Goal: Information Seeking & Learning: Check status

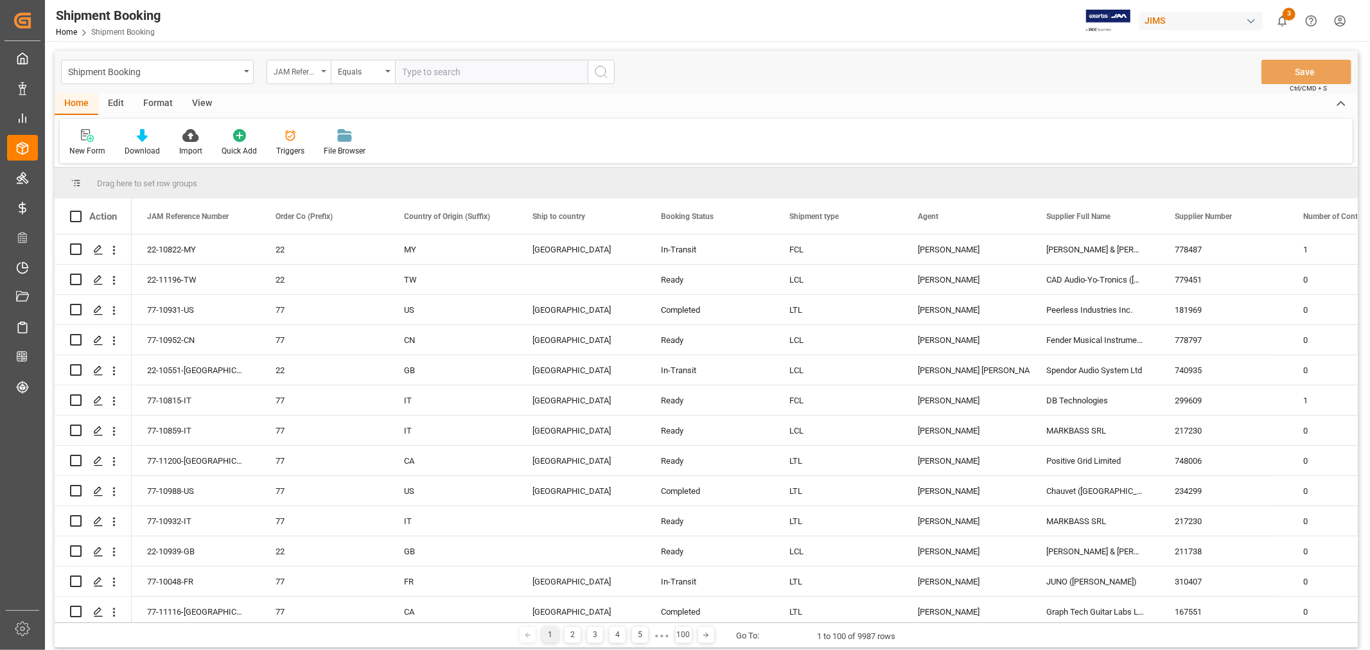
click at [312, 74] on div "JAM Reference Number" at bounding box center [296, 70] width 44 height 15
type input "agent"
click at [308, 130] on div "Agent" at bounding box center [362, 131] width 191 height 27
click at [412, 73] on span "Select Items" at bounding box center [430, 72] width 55 height 10
type input "hui"
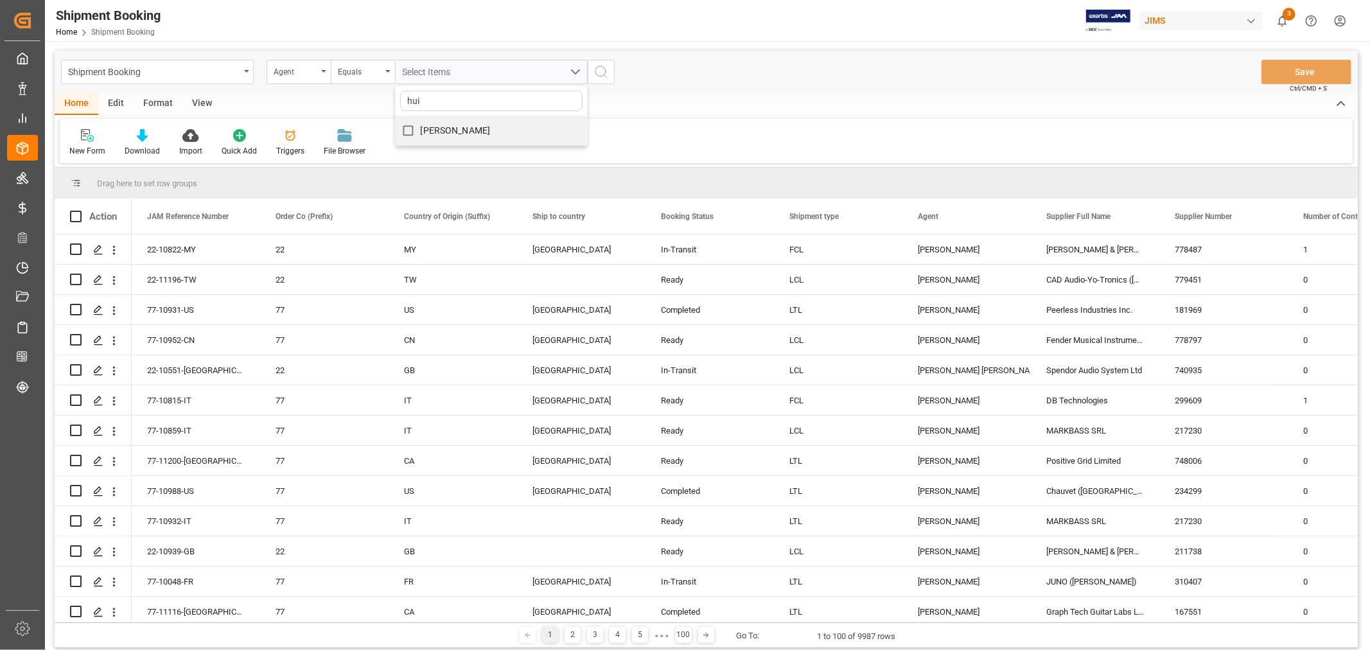
click at [411, 119] on input "[PERSON_NAME]" at bounding box center [408, 130] width 25 height 25
click at [412, 130] on input "[PERSON_NAME]" at bounding box center [408, 130] width 25 height 25
click at [412, 125] on input "[PERSON_NAME]" at bounding box center [408, 130] width 25 height 25
checkbox input "true"
click at [602, 67] on icon "search button" at bounding box center [601, 71] width 15 height 15
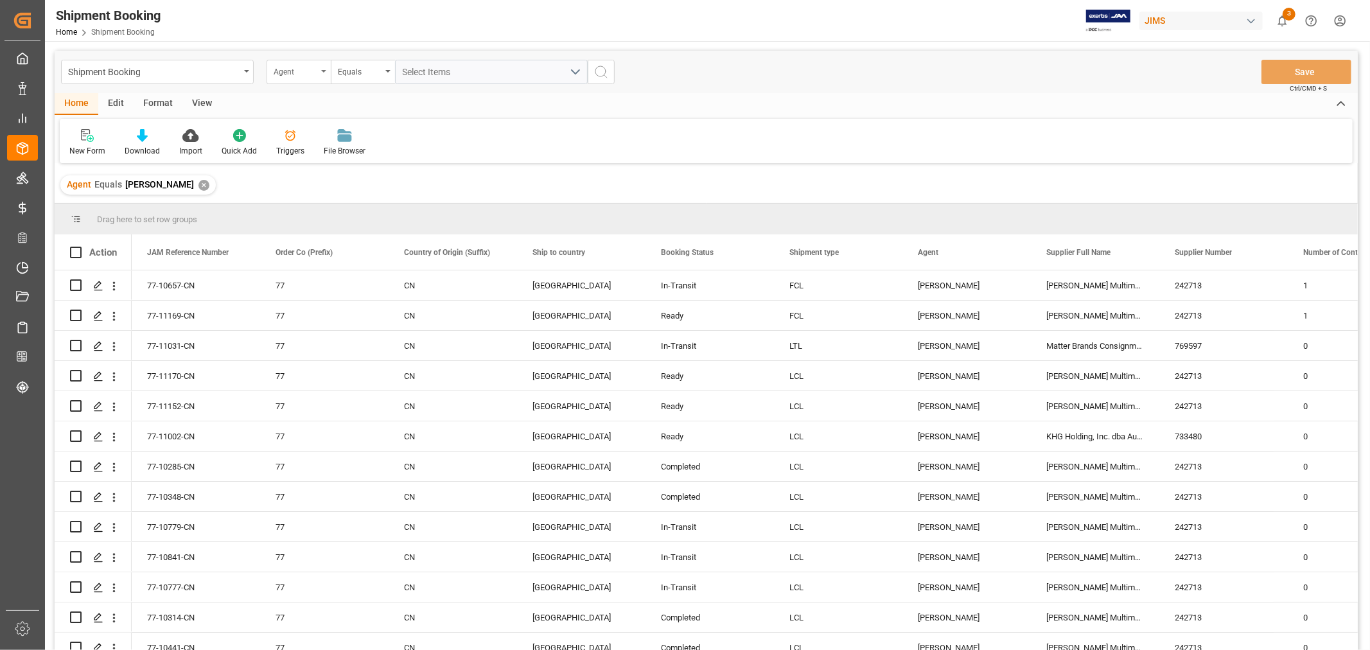
click at [324, 75] on div "Agent" at bounding box center [299, 72] width 64 height 24
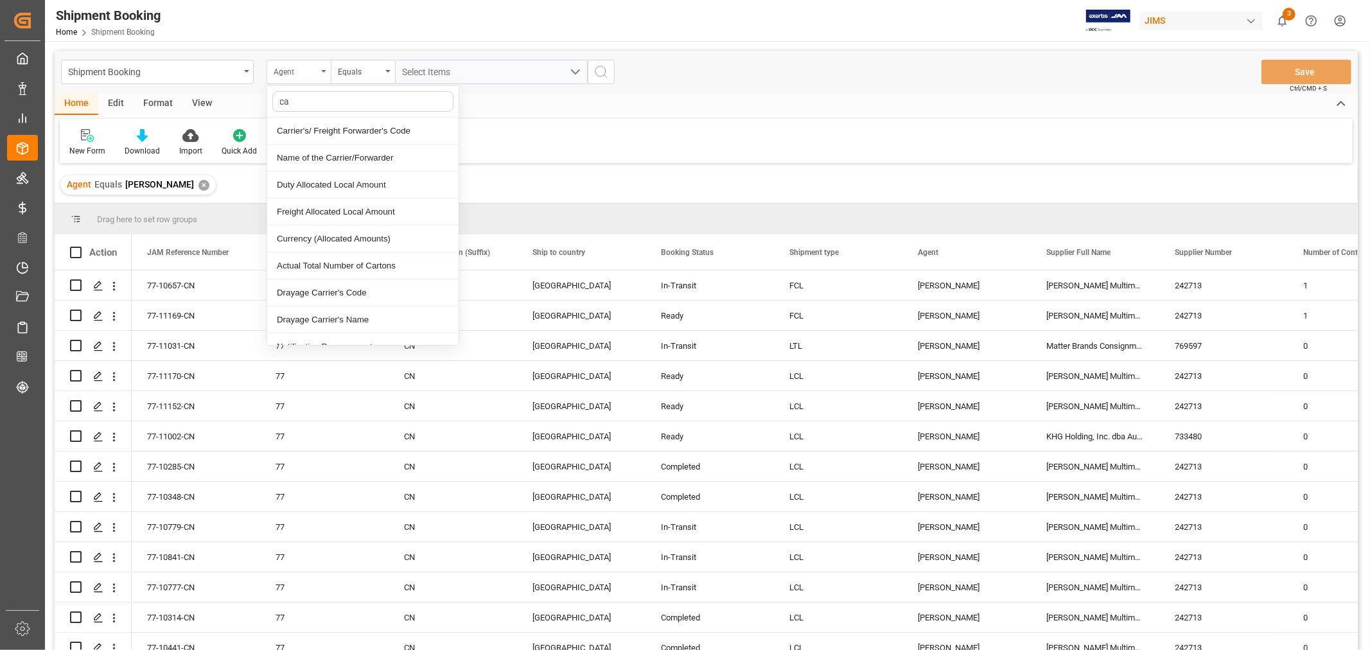
type input "car"
click at [363, 157] on div "Name of the Carrier/Forwarder" at bounding box center [362, 158] width 191 height 27
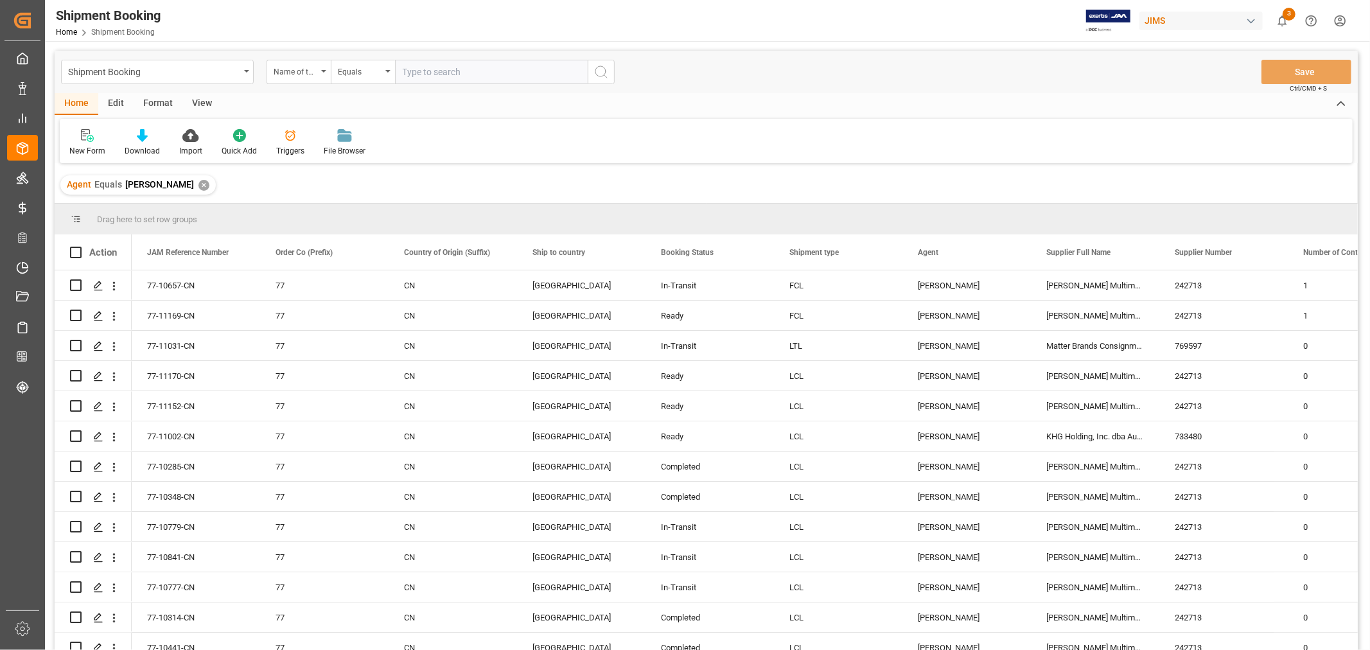
click at [458, 74] on input "text" at bounding box center [491, 72] width 193 height 24
type input "d"
click at [386, 67] on div "Equals" at bounding box center [363, 72] width 64 height 24
type input "contain"
click at [373, 126] on div "Contains" at bounding box center [426, 131] width 191 height 27
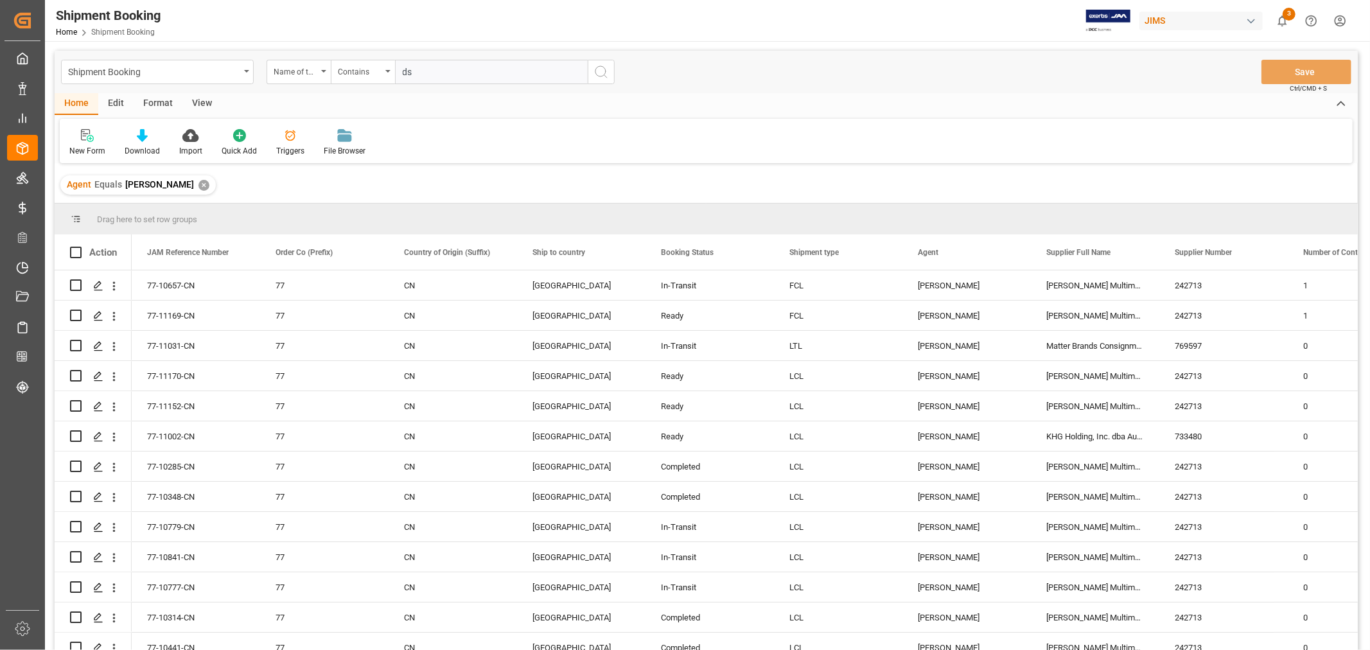
type input "dsv"
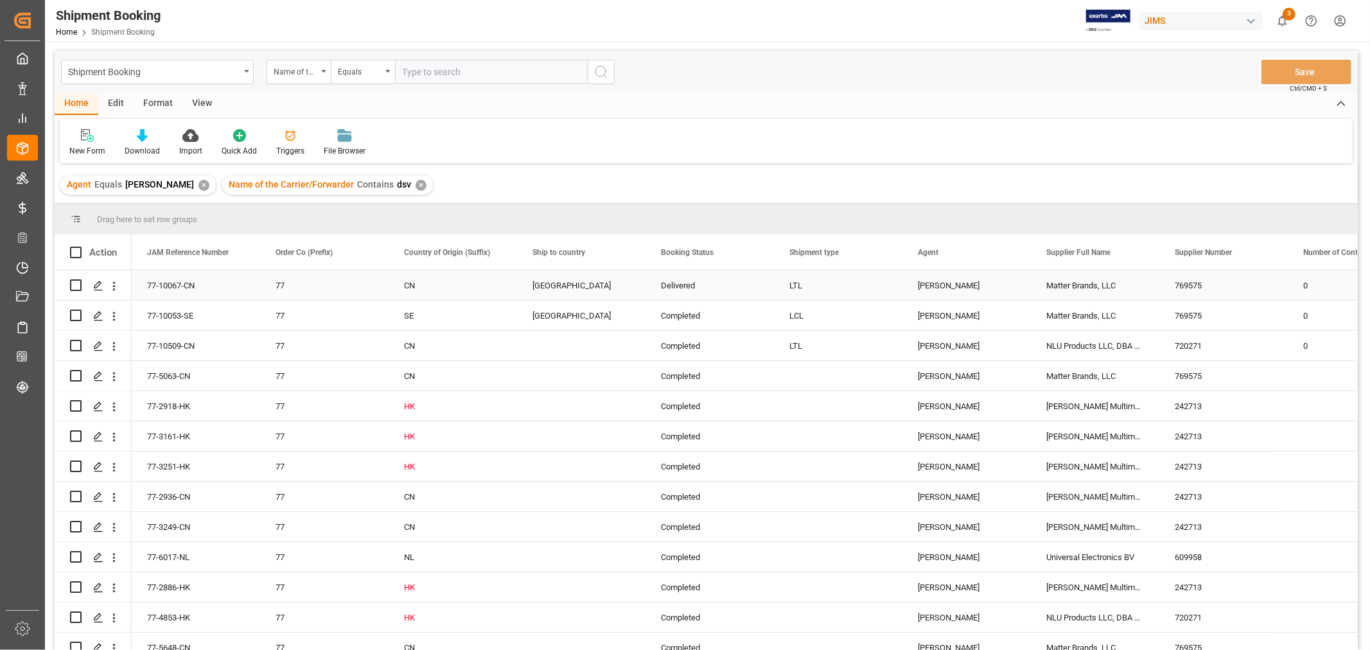
click at [175, 287] on div "77-10067-CN" at bounding box center [196, 285] width 128 height 30
click at [176, 344] on div "77-10509-CN" at bounding box center [196, 346] width 128 height 30
click at [740, 107] on div "Home Edit Format View" at bounding box center [706, 104] width 1303 height 22
click at [88, 141] on icon at bounding box center [90, 138] width 7 height 7
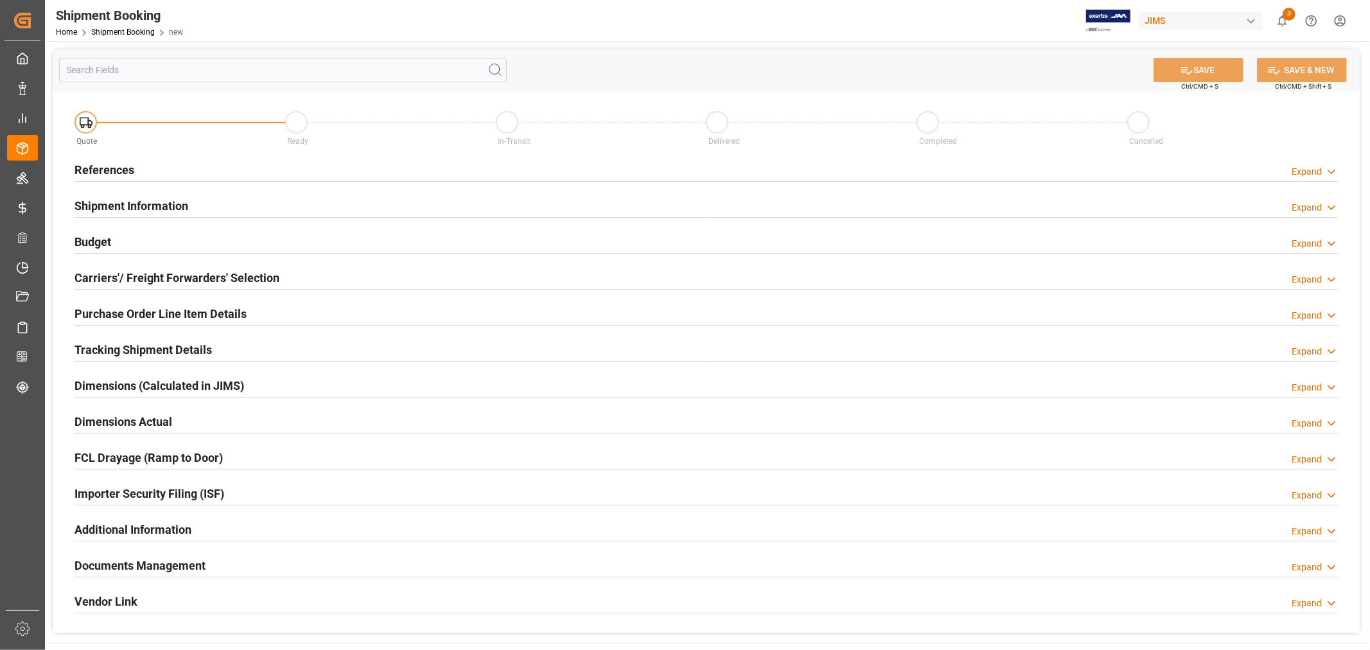
click at [113, 167] on h2 "References" at bounding box center [105, 169] width 60 height 17
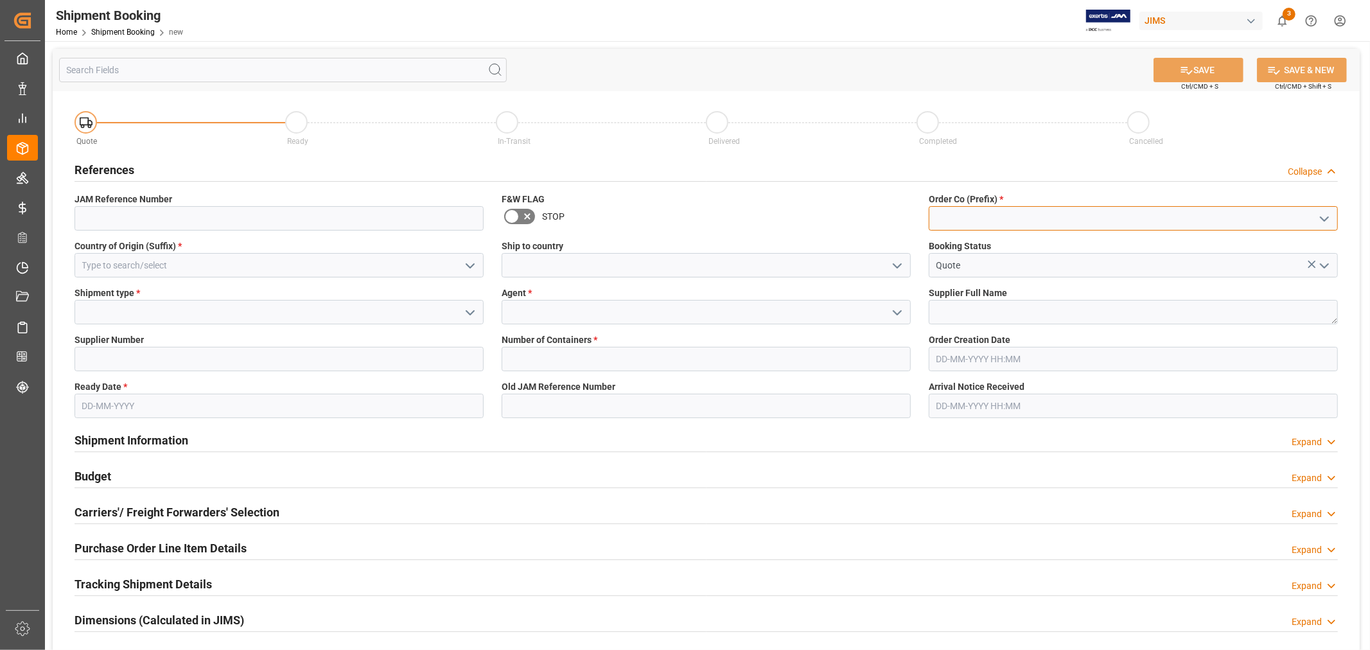
click at [960, 218] on input at bounding box center [1133, 218] width 409 height 24
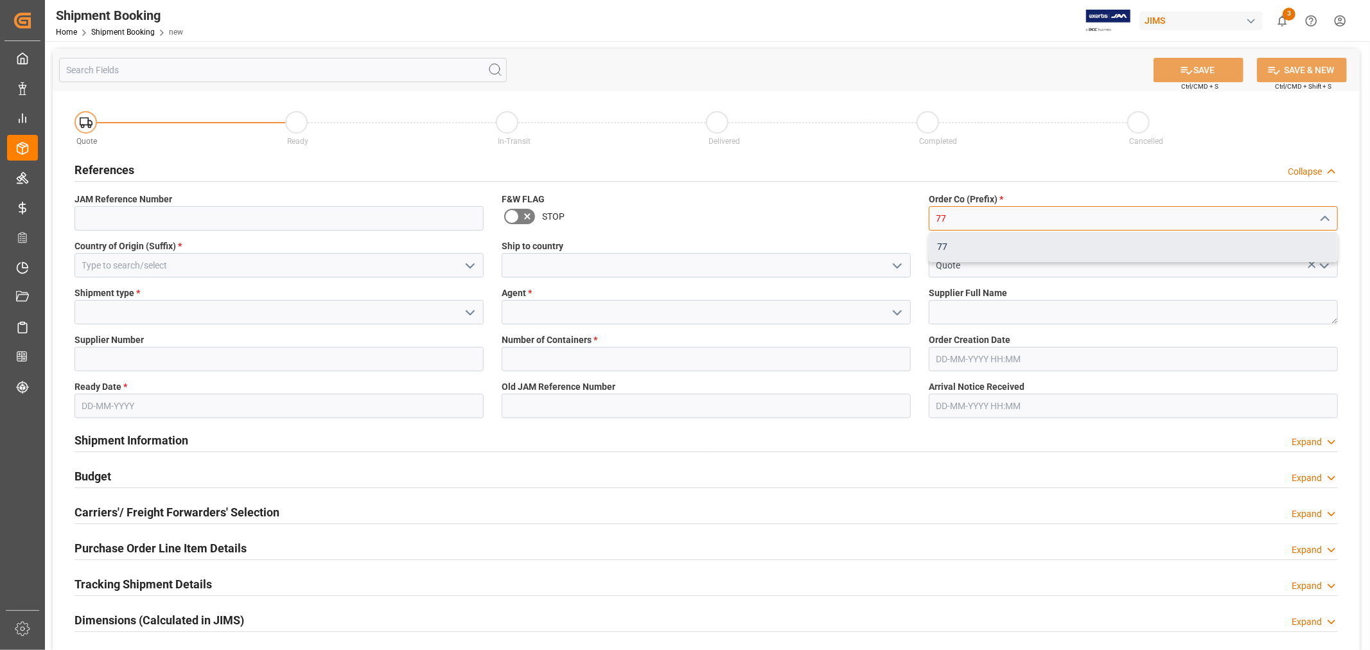
click at [953, 242] on div "77" at bounding box center [1133, 247] width 408 height 29
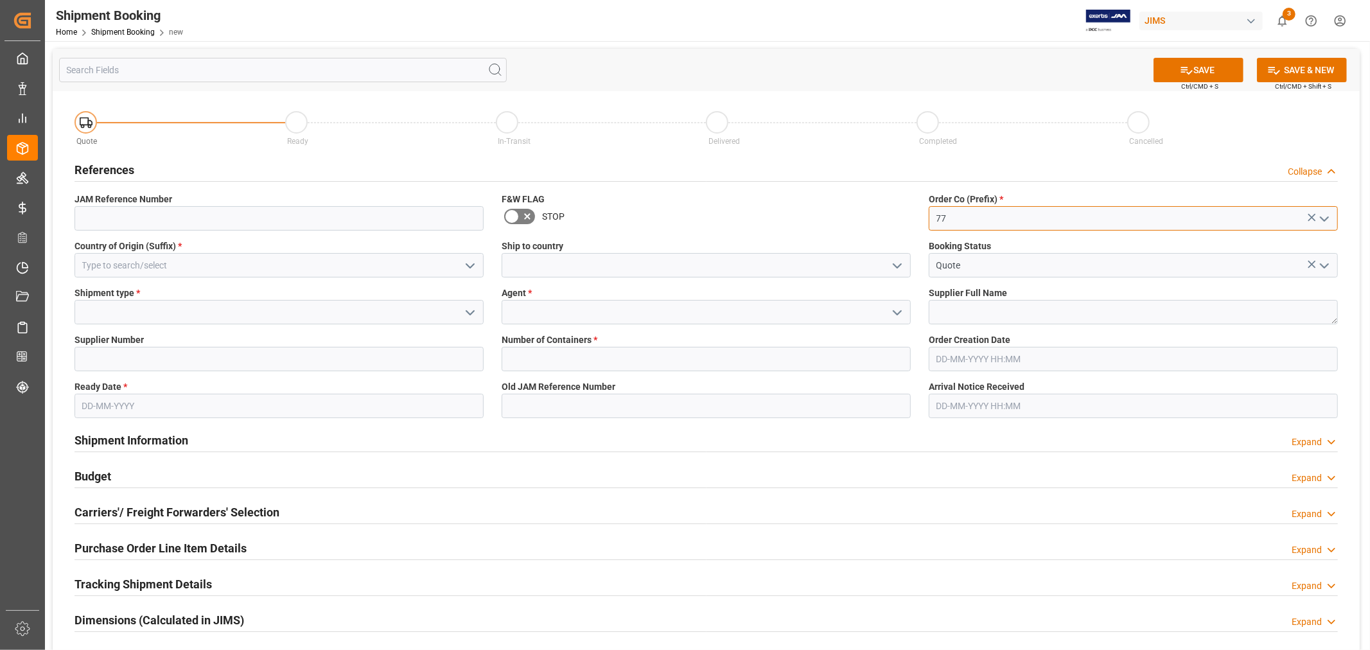
type input "77"
click at [263, 265] on input at bounding box center [279, 265] width 409 height 24
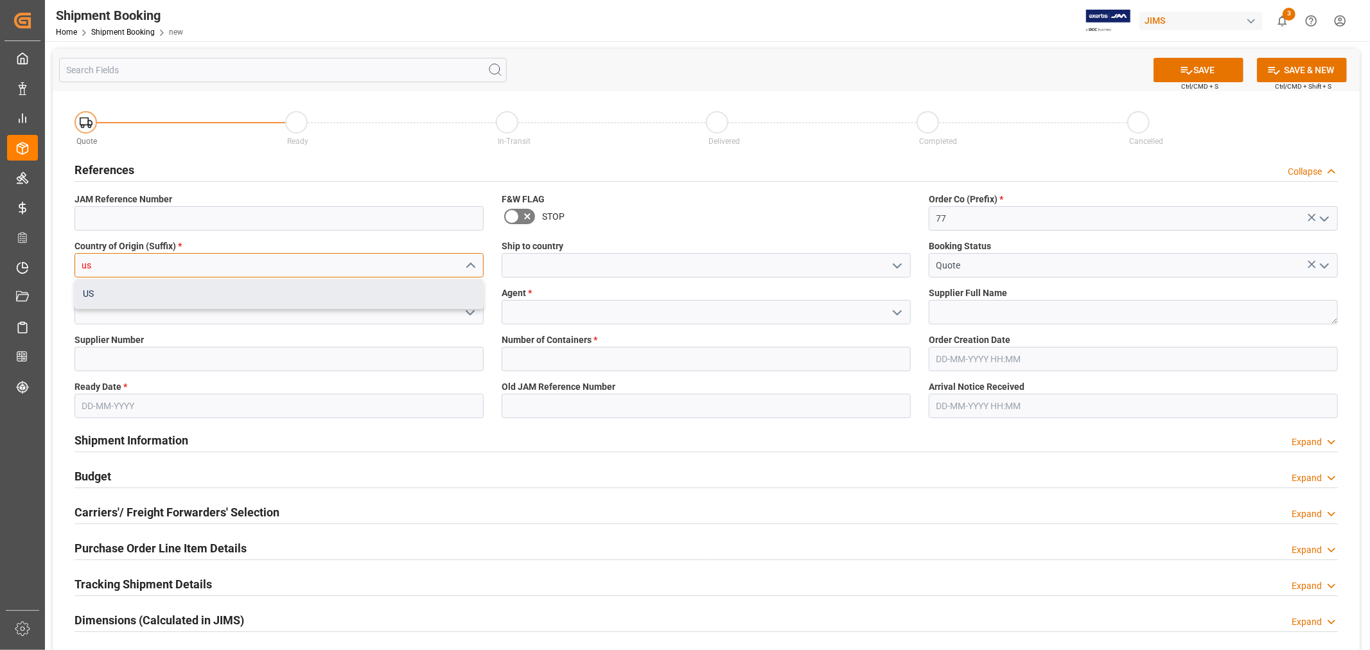
click at [138, 291] on div "US" at bounding box center [279, 293] width 408 height 29
type input "US"
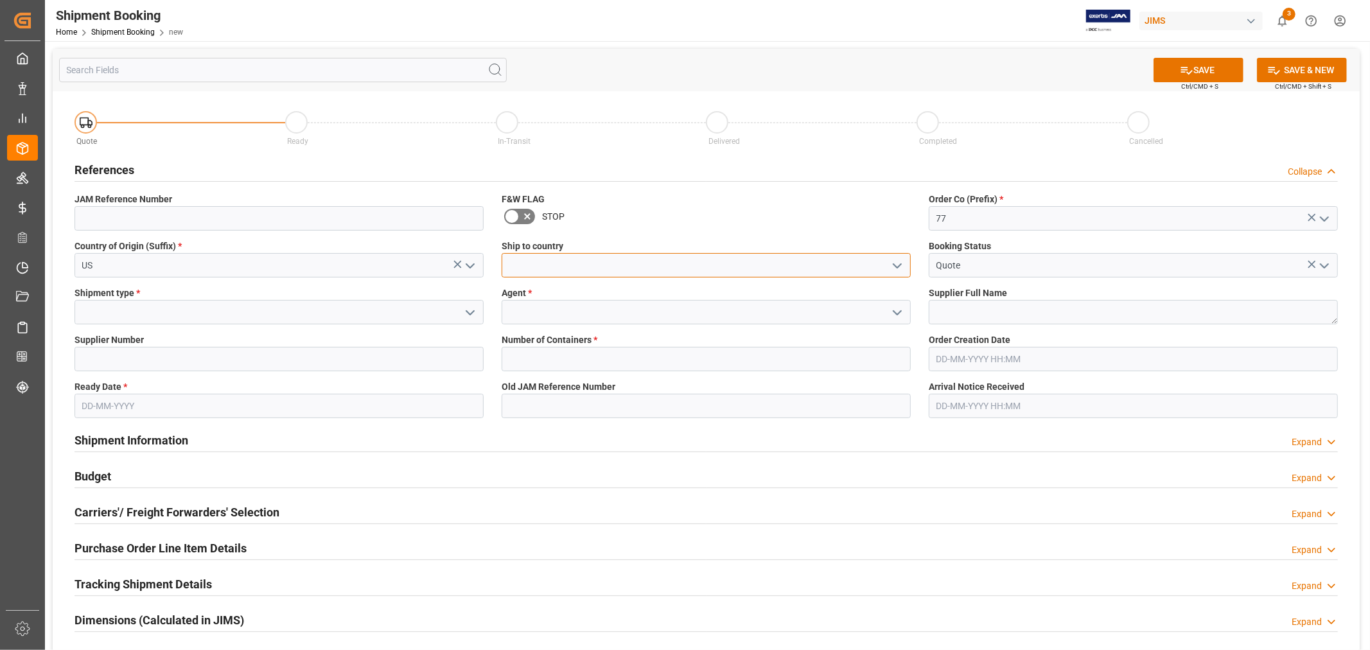
click at [521, 267] on input at bounding box center [706, 265] width 409 height 24
click at [532, 285] on div "[GEOGRAPHIC_DATA]" at bounding box center [706, 293] width 408 height 29
type input "[GEOGRAPHIC_DATA]"
click at [643, 320] on input at bounding box center [706, 312] width 409 height 24
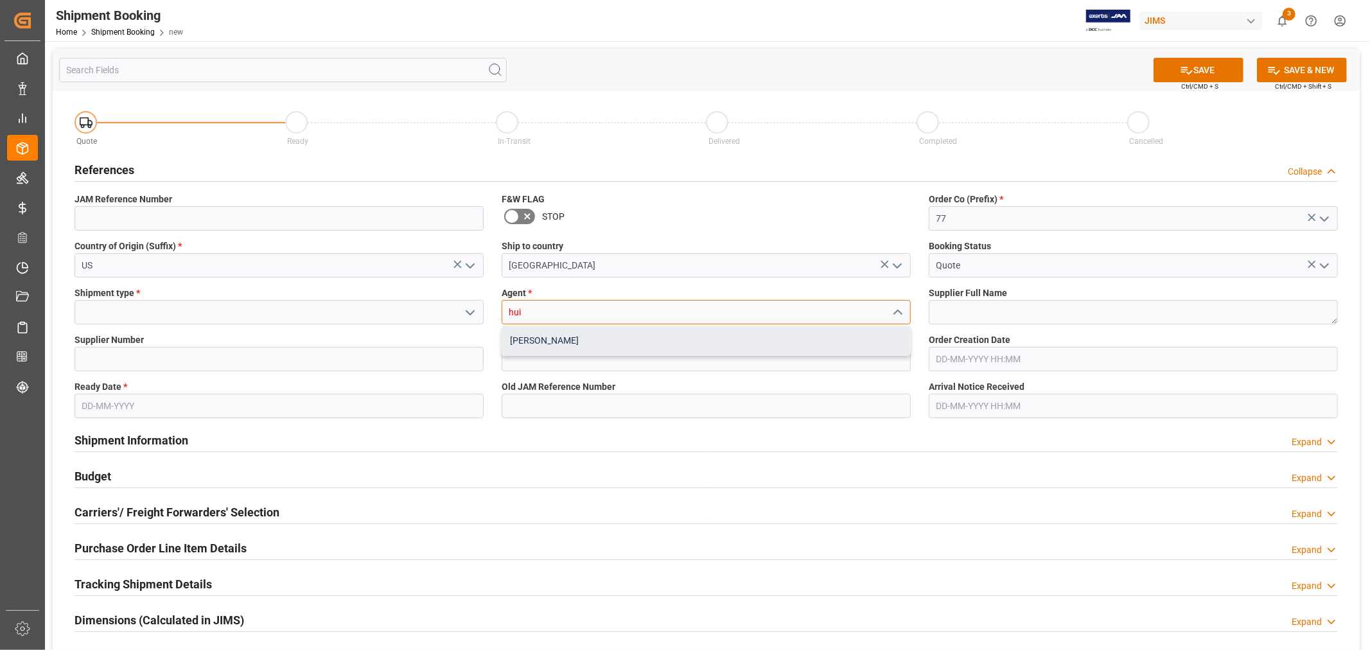
click at [601, 339] on div "[PERSON_NAME]" at bounding box center [706, 340] width 408 height 29
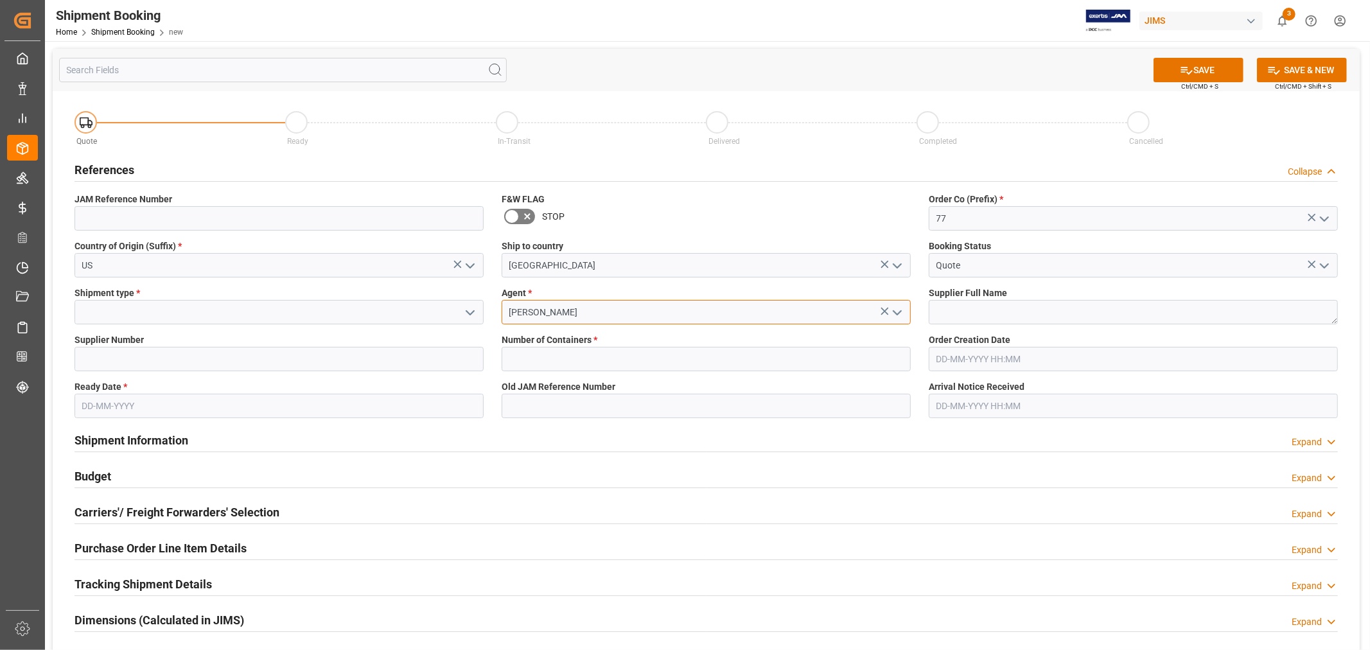
type input "[PERSON_NAME]"
click at [384, 317] on input at bounding box center [279, 312] width 409 height 24
click at [464, 315] on icon "open menu" at bounding box center [469, 312] width 15 height 15
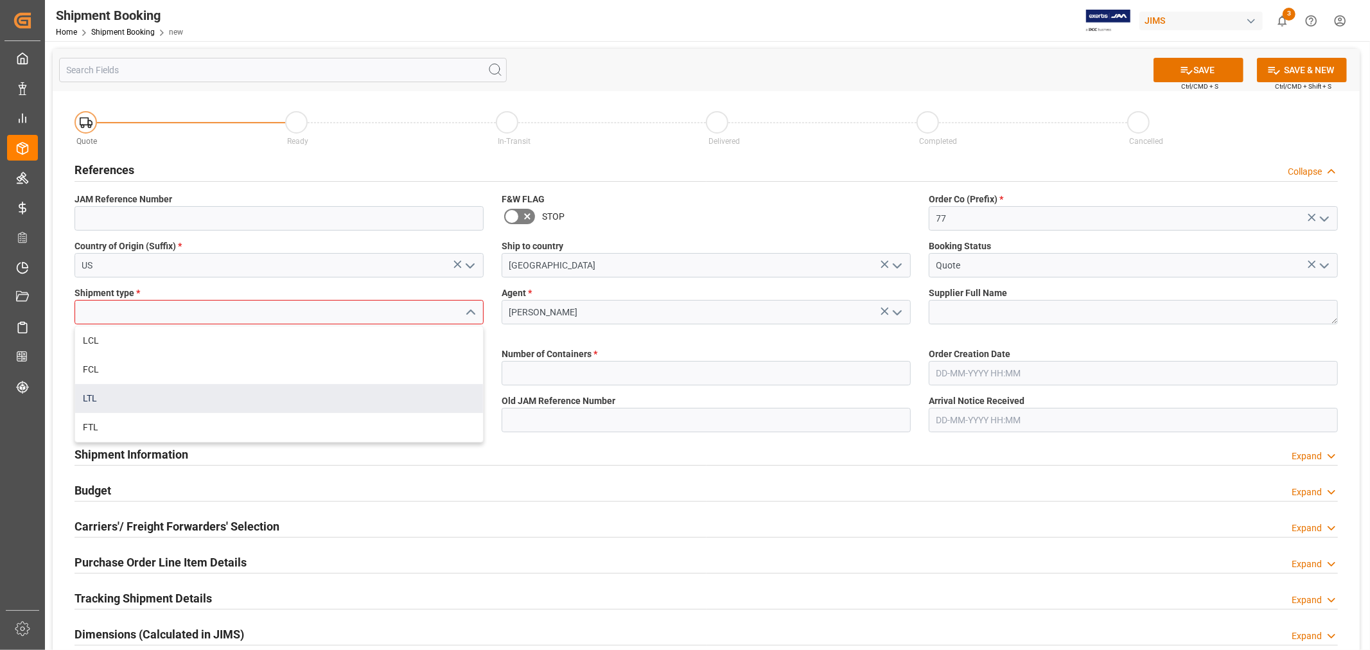
click at [181, 391] on div "LTL" at bounding box center [279, 398] width 408 height 29
type input "LTL"
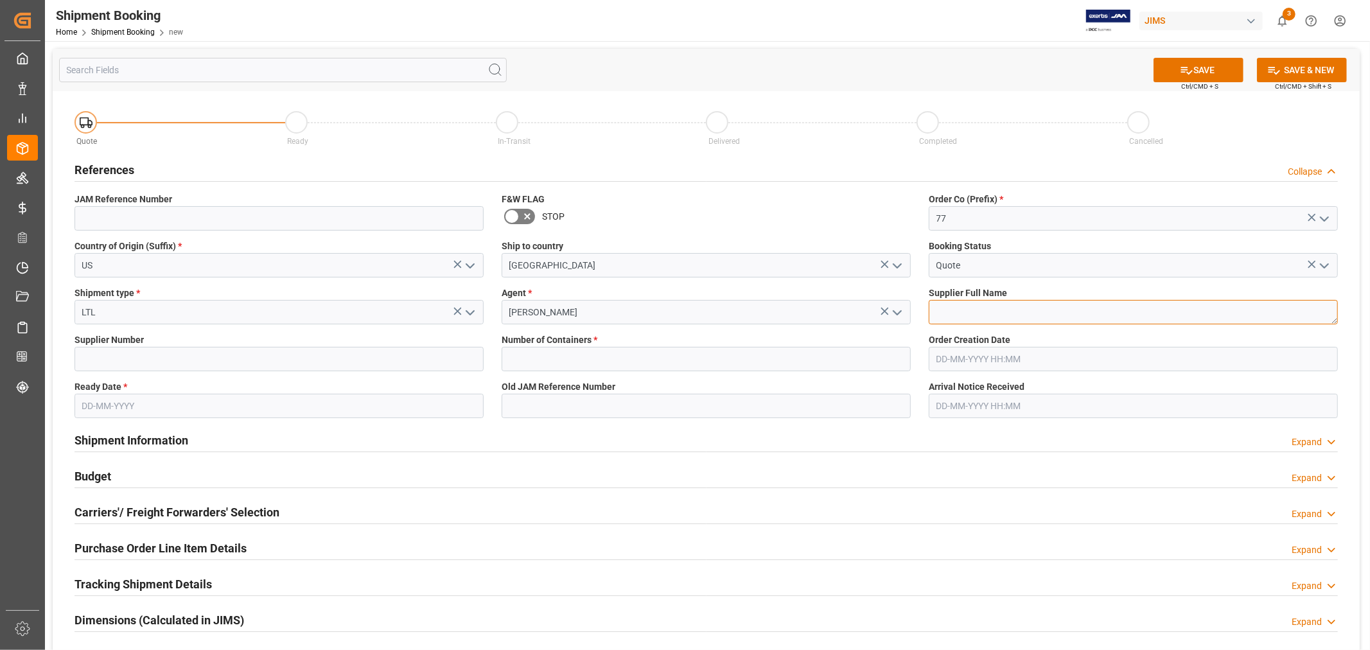
click at [941, 313] on textarea at bounding box center [1133, 312] width 409 height 24
click at [943, 312] on textarea at bounding box center [1133, 312] width 409 height 24
paste textarea "CNA International Inc.( Magic Chef)"
type textarea "CNA International Inc.( Magic Chef)"
click at [621, 363] on input "text" at bounding box center [706, 359] width 409 height 24
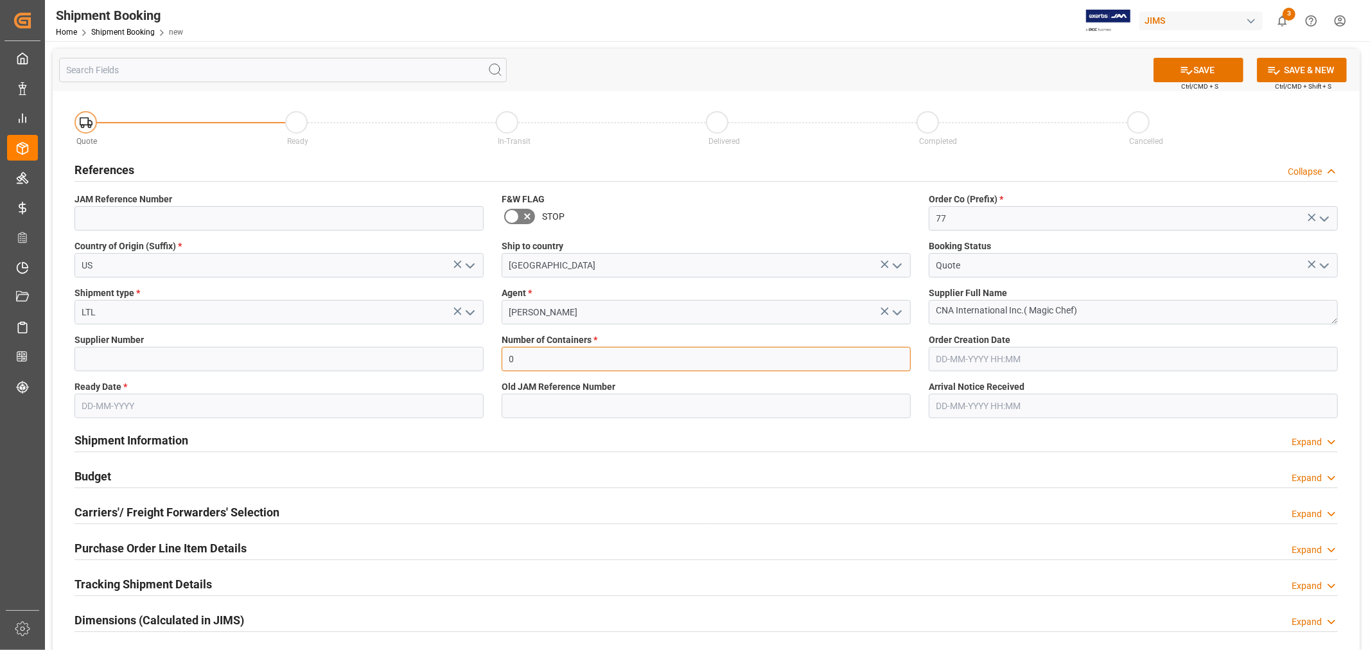
type input "0"
click at [241, 356] on input at bounding box center [279, 359] width 409 height 24
paste input "767275"
type input "767275"
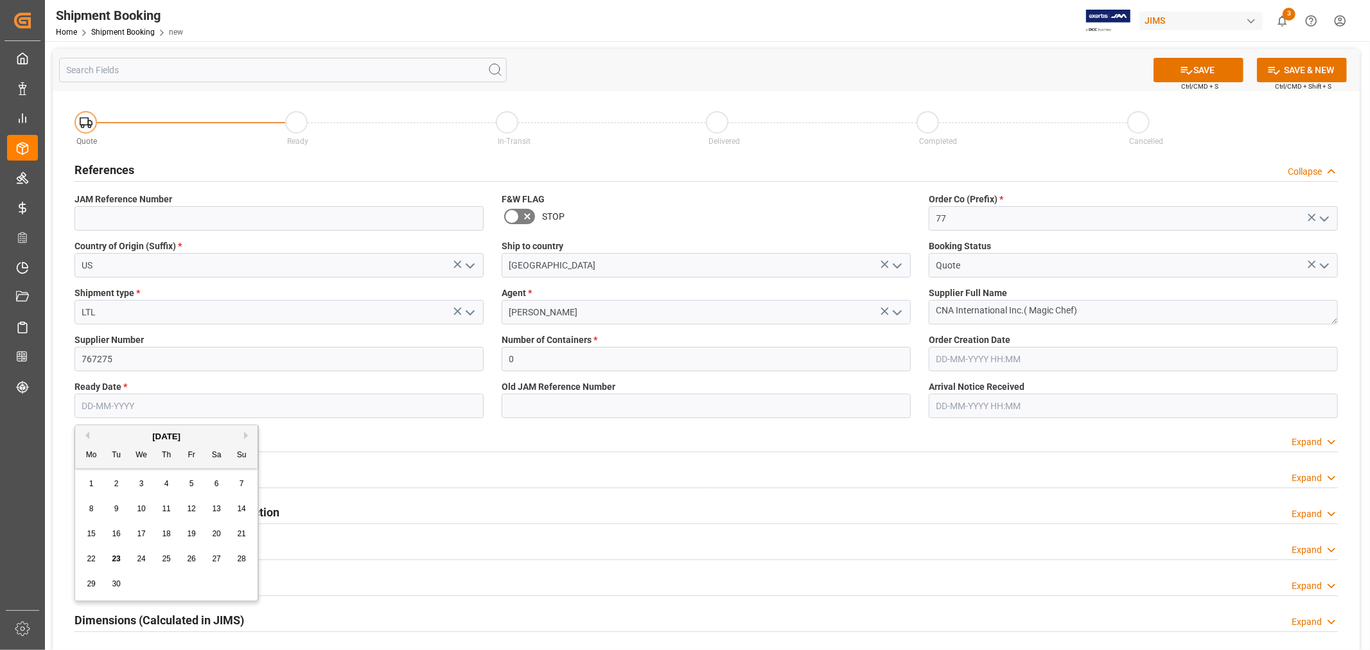
click at [215, 403] on input "text" at bounding box center [279, 406] width 409 height 24
click at [190, 533] on span "19" at bounding box center [191, 533] width 8 height 9
type input "[DATE]"
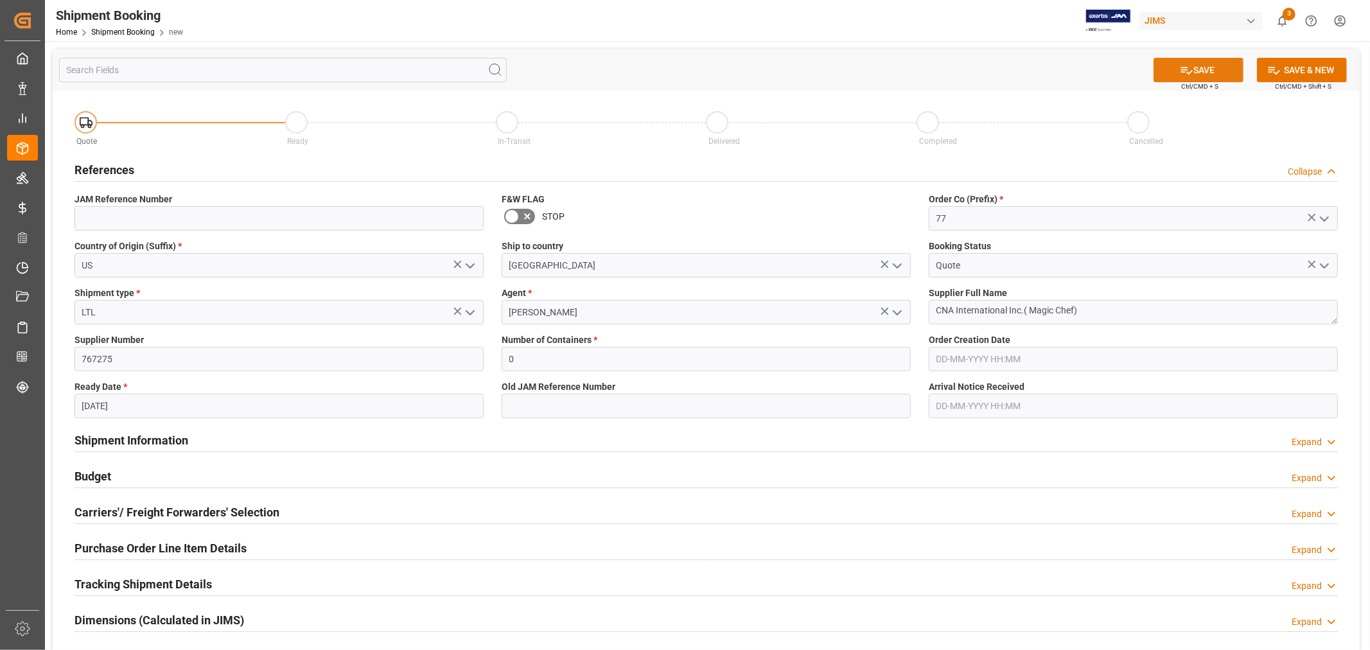
click at [1183, 69] on icon at bounding box center [1187, 71] width 12 height 8
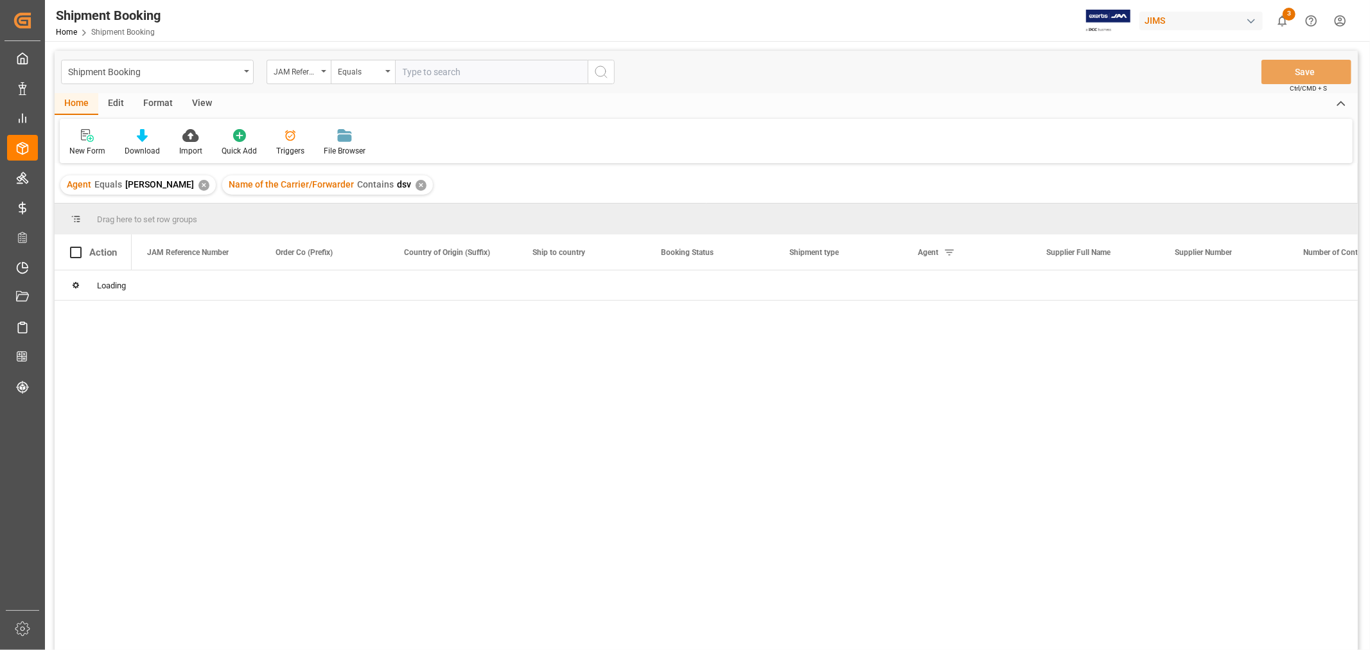
click at [446, 75] on input "text" at bounding box center [491, 72] width 193 height 24
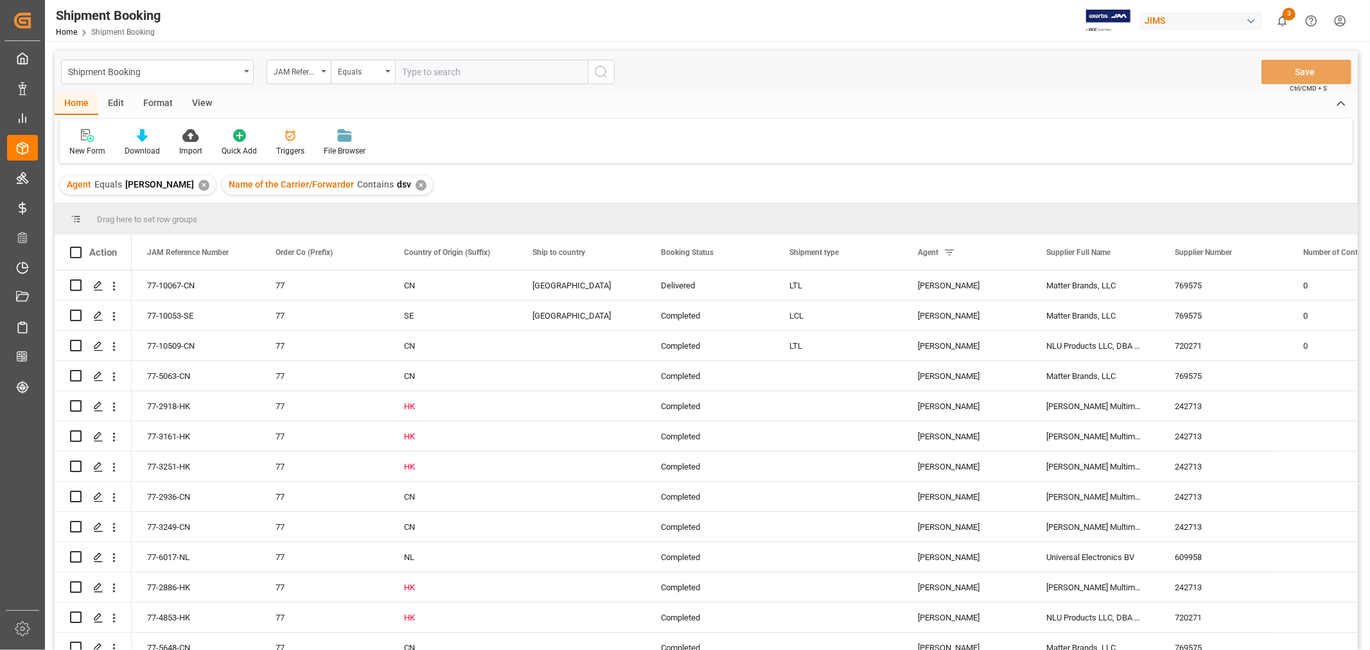
type input "77-10067-CN"
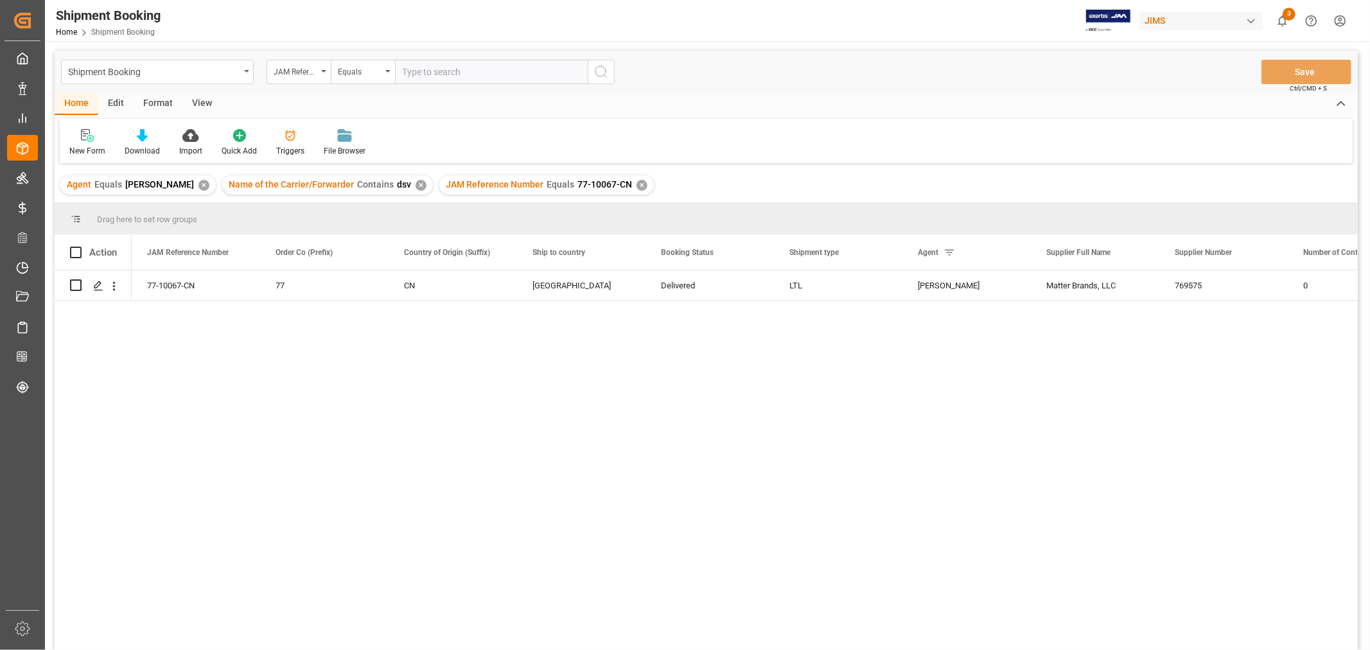
click at [200, 103] on div "View" at bounding box center [201, 104] width 39 height 22
click at [82, 145] on div "Default" at bounding box center [81, 151] width 25 height 12
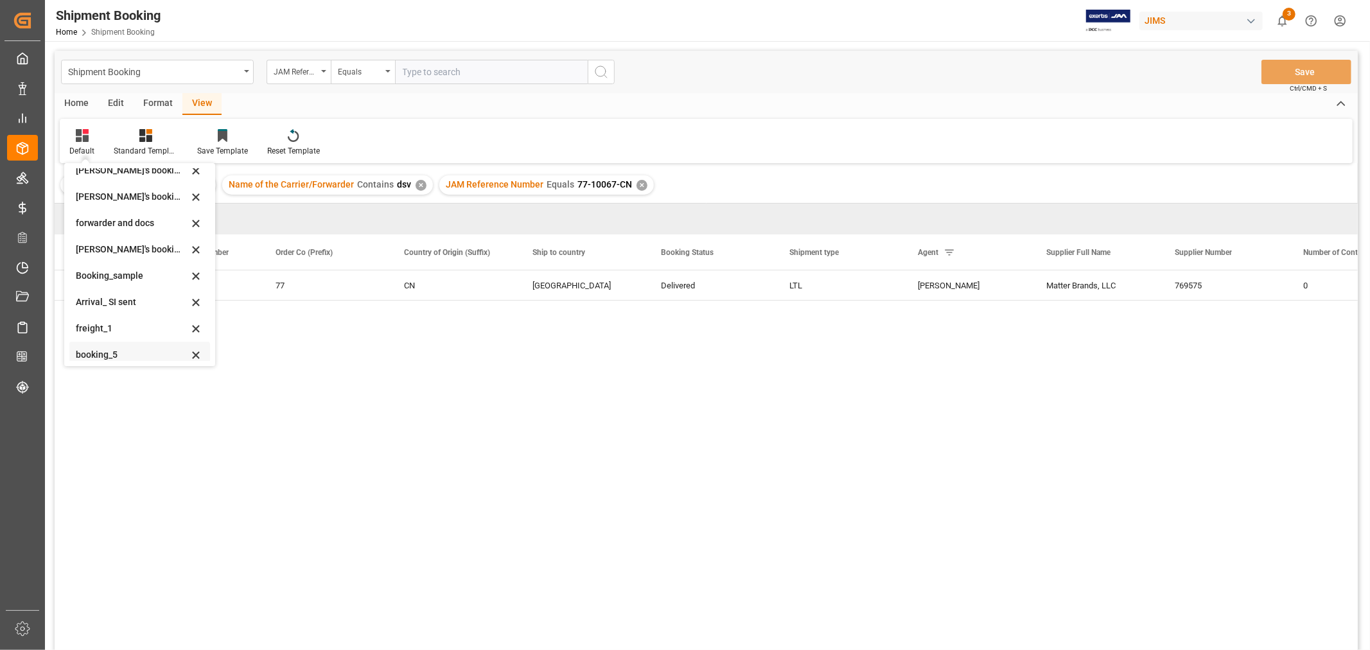
scroll to position [123, 0]
click at [103, 348] on div "booking_5" at bounding box center [132, 348] width 112 height 13
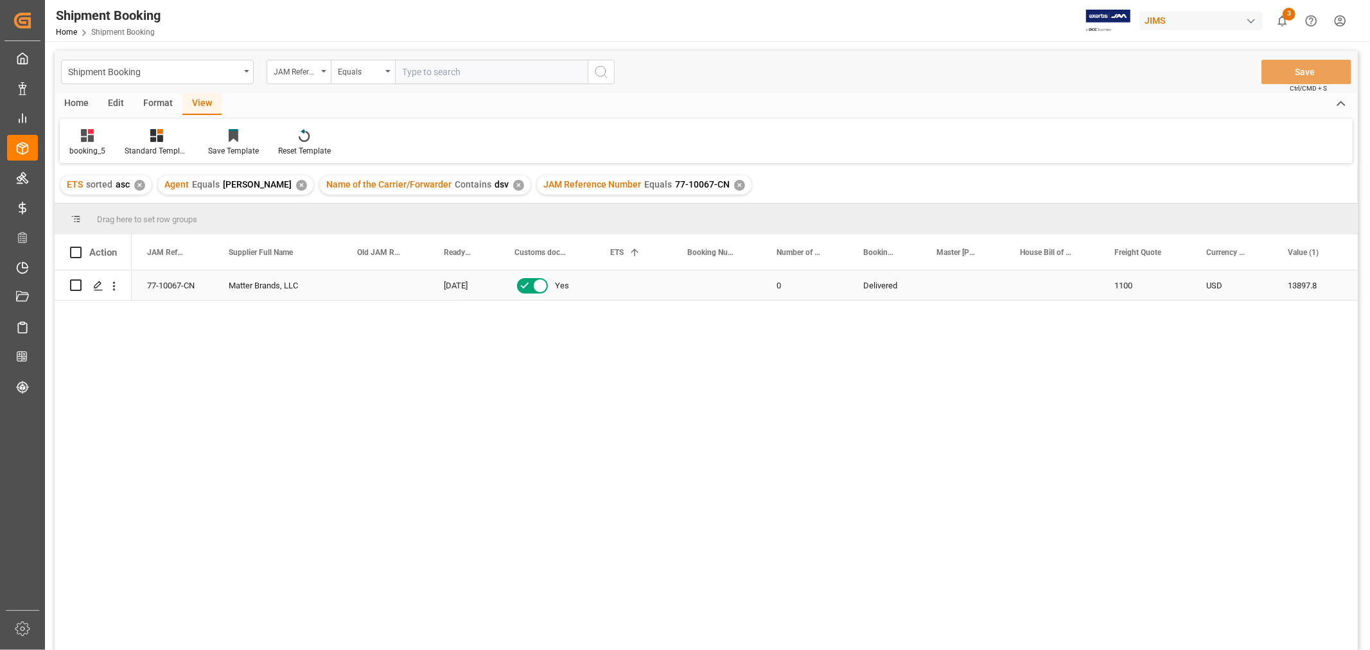
click at [331, 290] on div "Matter Brands, LLC" at bounding box center [277, 285] width 128 height 30
click at [734, 185] on div "✕" at bounding box center [739, 185] width 11 height 11
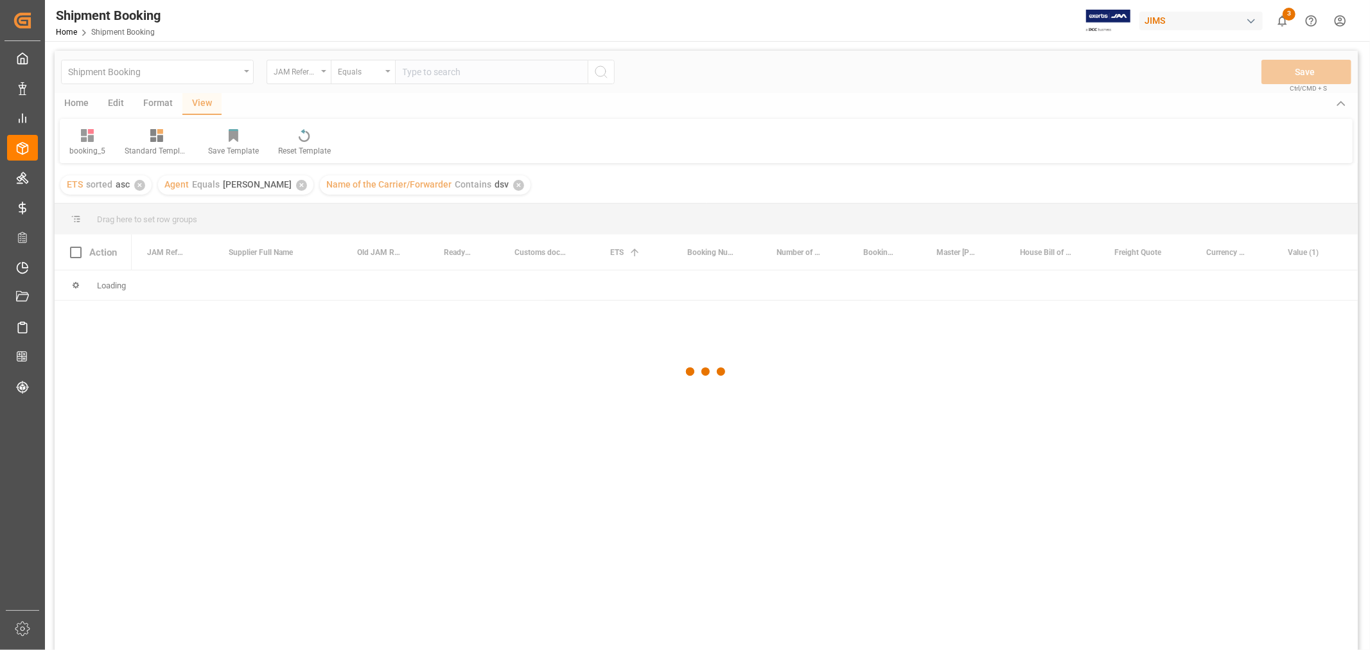
click at [448, 63] on div at bounding box center [706, 372] width 1303 height 642
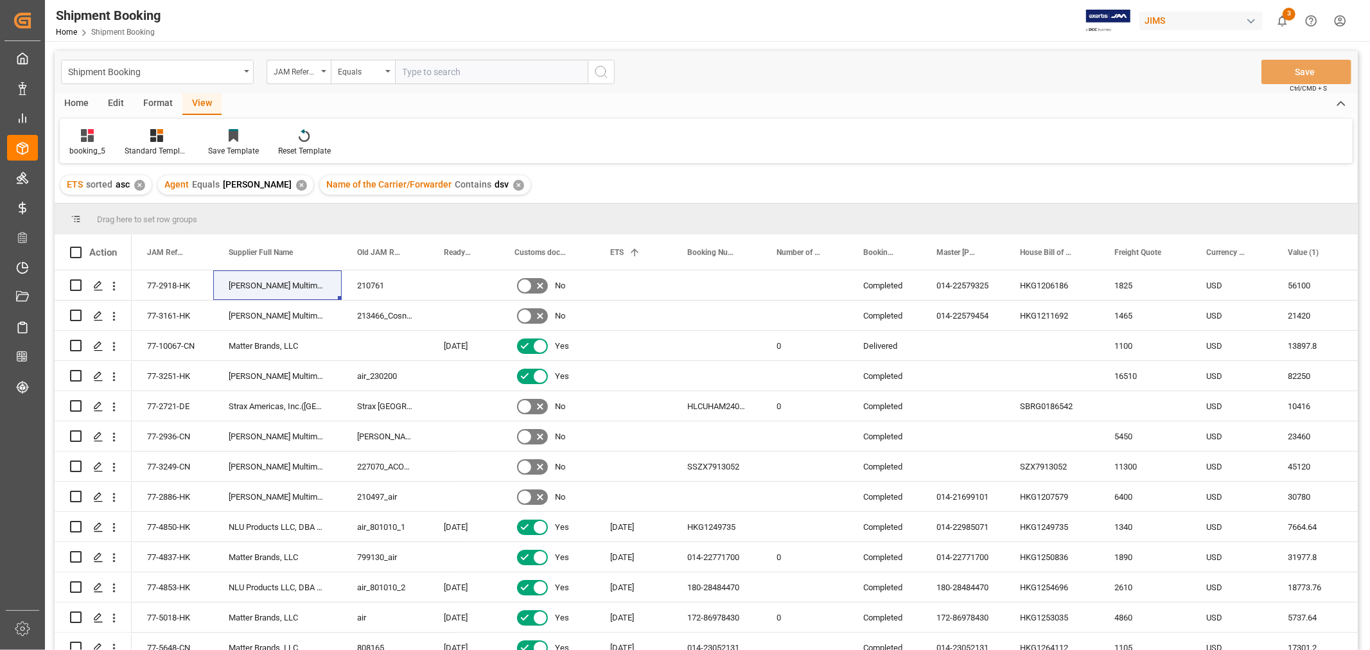
click at [450, 73] on input "text" at bounding box center [491, 72] width 193 height 24
paste input "77-10509-CN"
type input "77-10509-CN"
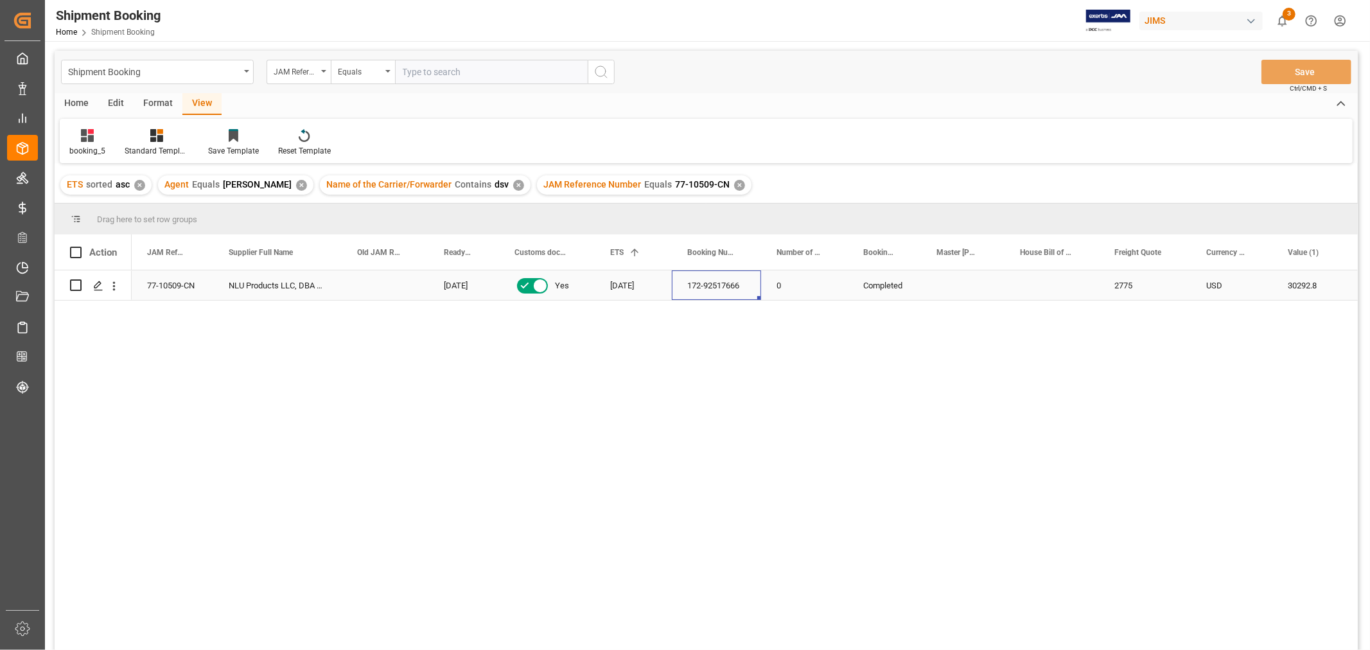
click at [695, 289] on div "172-92517666" at bounding box center [716, 285] width 89 height 30
click at [734, 182] on div "✕" at bounding box center [739, 185] width 11 height 11
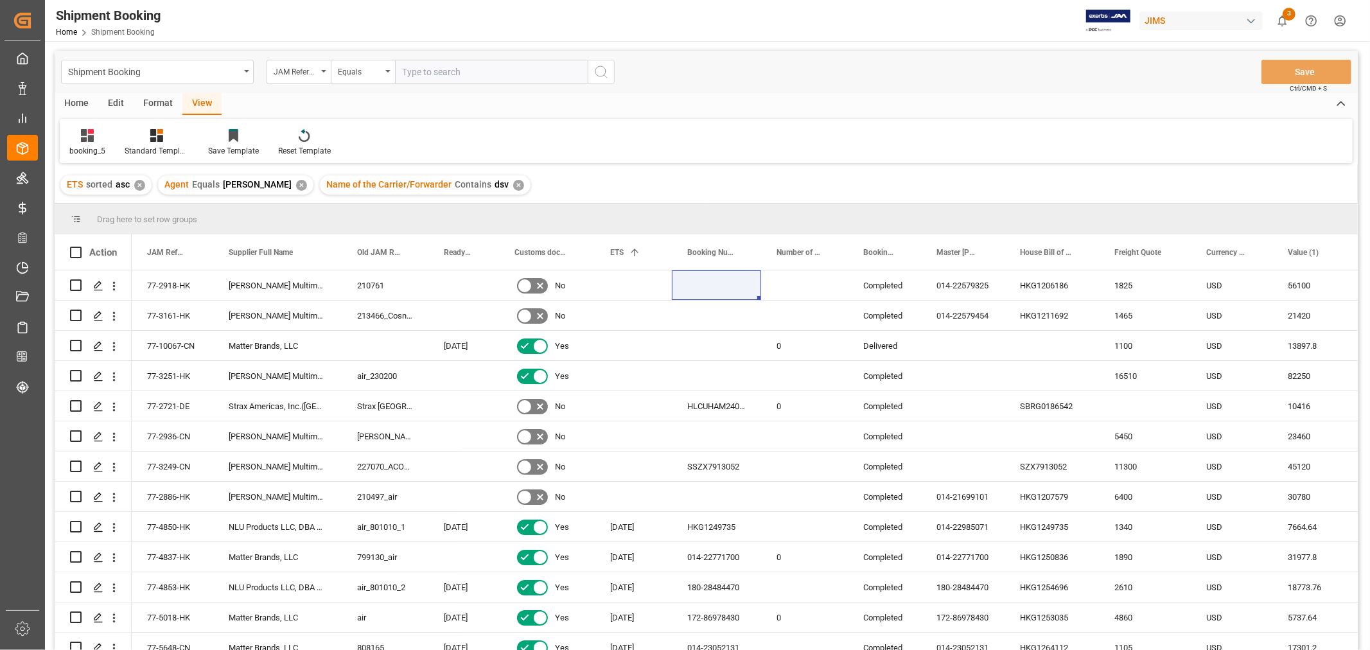
click at [513, 183] on div "✕" at bounding box center [518, 185] width 11 height 11
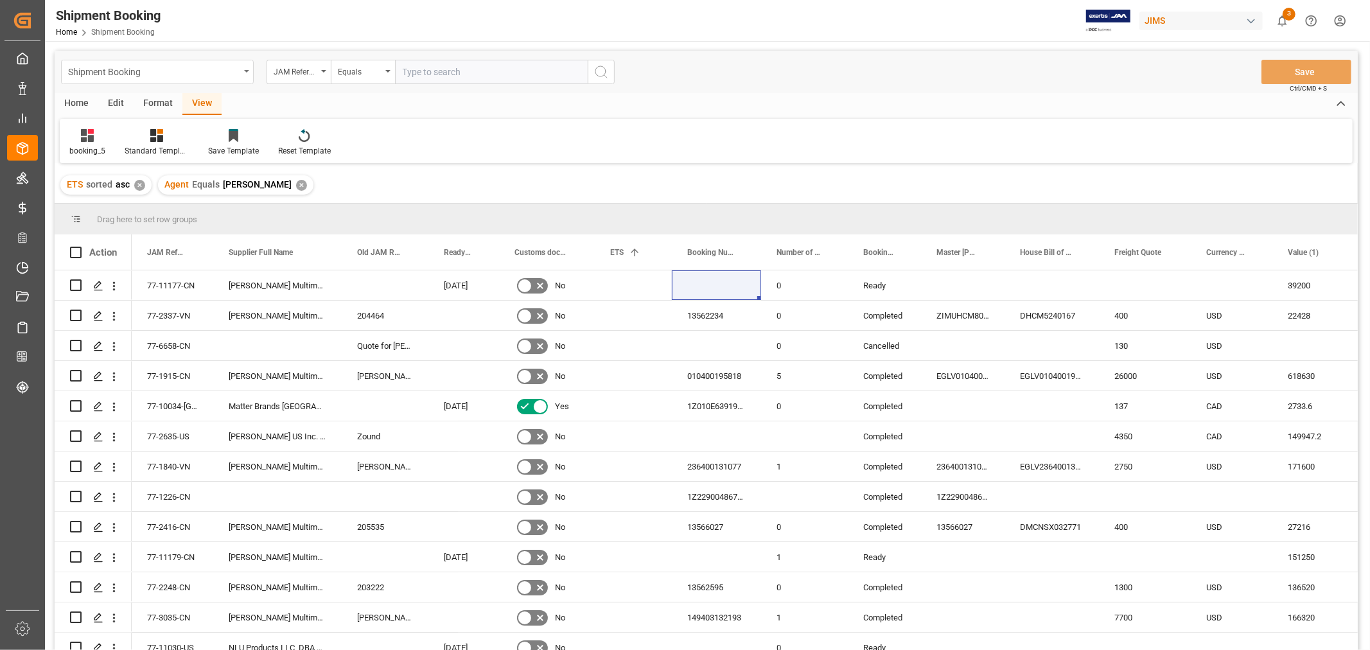
click at [233, 73] on div "Shipment Booking" at bounding box center [154, 71] width 172 height 16
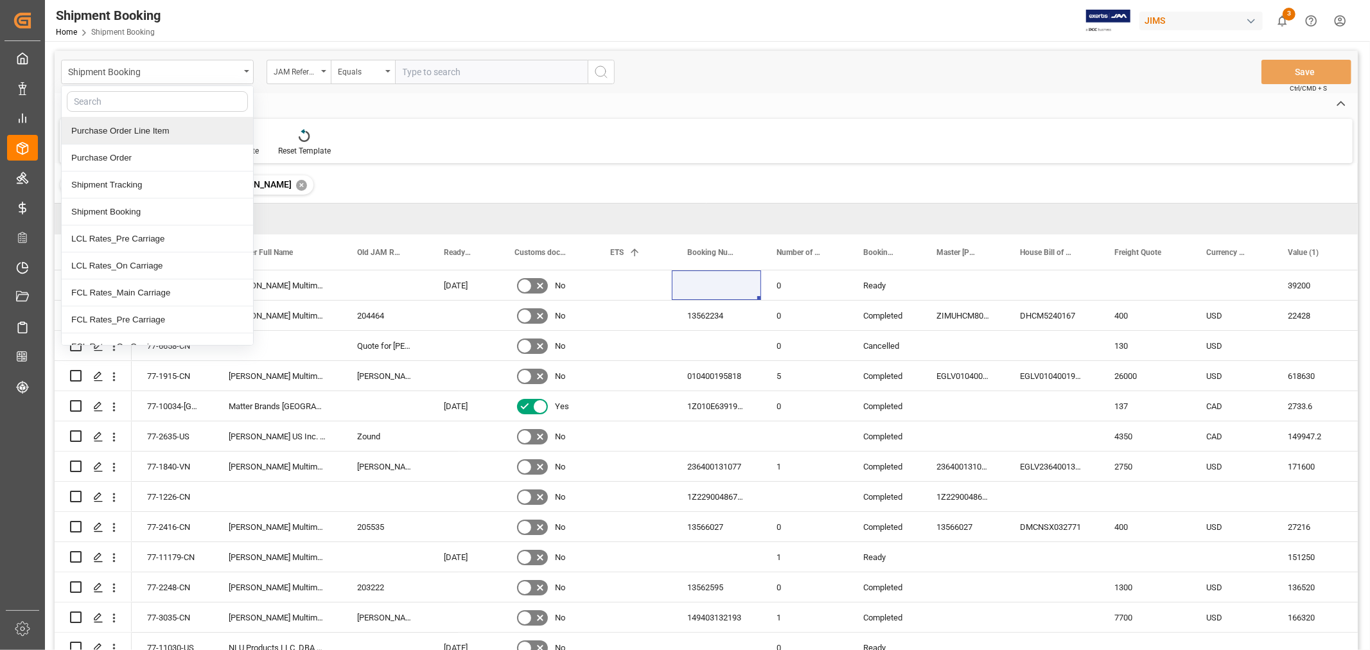
click at [152, 132] on div "Purchase Order Line Item" at bounding box center [157, 131] width 191 height 27
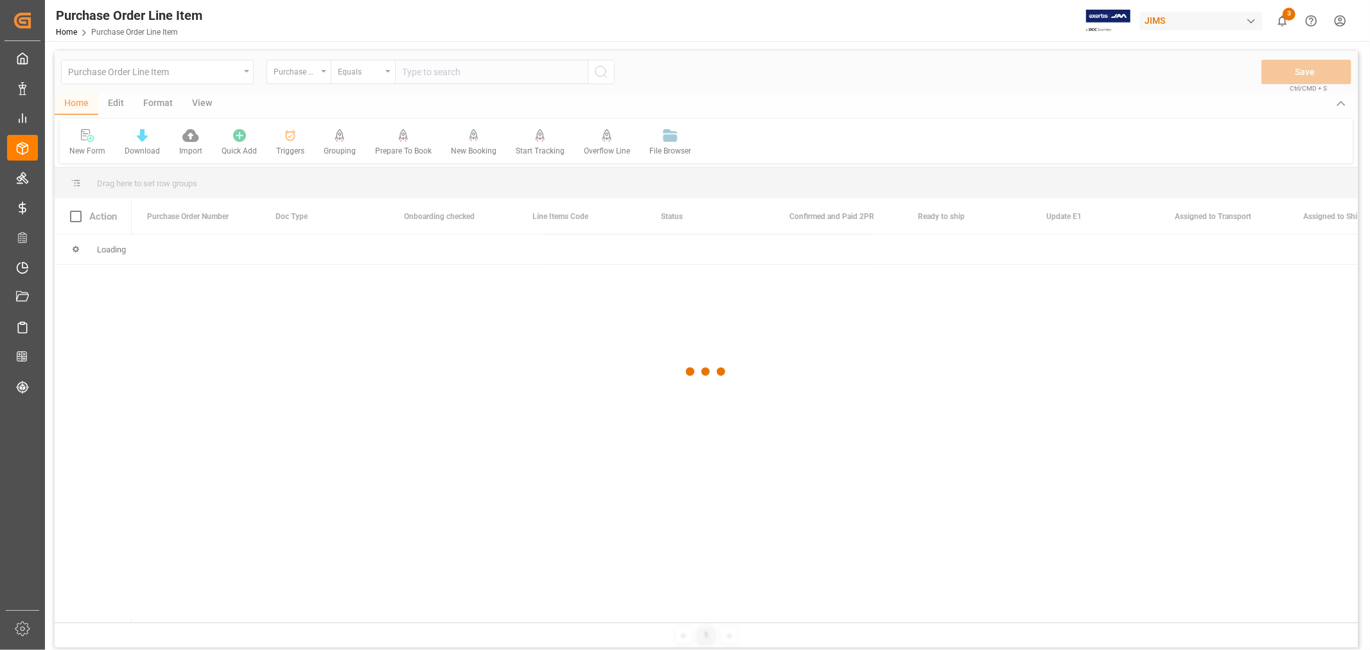
click at [311, 81] on div at bounding box center [706, 372] width 1303 height 642
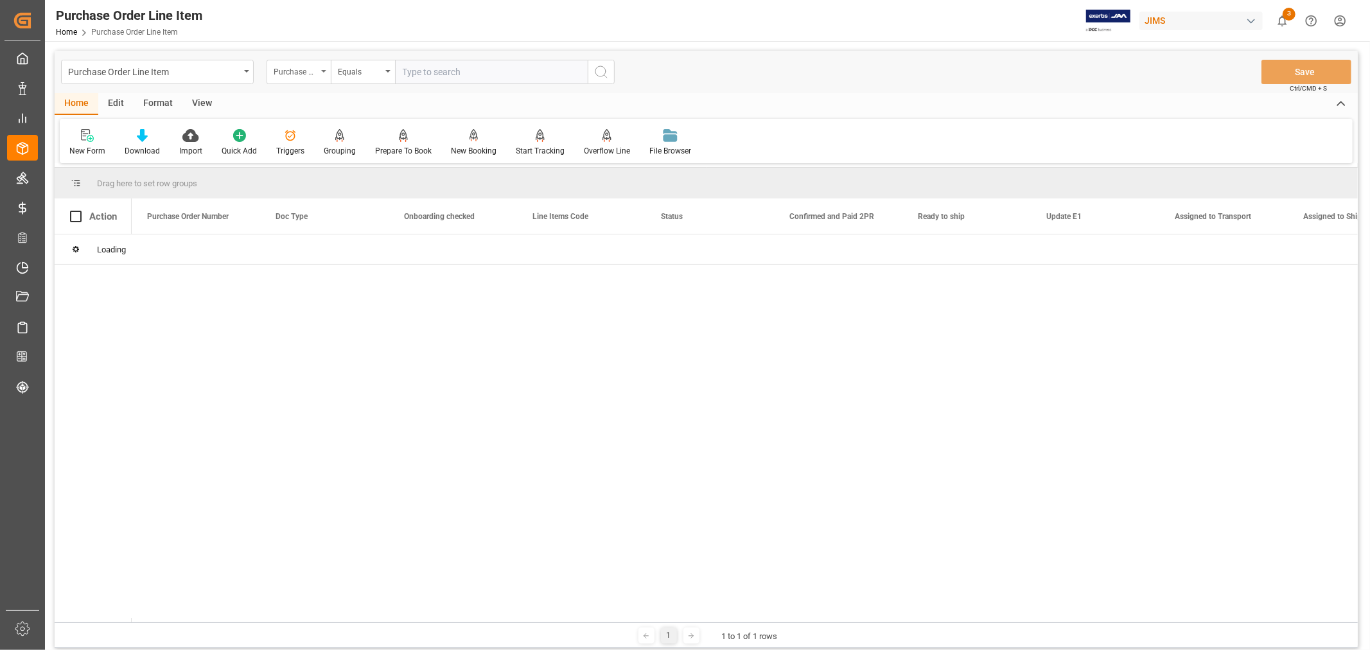
click at [310, 74] on div "Purchase Order Number" at bounding box center [296, 70] width 44 height 15
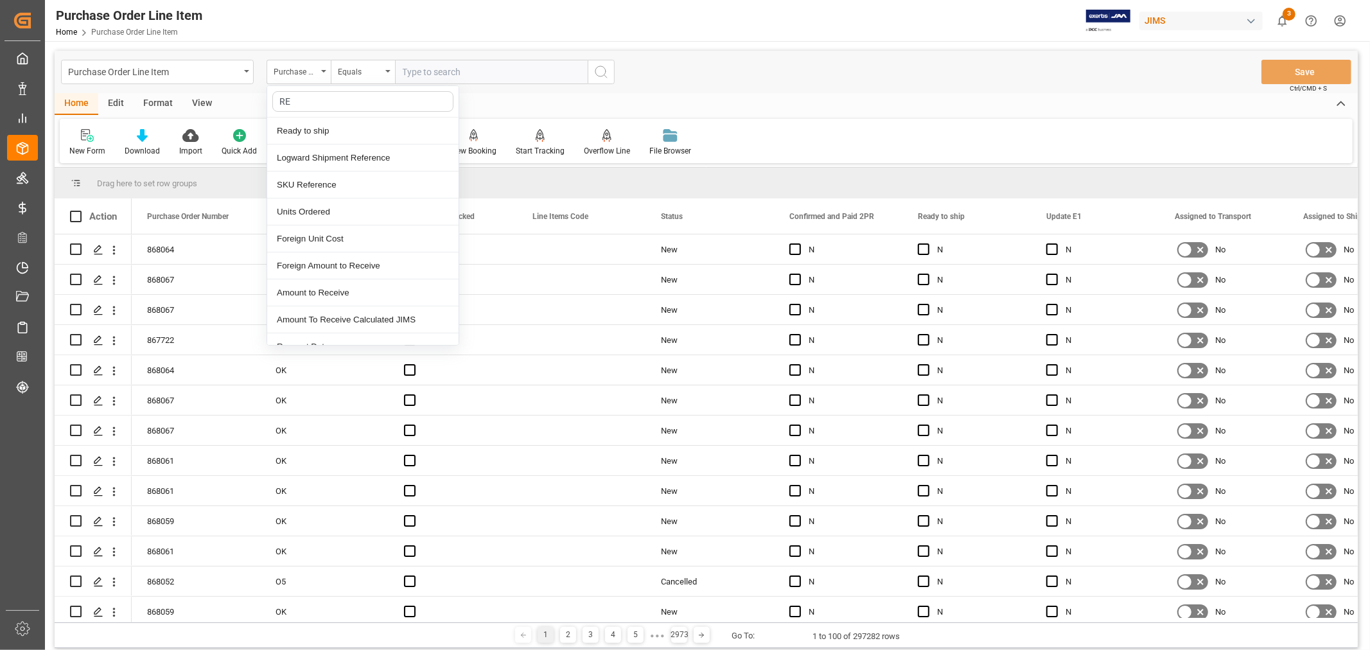
type input "REF"
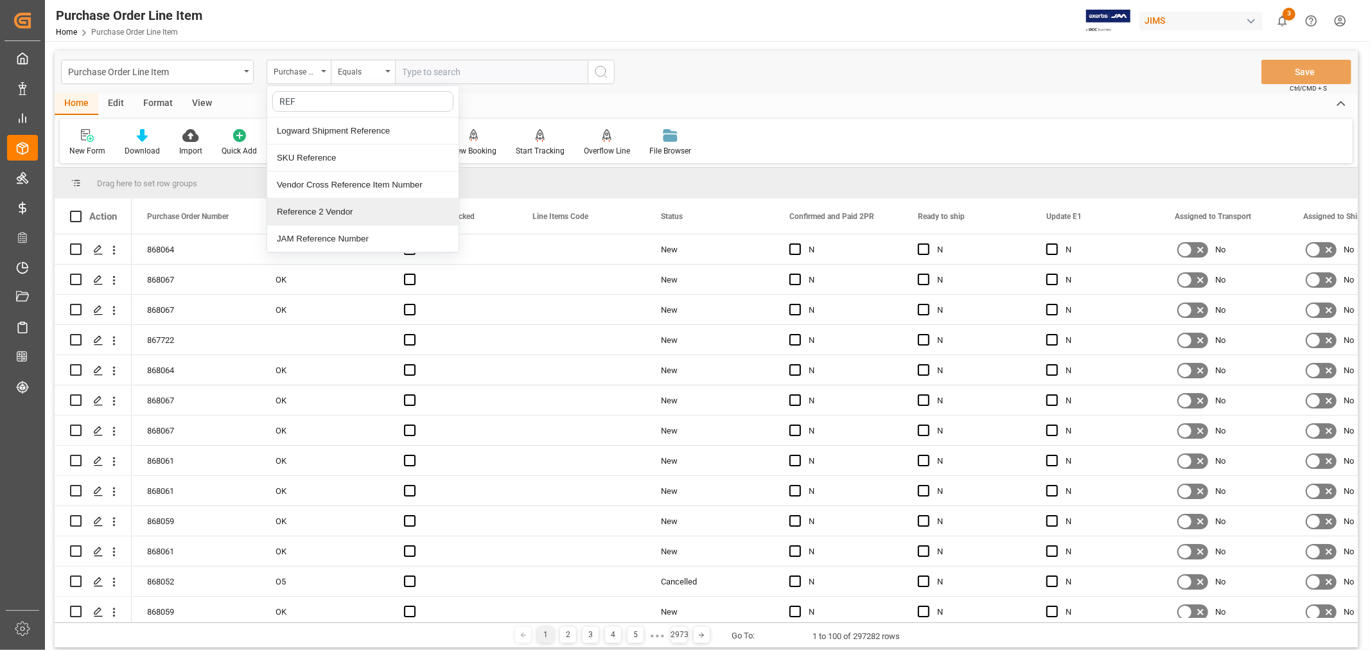
click at [323, 204] on div "Reference 2 Vendor" at bounding box center [362, 211] width 191 height 27
click at [410, 75] on input "text" at bounding box center [491, 72] width 193 height 24
type input "77-11201-US"
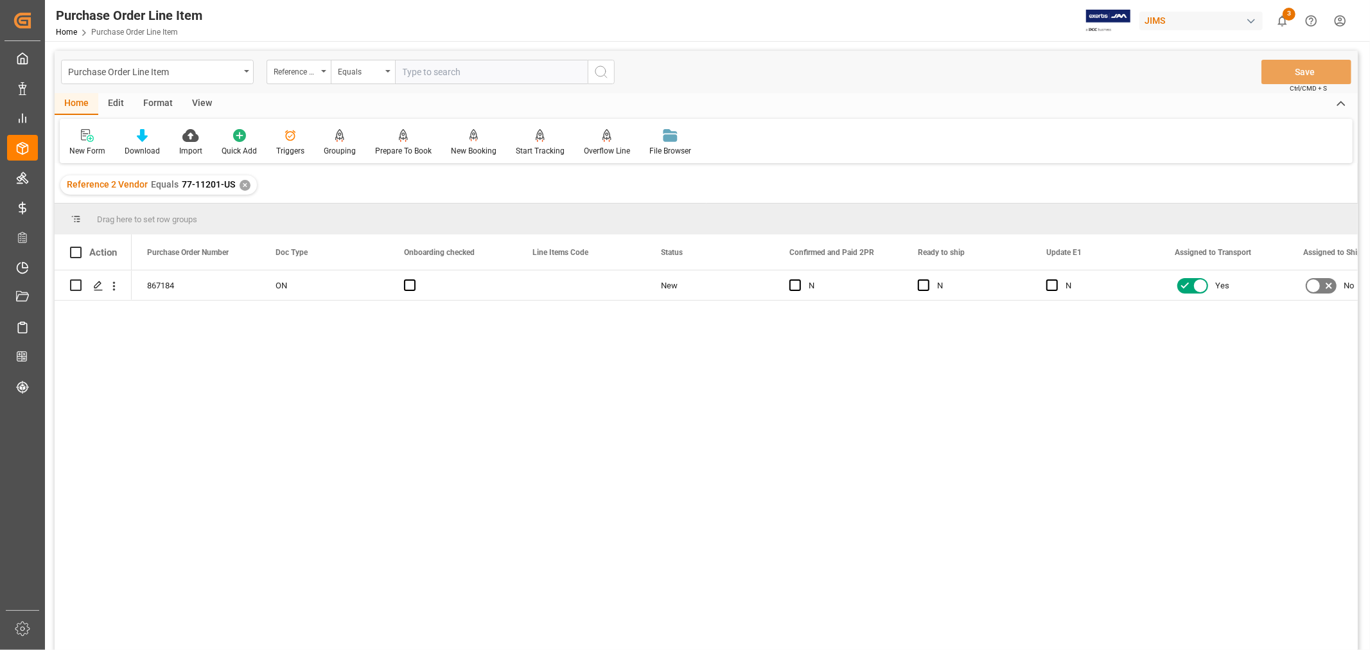
click at [204, 101] on div "View" at bounding box center [201, 104] width 39 height 22
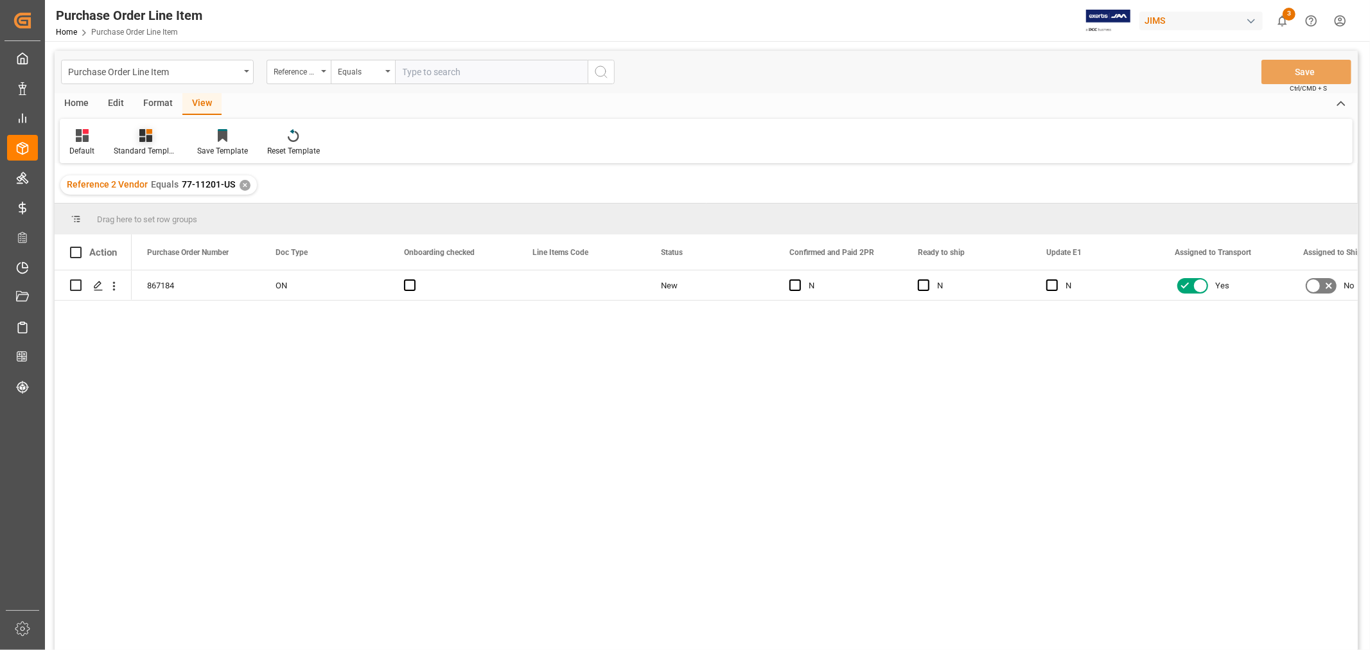
click at [152, 142] on div "Standard Templates" at bounding box center [146, 142] width 84 height 28
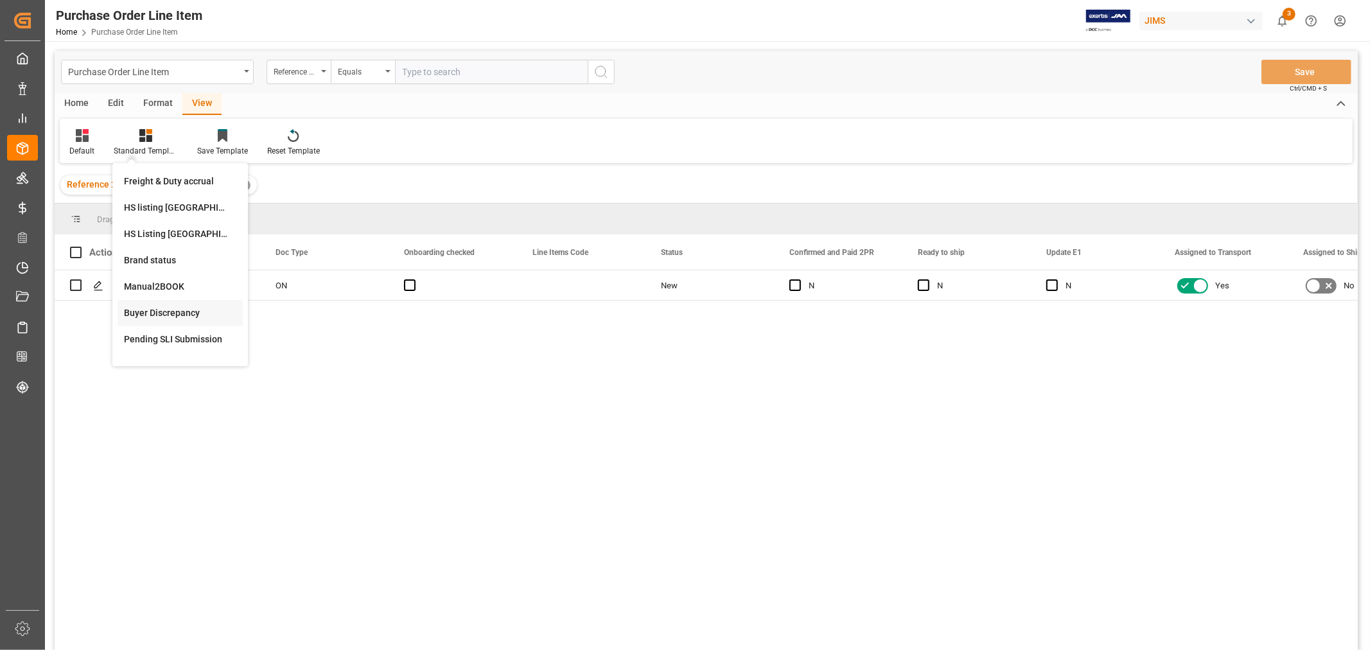
click at [181, 313] on div "Buyer Discrepancy" at bounding box center [180, 312] width 112 height 13
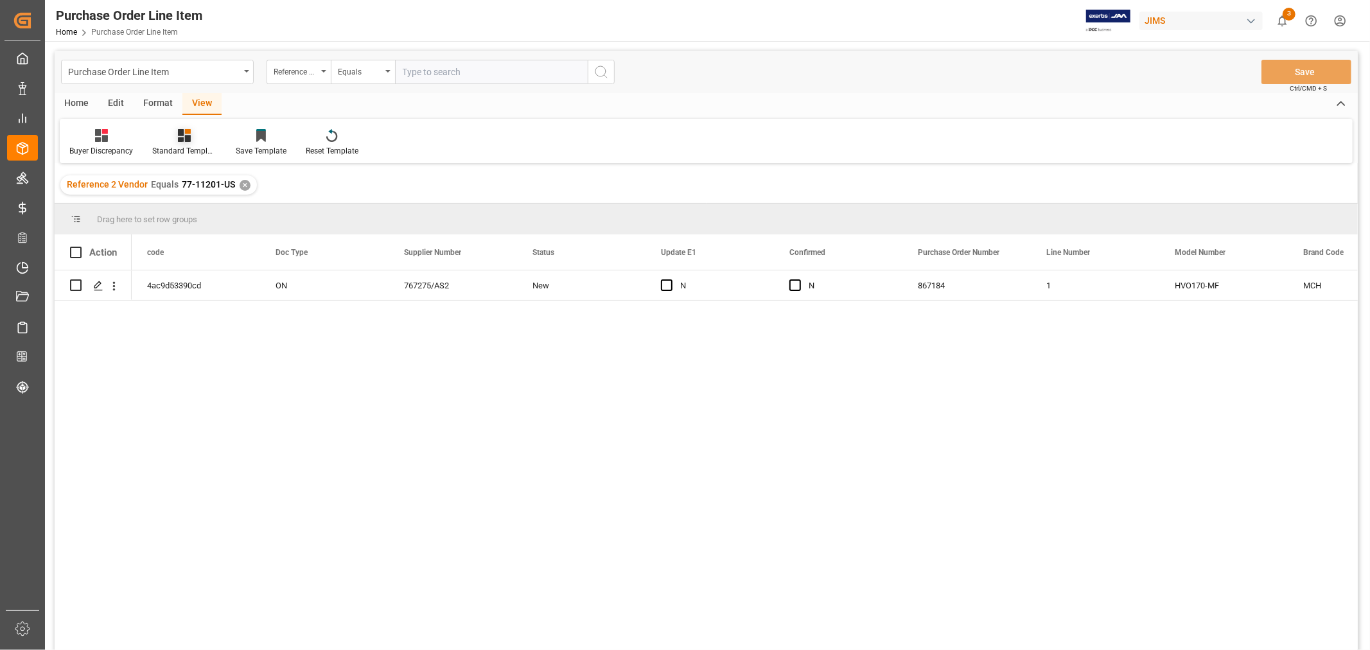
click at [170, 145] on div "Standard Templates" at bounding box center [184, 151] width 64 height 12
click at [98, 140] on icon at bounding box center [101, 135] width 13 height 13
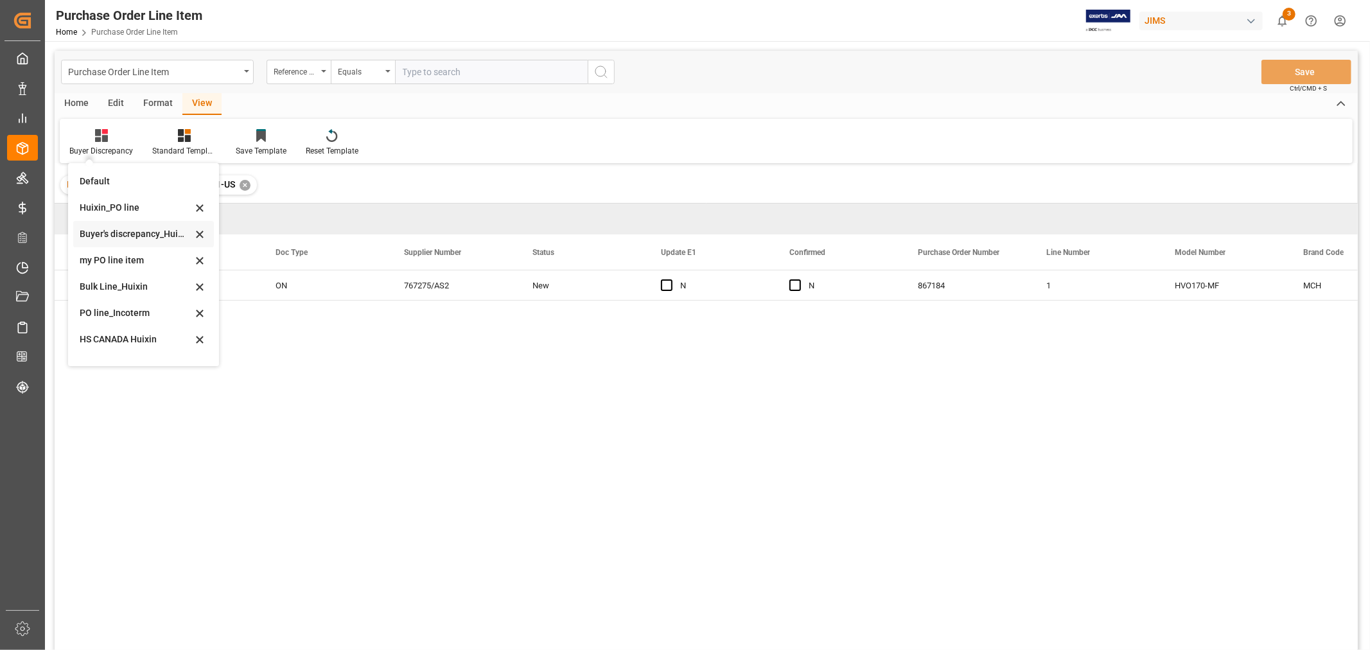
click at [119, 230] on div "Buyer's discrepancy_Huixin" at bounding box center [136, 233] width 112 height 13
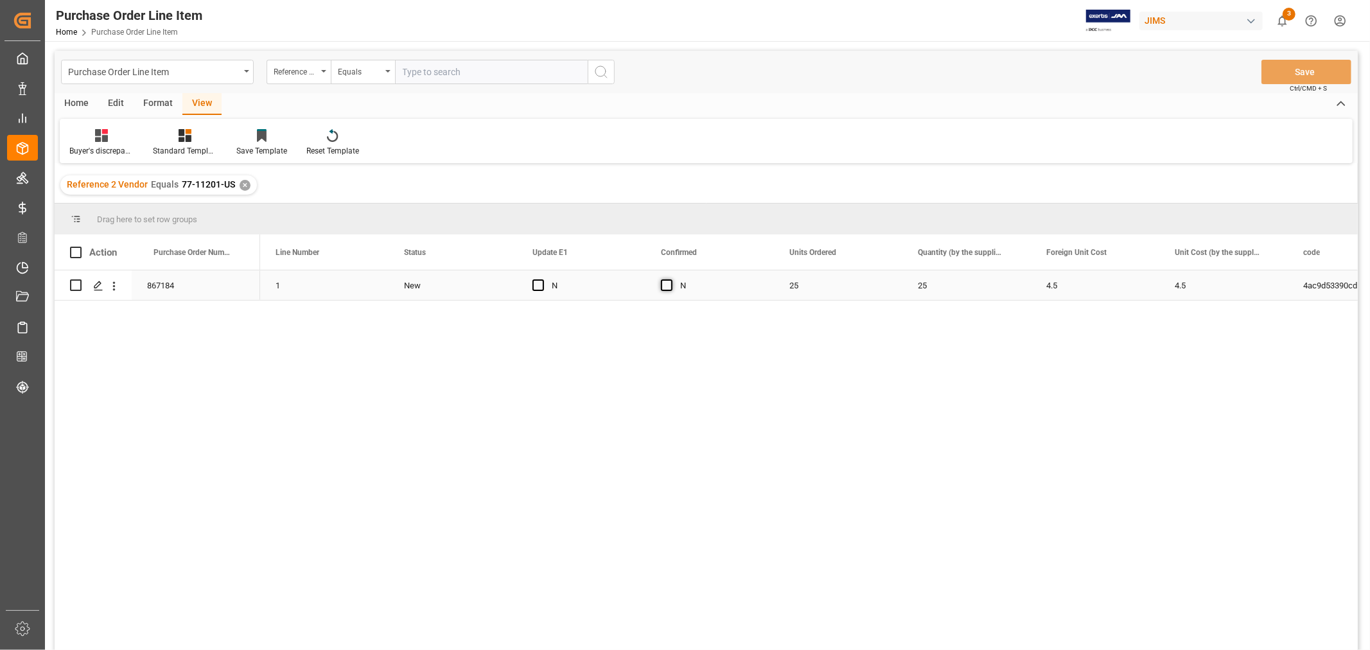
click at [669, 286] on span "Press SPACE to select this row." at bounding box center [667, 285] width 12 height 12
click at [671, 279] on input "Press SPACE to select this row." at bounding box center [671, 279] width 0 height 0
click at [1309, 65] on button "Save" at bounding box center [1307, 72] width 90 height 24
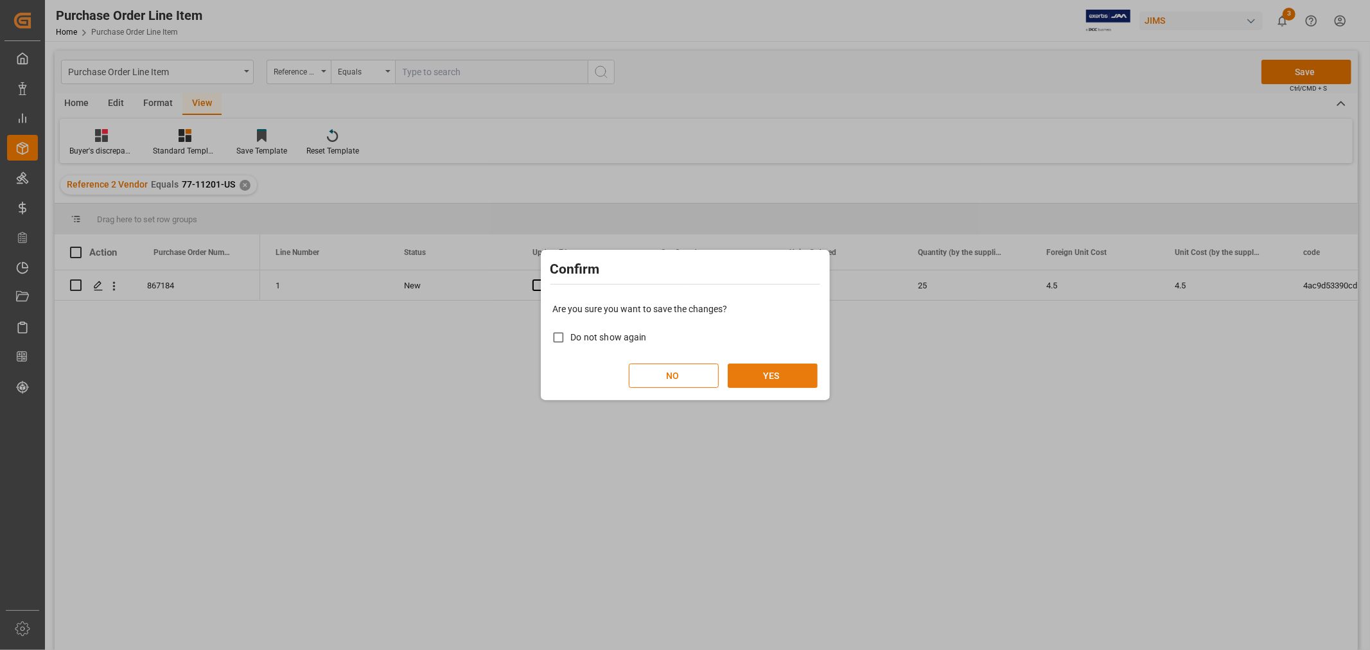
click at [771, 375] on button "YES" at bounding box center [773, 376] width 90 height 24
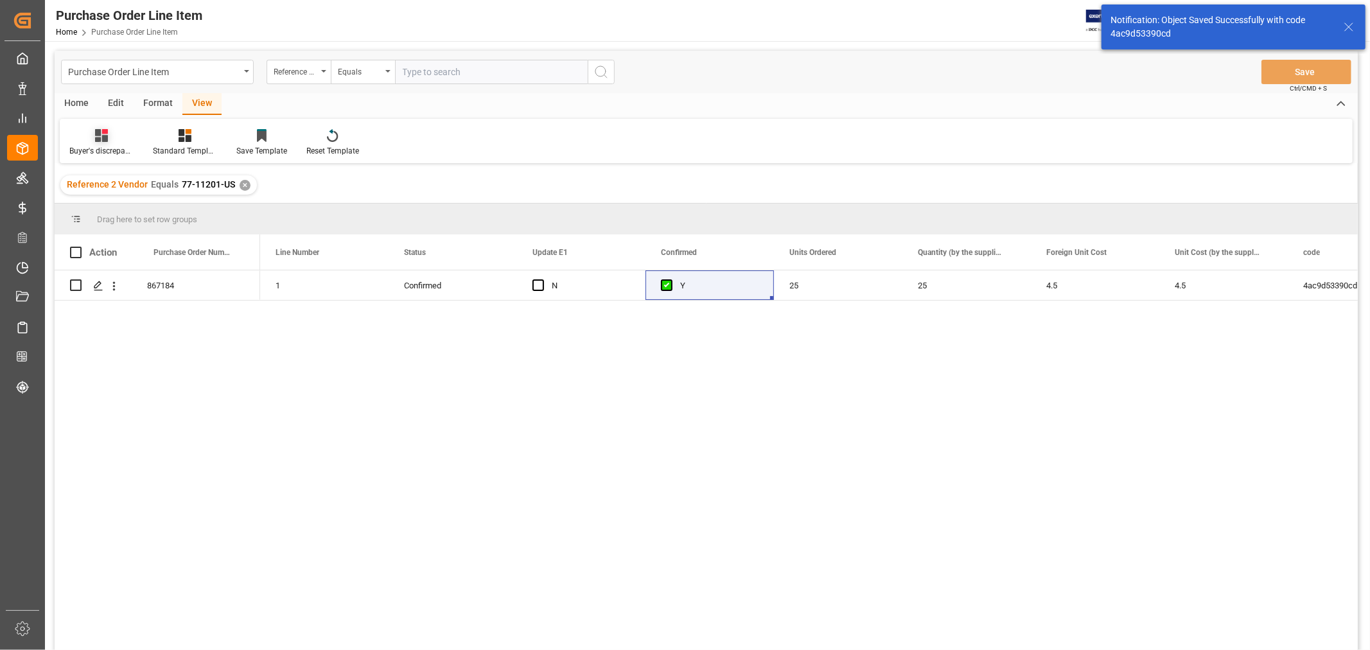
click at [104, 146] on div "Buyer's discrepancy_Huixin" at bounding box center [101, 151] width 64 height 12
click at [92, 272] on div "HS CANADA Huixin" at bounding box center [136, 268] width 112 height 13
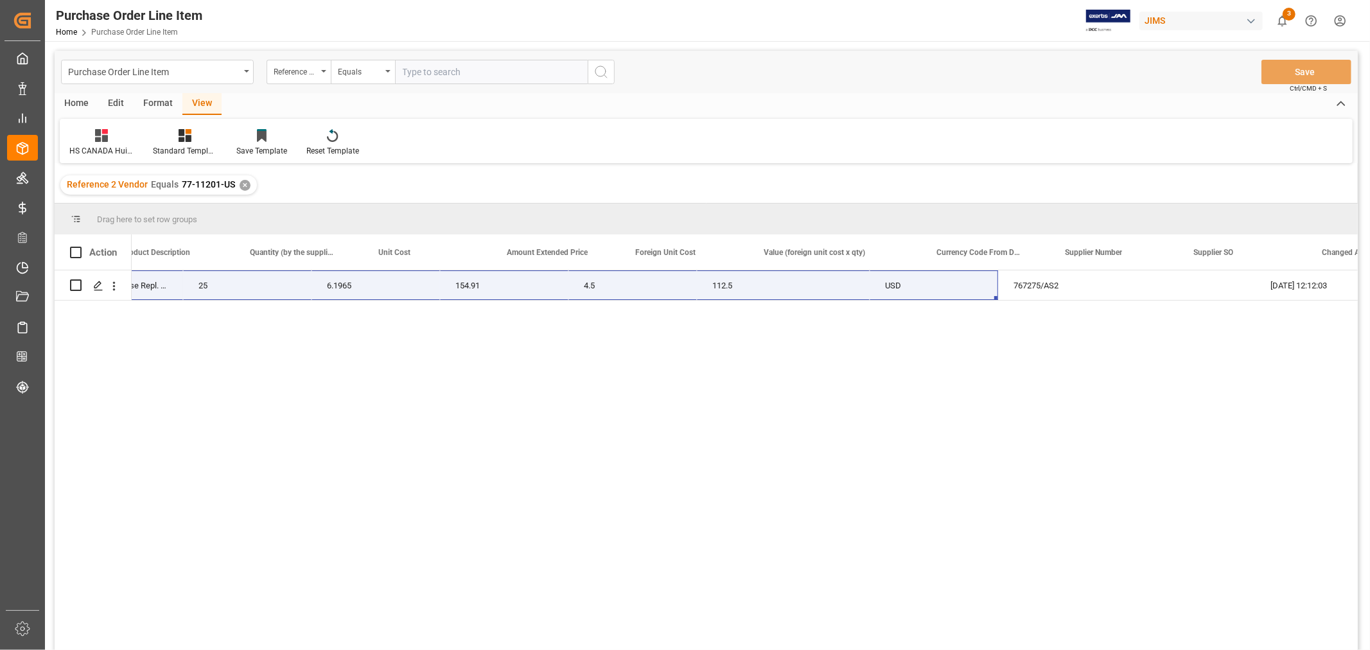
scroll to position [0, 745]
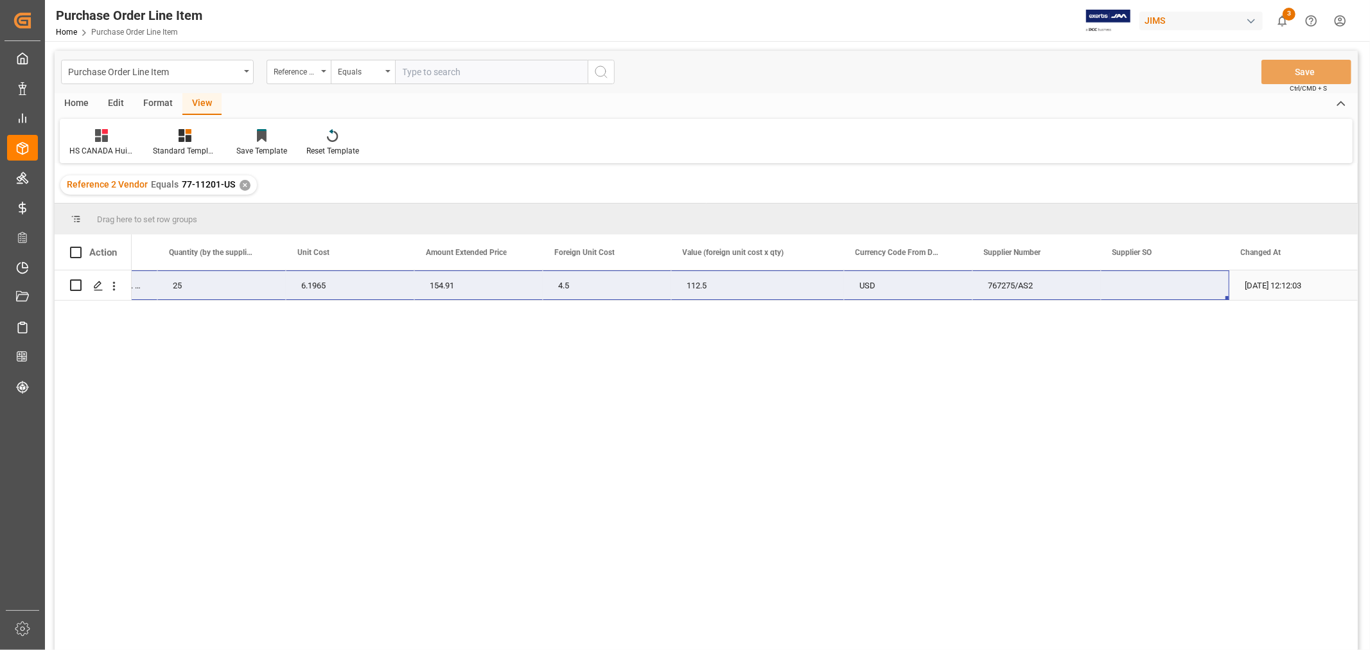
drag, startPoint x: 151, startPoint y: 279, endPoint x: 1134, endPoint y: 285, distance: 982.8
click at [1134, 283] on div "77-11201-US HVO170-MF MCH Mesh Grease Repl. Filter 25 6.1965 154.91 4.5 112.5 U…" at bounding box center [372, 285] width 1971 height 30
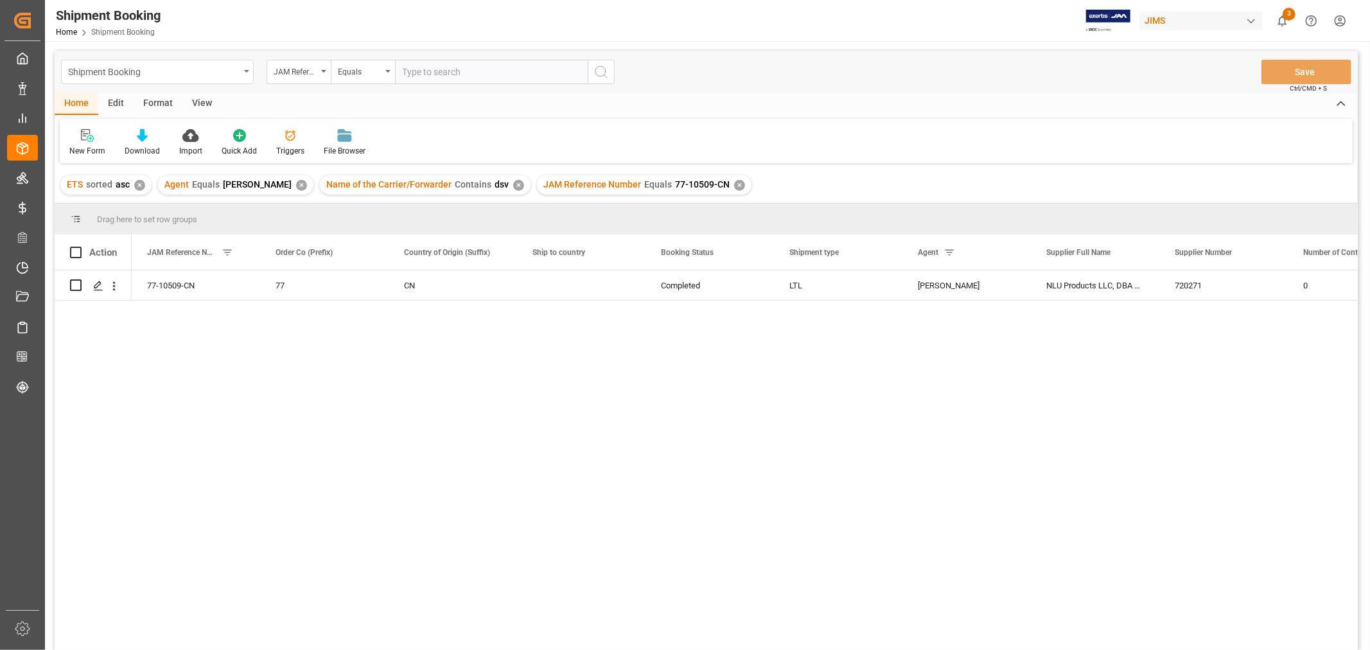
click at [245, 73] on div "Shipment Booking" at bounding box center [157, 72] width 193 height 24
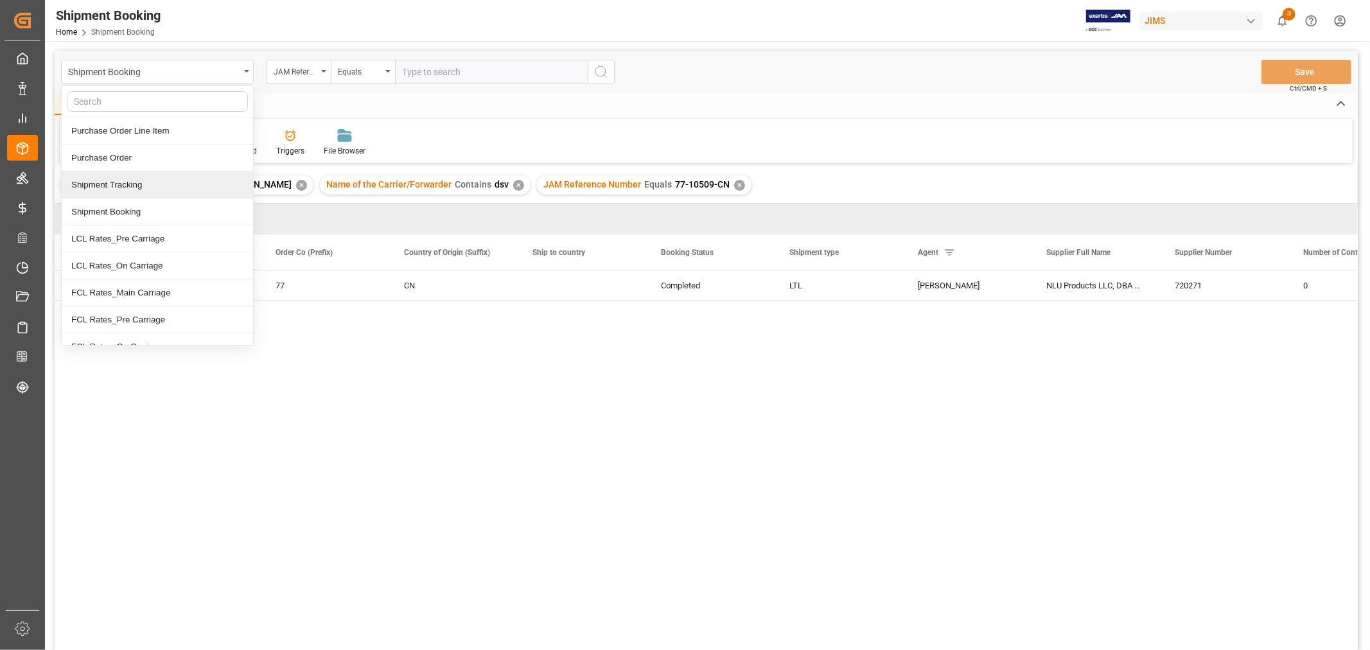
click at [127, 185] on div "Shipment Tracking" at bounding box center [157, 185] width 191 height 27
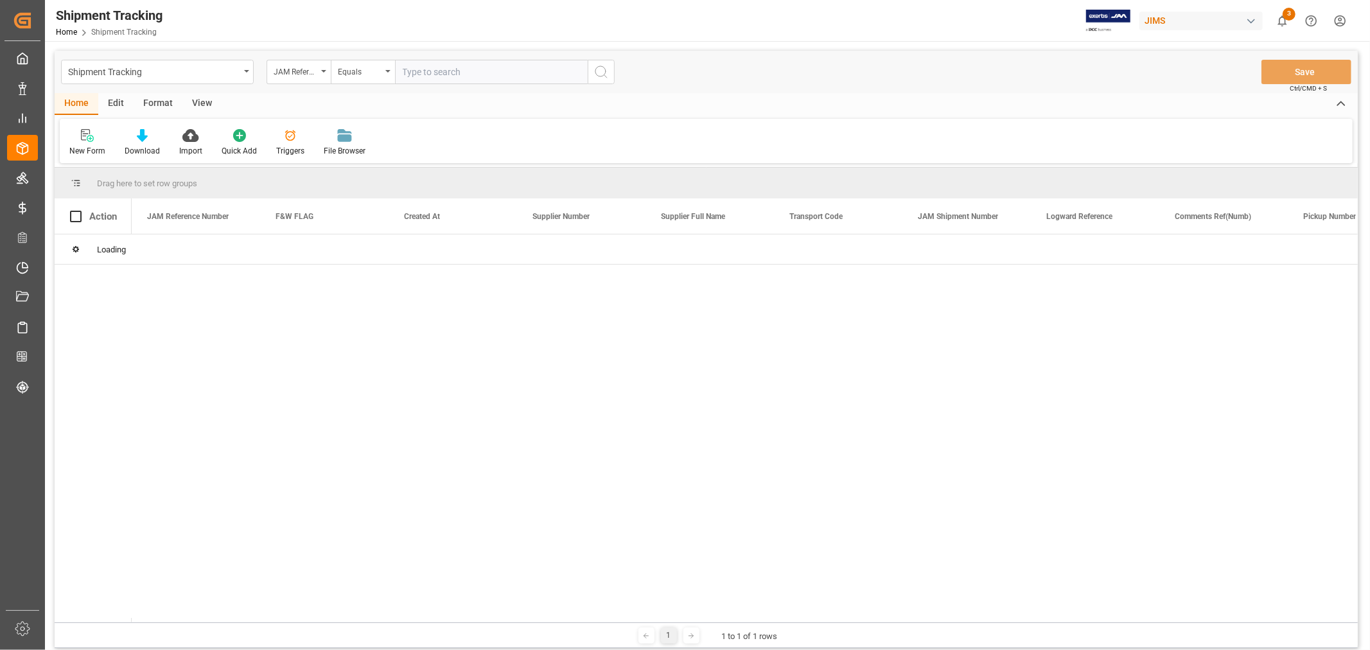
click at [418, 71] on input "text" at bounding box center [491, 72] width 193 height 24
click at [419, 71] on input "text" at bounding box center [491, 72] width 193 height 24
paste input "77-10509-CN"
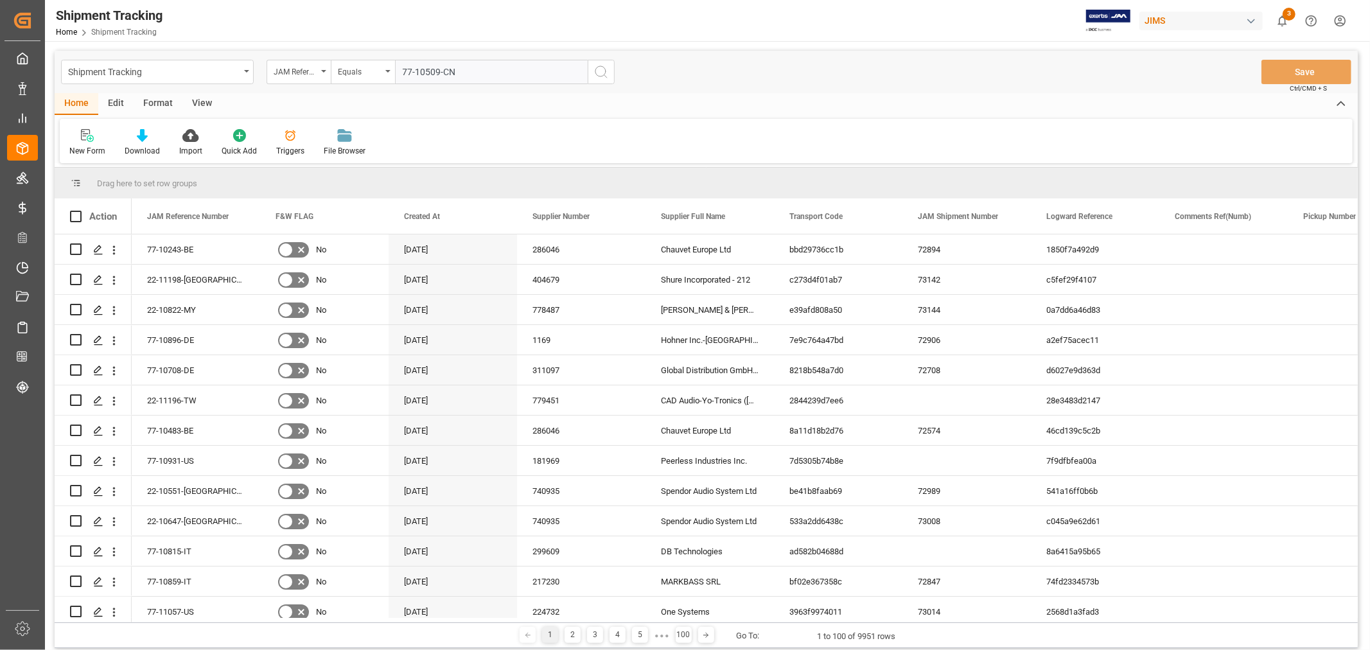
type input "77-10509-CN"
click at [600, 72] on icon "search button" at bounding box center [601, 71] width 15 height 15
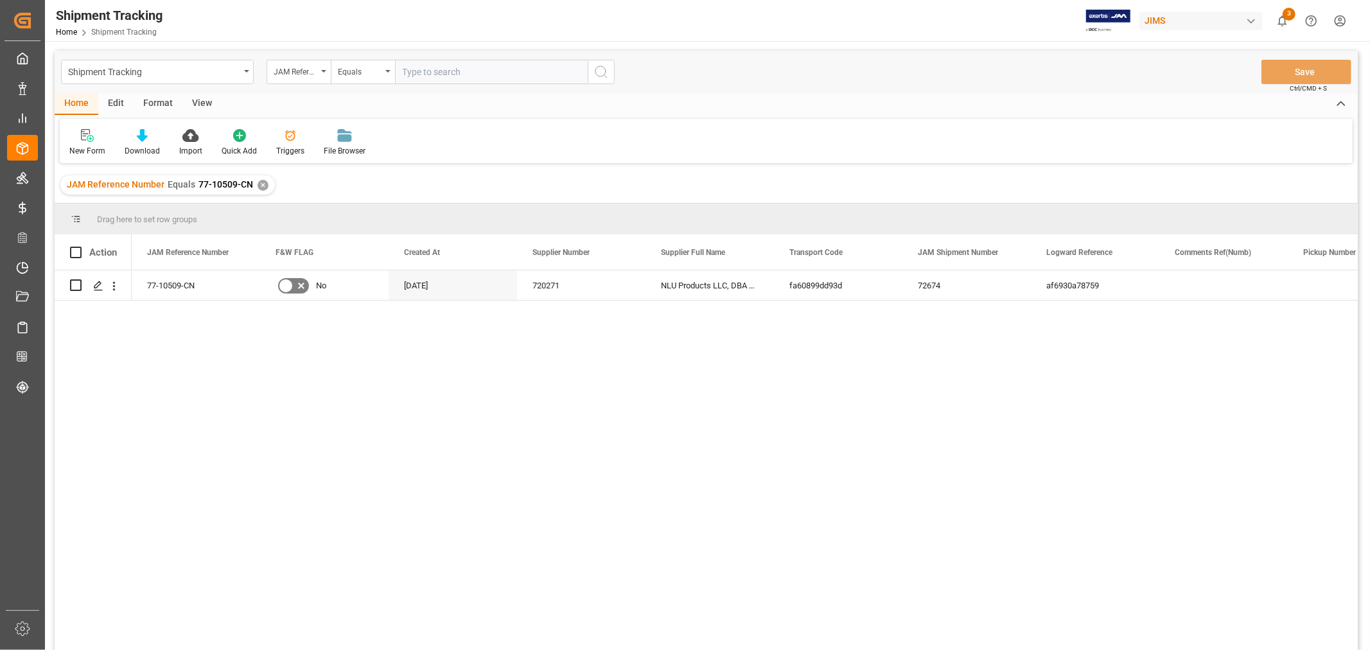
click at [204, 103] on div "View" at bounding box center [201, 104] width 39 height 22
click at [85, 145] on div "Default" at bounding box center [81, 151] width 25 height 12
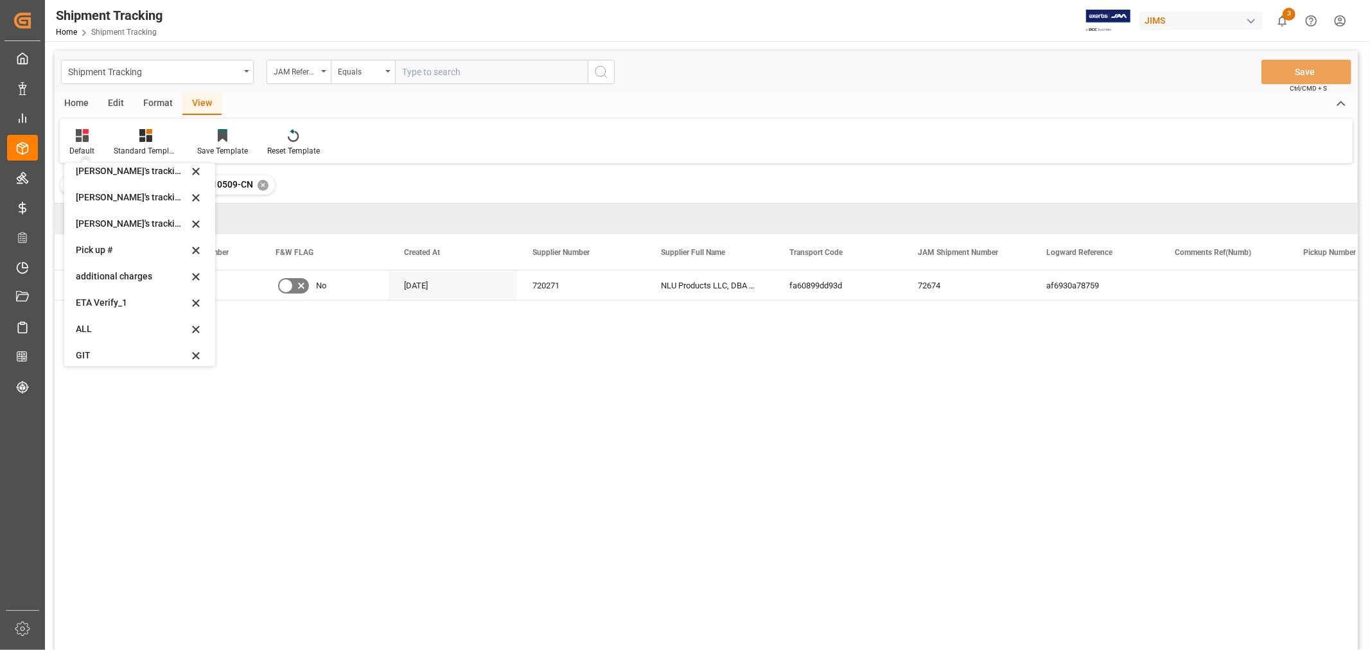
scroll to position [281, 0]
click at [135, 194] on div "Huixin's tracking all # _5" at bounding box center [132, 190] width 112 height 13
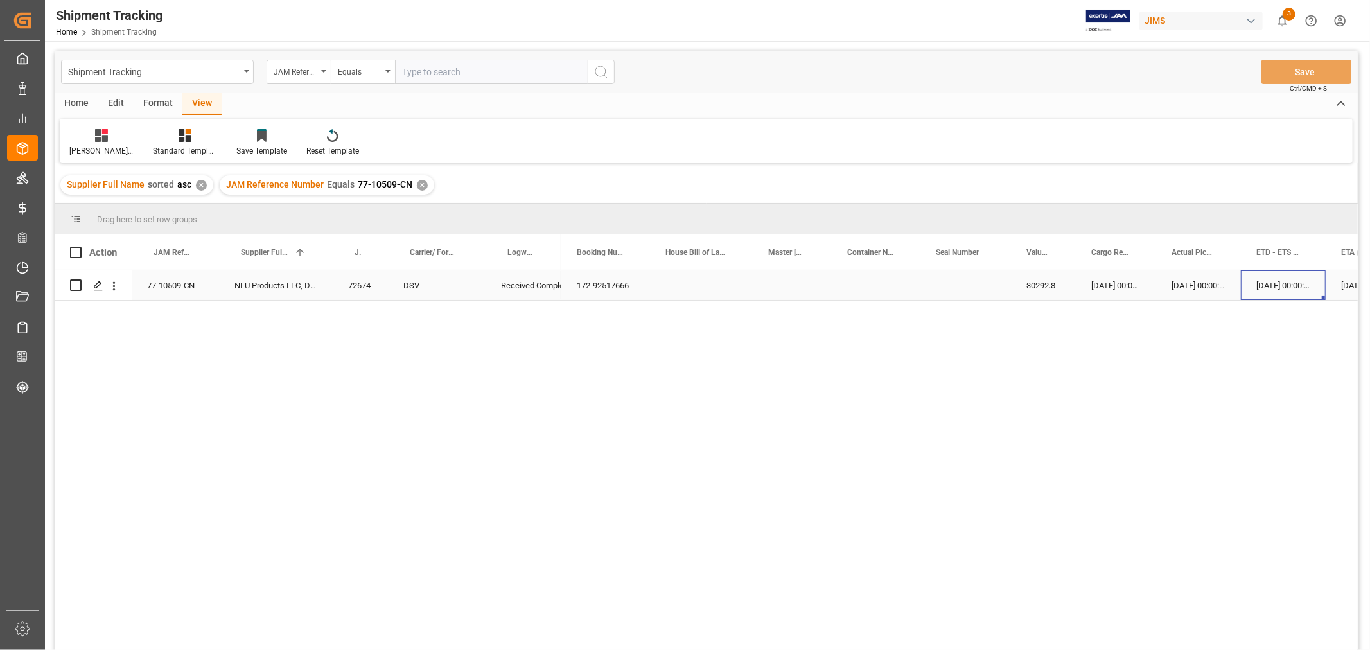
click at [1250, 279] on div "22-08-2025 00:00:00" at bounding box center [1283, 285] width 85 height 30
click at [910, 275] on div "Press SPACE to select this row." at bounding box center [910, 285] width 91 height 30
click at [1260, 288] on div "22-08-2025 00:00:00" at bounding box center [1283, 285] width 85 height 30
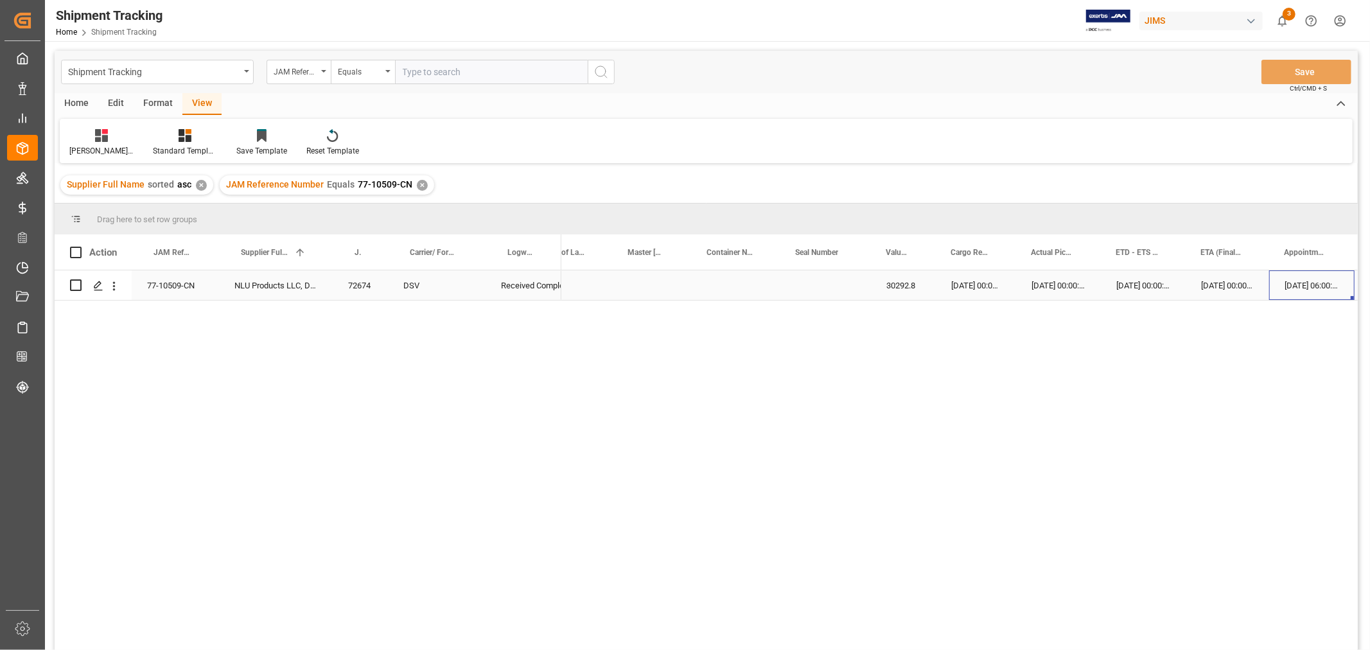
scroll to position [0, 140]
click at [1134, 287] on div "22-08-2025 00:00:00" at bounding box center [1143, 285] width 85 height 30
click at [184, 286] on div "77-10509-CN" at bounding box center [175, 285] width 87 height 30
drag, startPoint x: 964, startPoint y: 450, endPoint x: 962, endPoint y: 444, distance: 6.9
click at [962, 445] on div "172-92517666 30292.8 07-08-2025 00:00:00 22-08-2025 00:00:00 22-08-2025 00:00:0…" at bounding box center [959, 464] width 797 height 388
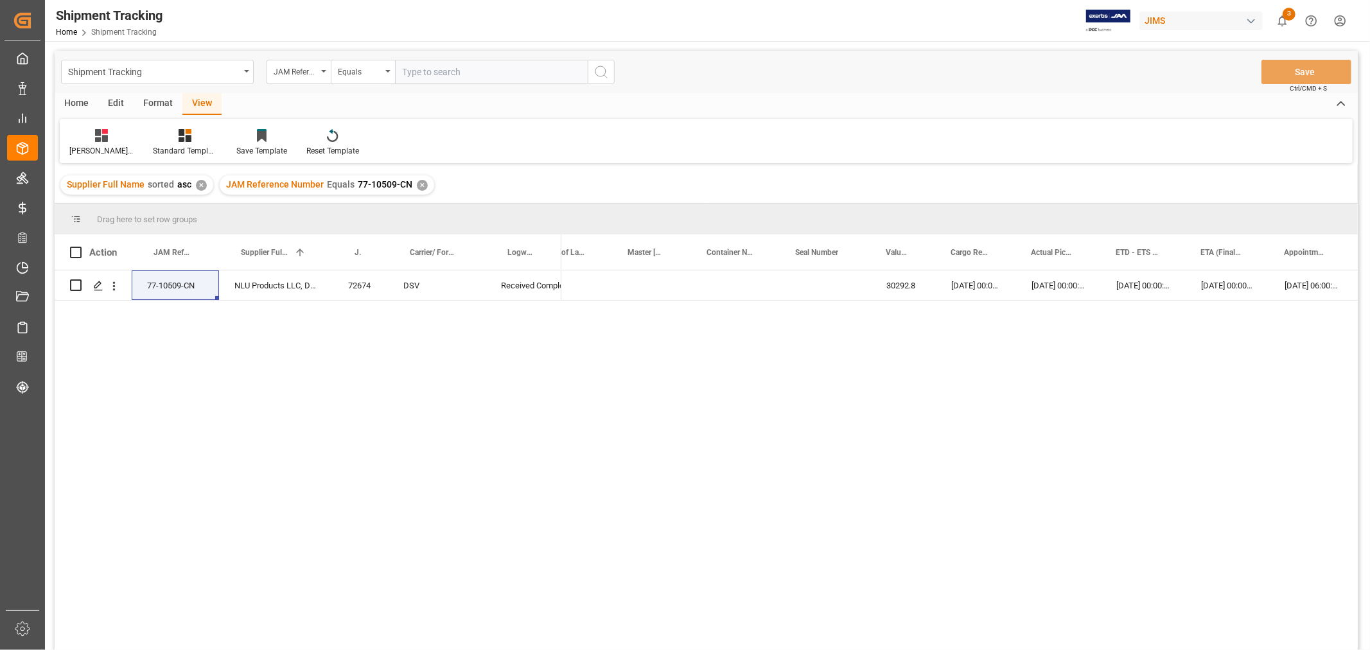
click at [417, 182] on div "✕" at bounding box center [422, 185] width 11 height 11
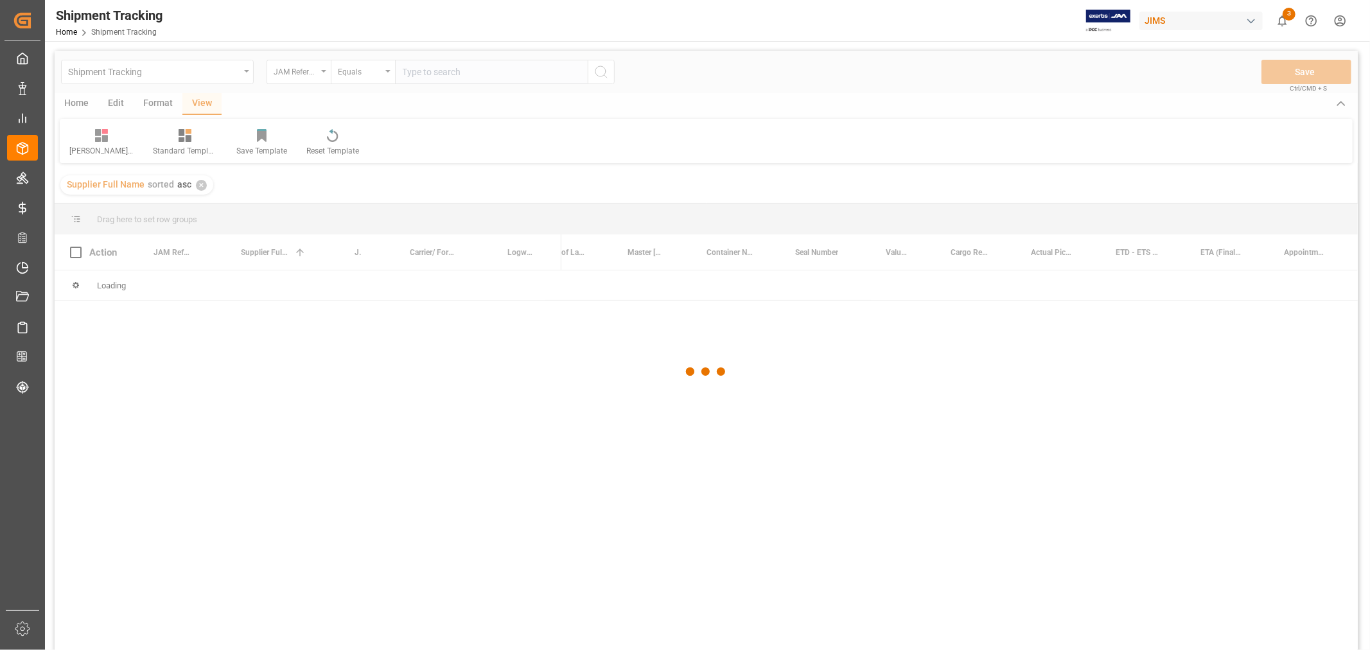
click at [419, 78] on div at bounding box center [706, 372] width 1303 height 642
click at [416, 71] on div at bounding box center [706, 372] width 1303 height 642
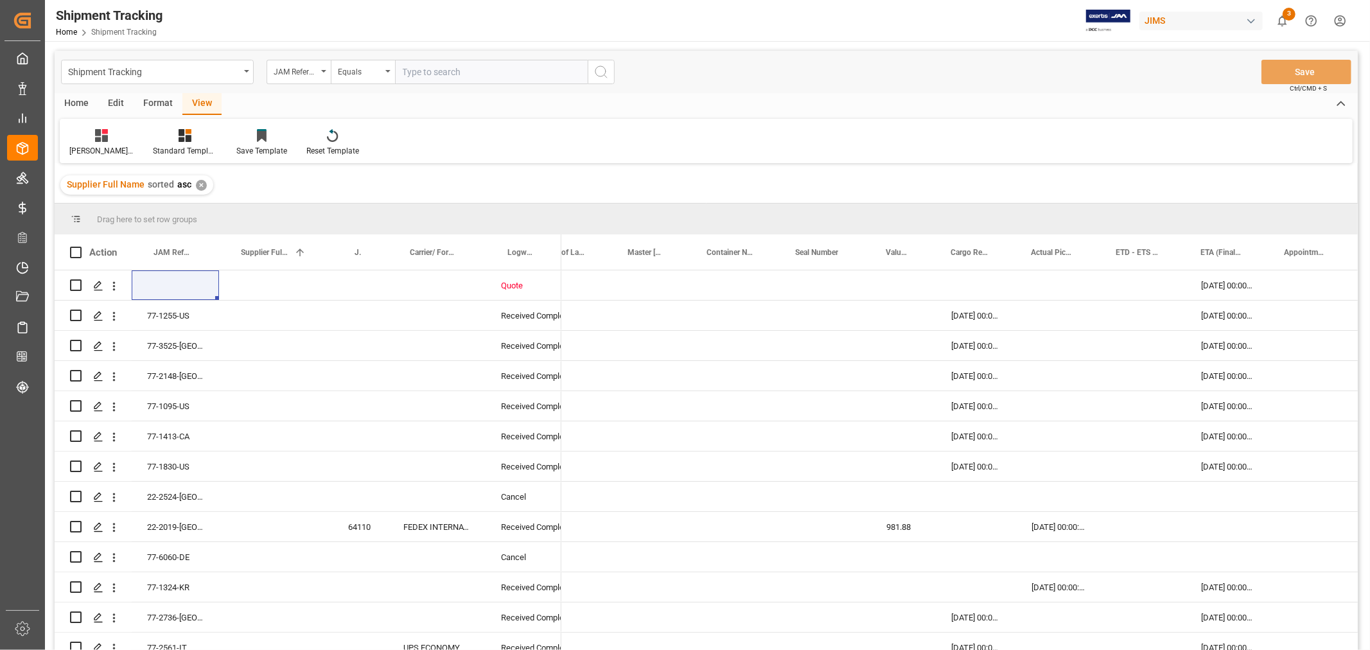
click at [416, 71] on input "text" at bounding box center [491, 72] width 193 height 24
paste input "77-11201-US"
type input "77-11201-US"
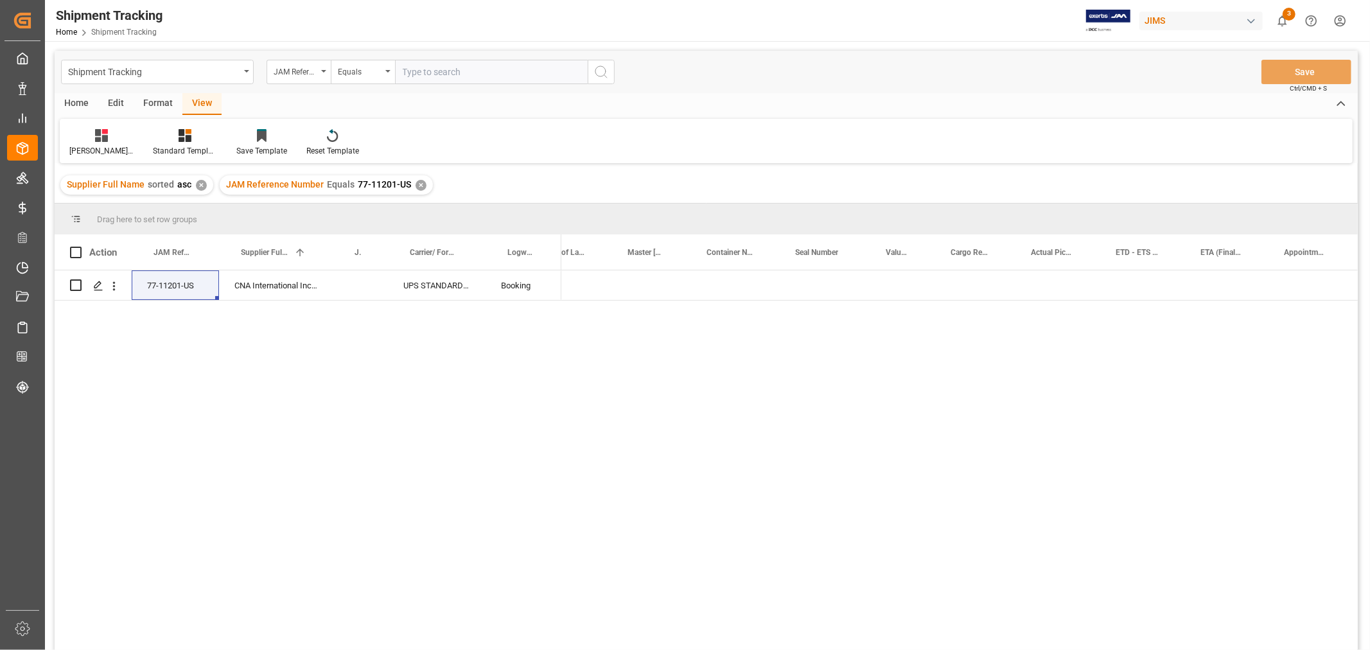
click at [627, 307] on div "1ZW785636899700168 HuiXin Gao" at bounding box center [959, 464] width 797 height 388
click at [626, 289] on div "Press SPACE to select this row." at bounding box center [652, 285] width 79 height 30
click at [1154, 283] on div "Press SPACE to select this row." at bounding box center [1143, 285] width 85 height 30
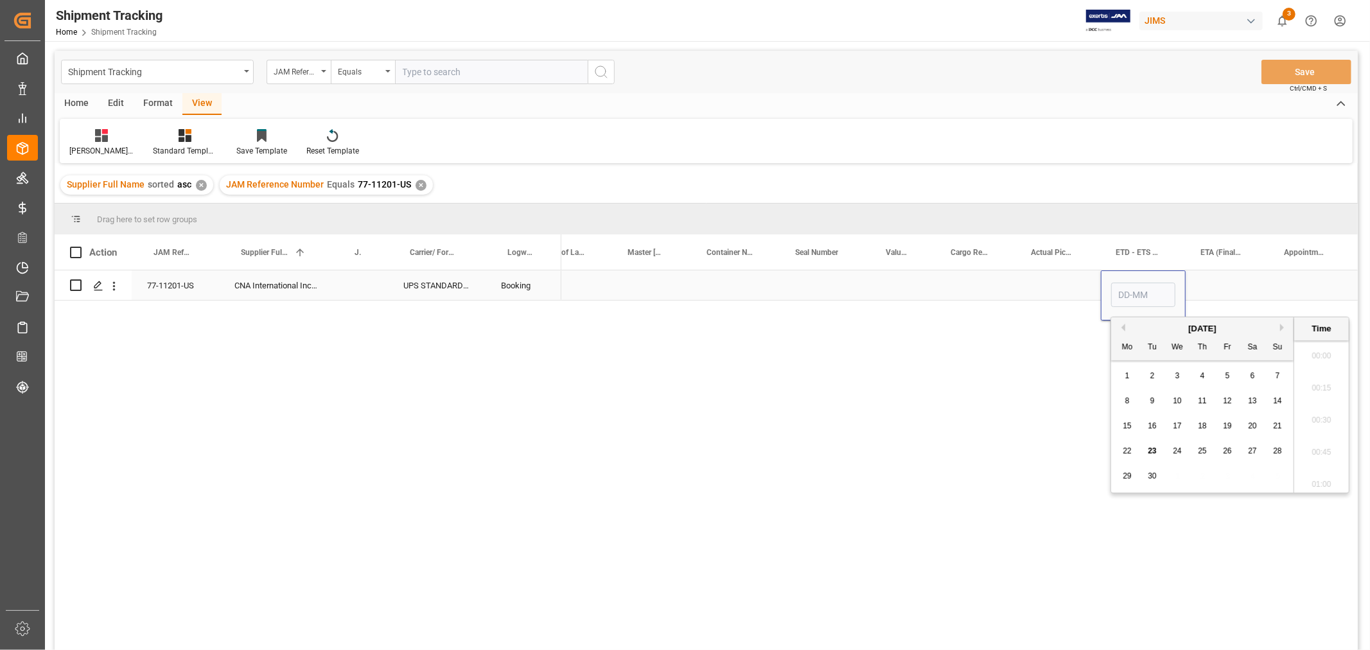
click at [1153, 283] on input "Press SPACE to select this row." at bounding box center [1143, 295] width 64 height 24
type input "22-09-2025 00:00"
click at [1219, 286] on div "Press SPACE to select this row." at bounding box center [1228, 285] width 84 height 30
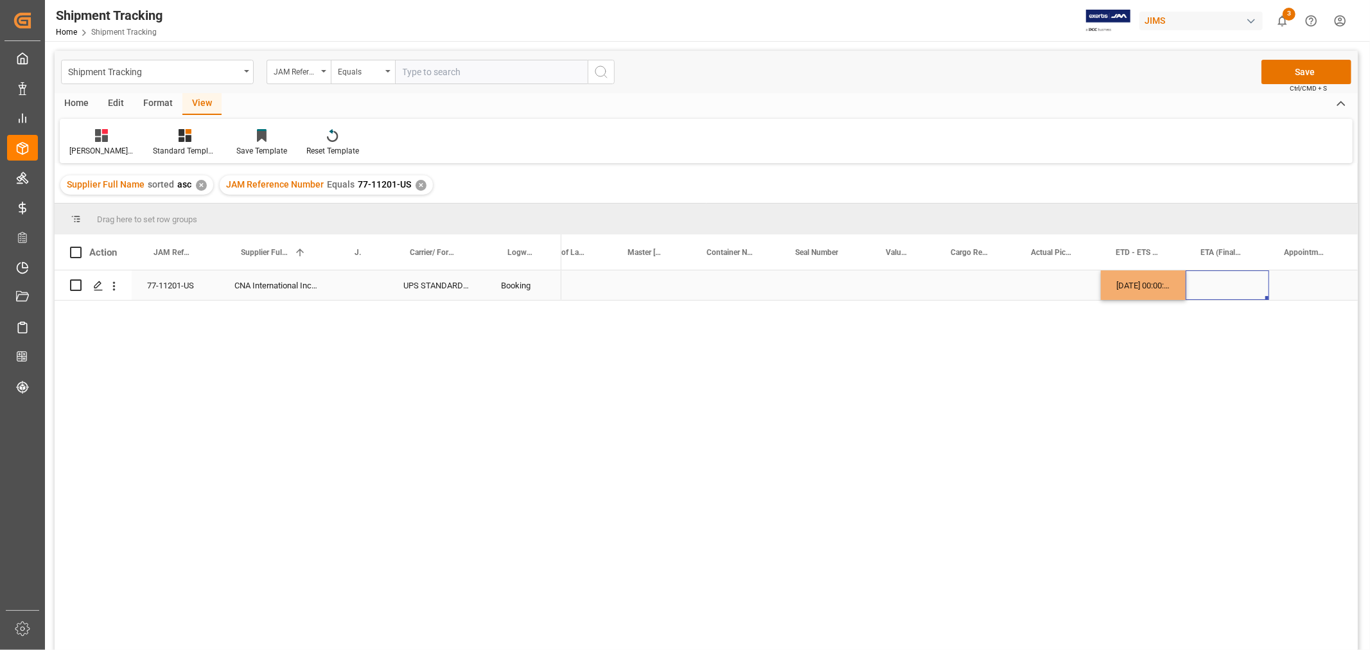
click at [1219, 286] on div "Press SPACE to select this row." at bounding box center [1228, 285] width 84 height 30
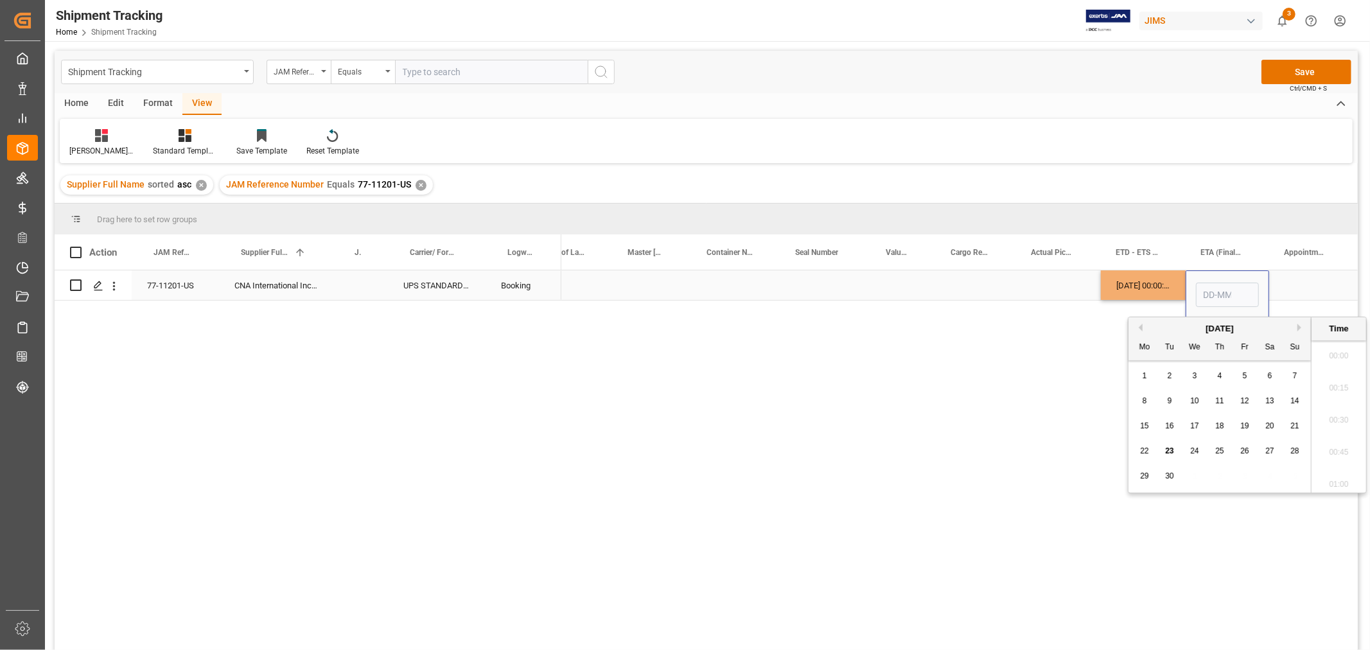
click at [1219, 286] on input "Press SPACE to select this row." at bounding box center [1227, 295] width 63 height 24
type input "24-09-2025 00:00"
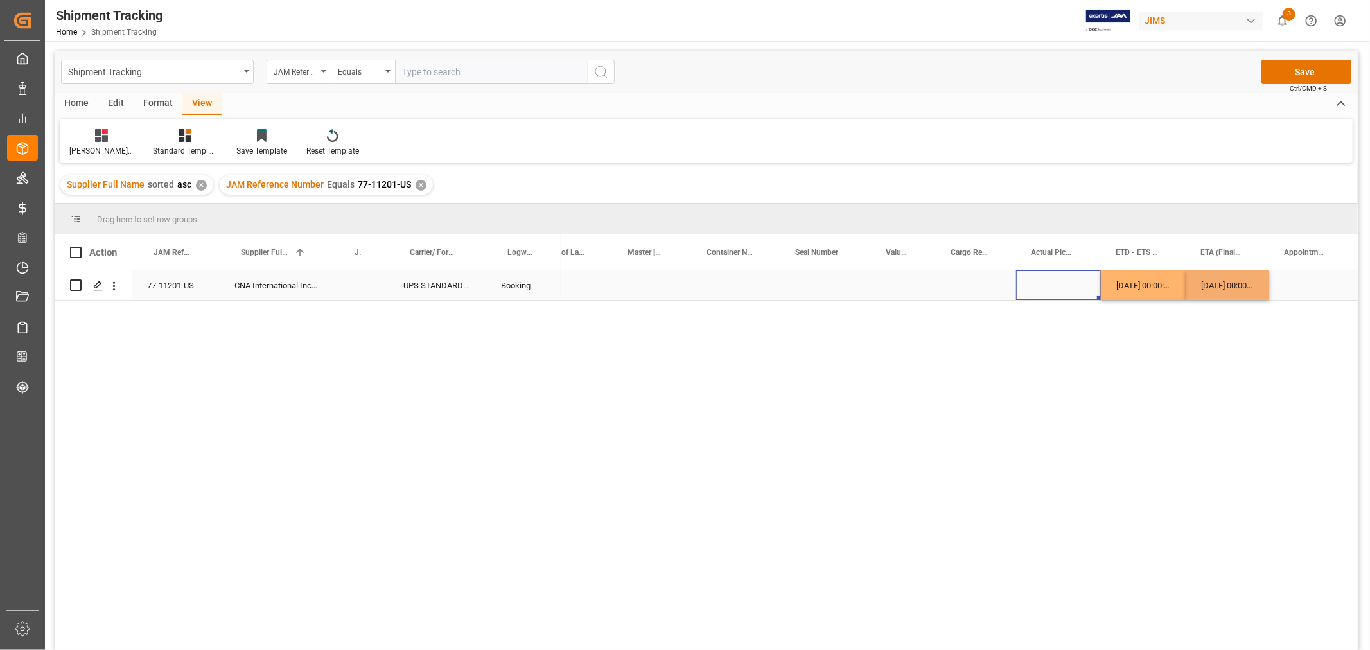
click at [1047, 283] on div "Press SPACE to select this row." at bounding box center [1058, 285] width 85 height 30
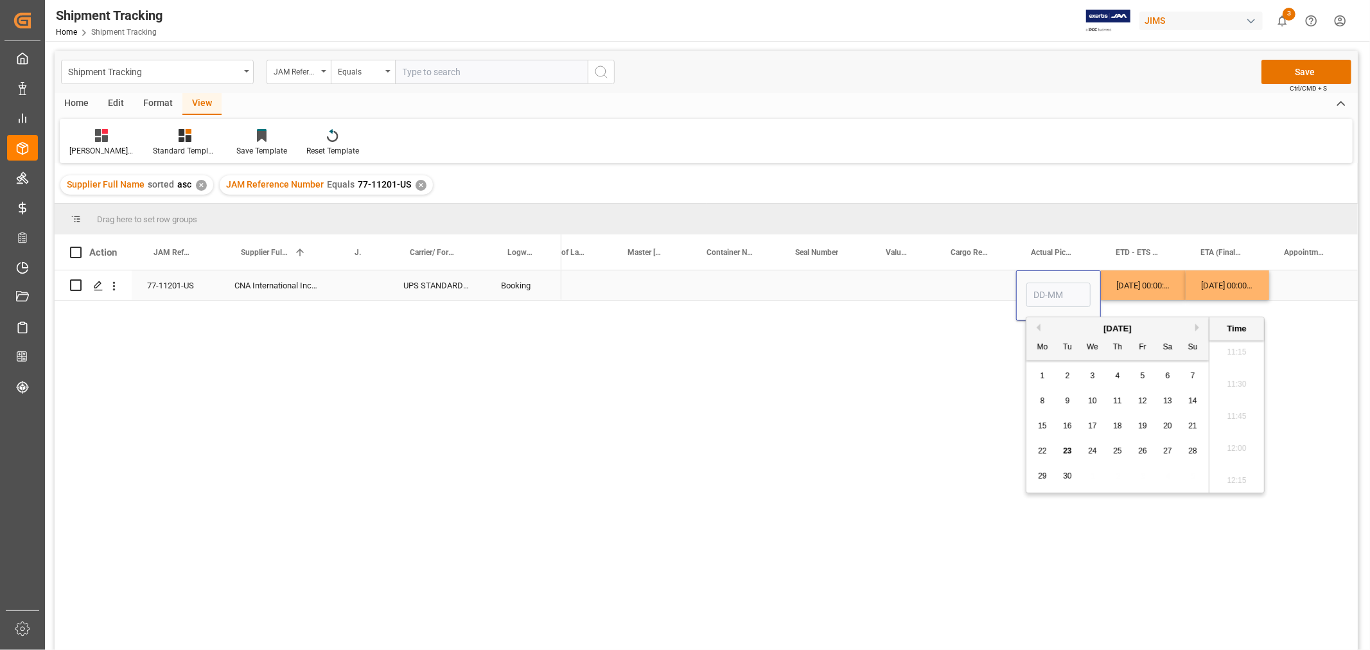
click at [1047, 283] on input "Press SPACE to select this row." at bounding box center [1058, 295] width 64 height 24
type input "22-09-2025 00:00"
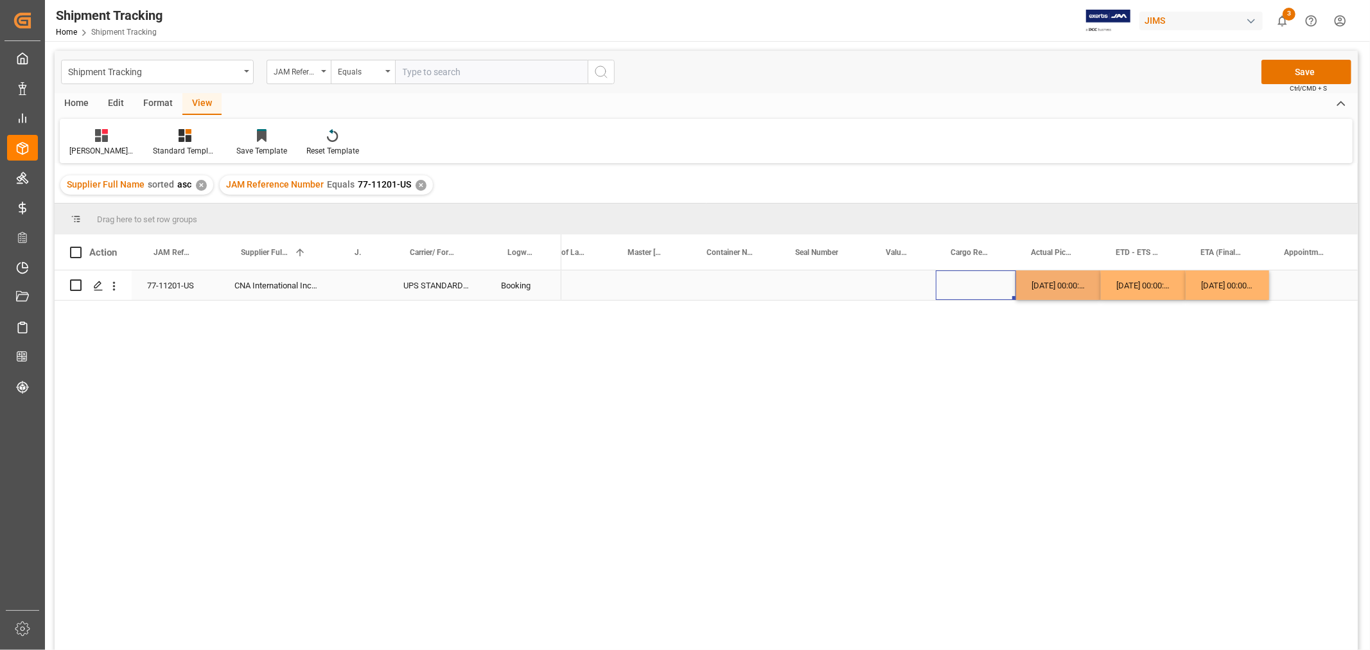
click at [970, 283] on div "Press SPACE to select this row." at bounding box center [976, 285] width 80 height 30
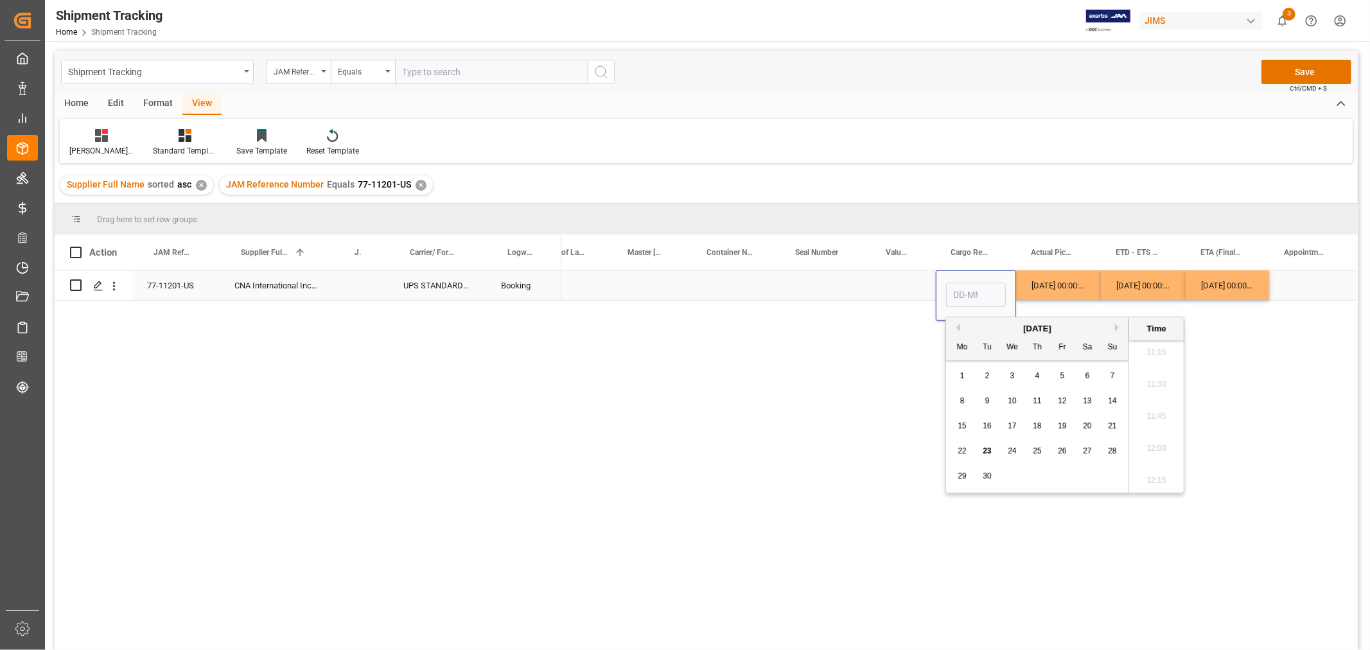
click at [970, 283] on input "Press SPACE to select this row." at bounding box center [976, 295] width 60 height 24
type input "19-09-2025 00:00"
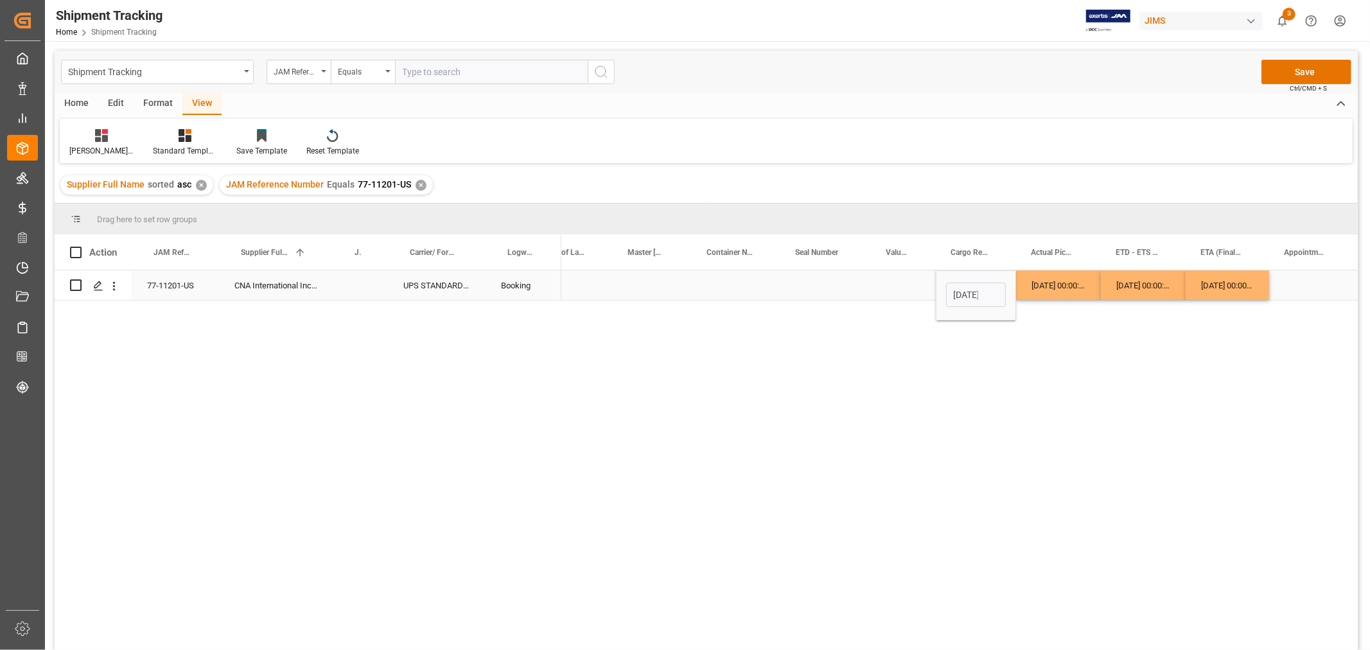
click at [1070, 294] on div "22-09-2025 00:00:00" at bounding box center [1058, 285] width 85 height 30
click at [1300, 73] on button "Save" at bounding box center [1307, 72] width 90 height 24
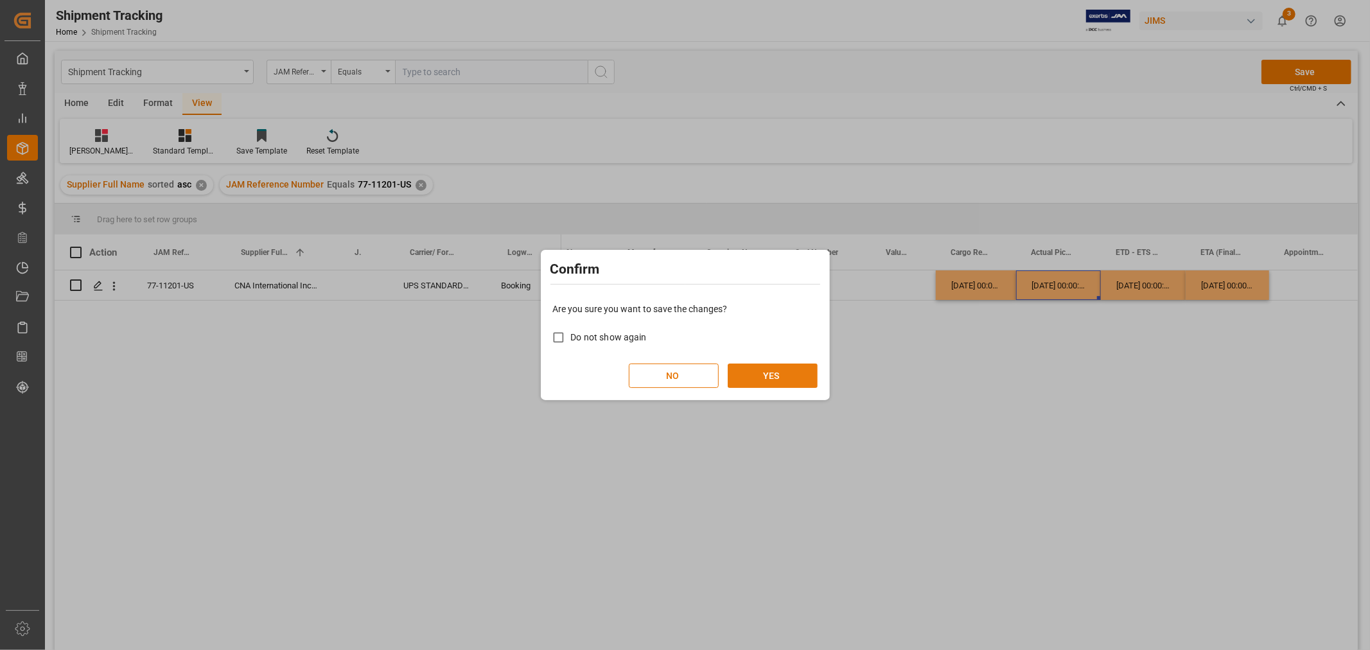
click at [753, 364] on button "YES" at bounding box center [773, 376] width 90 height 24
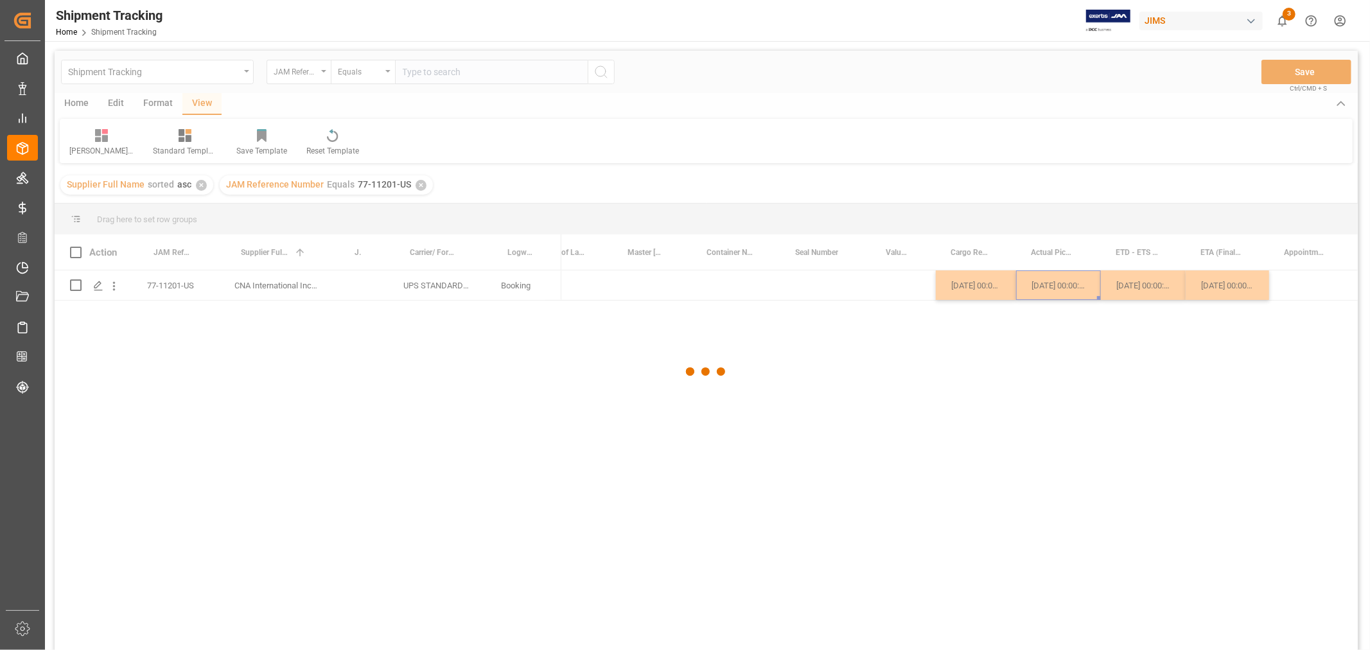
click at [748, 294] on div at bounding box center [706, 372] width 1303 height 642
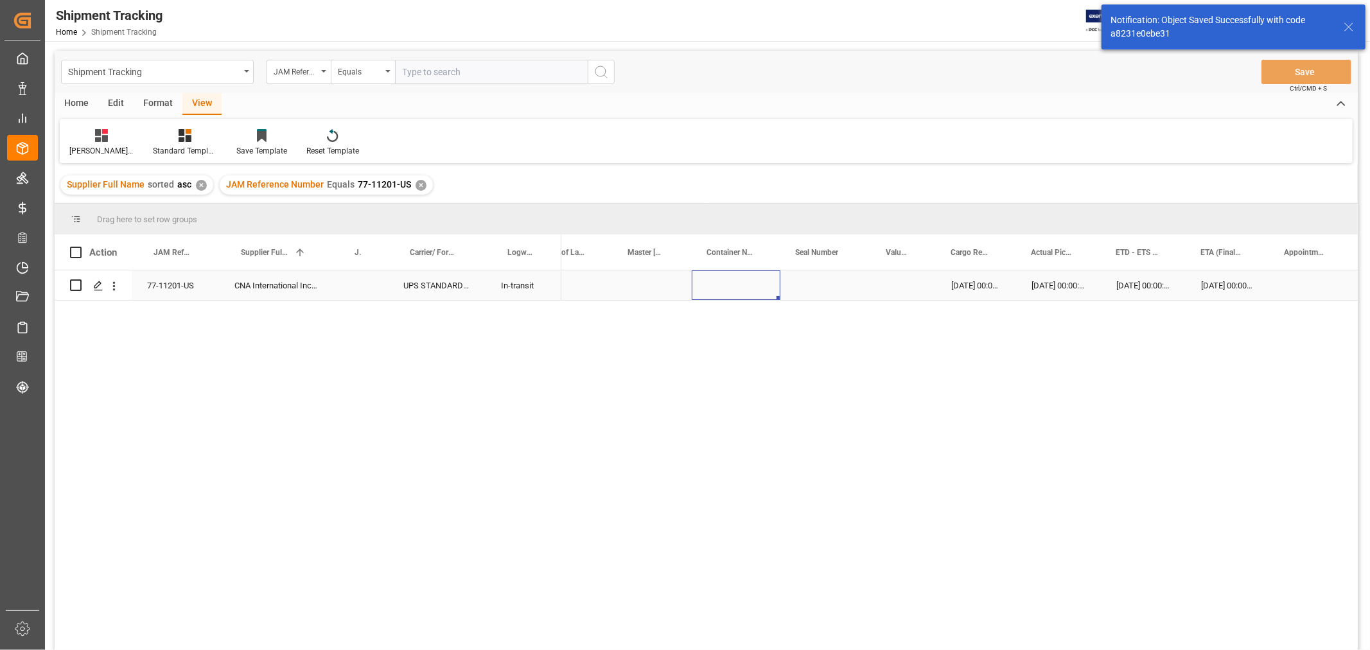
click at [729, 286] on div "Press SPACE to select this row." at bounding box center [736, 285] width 89 height 30
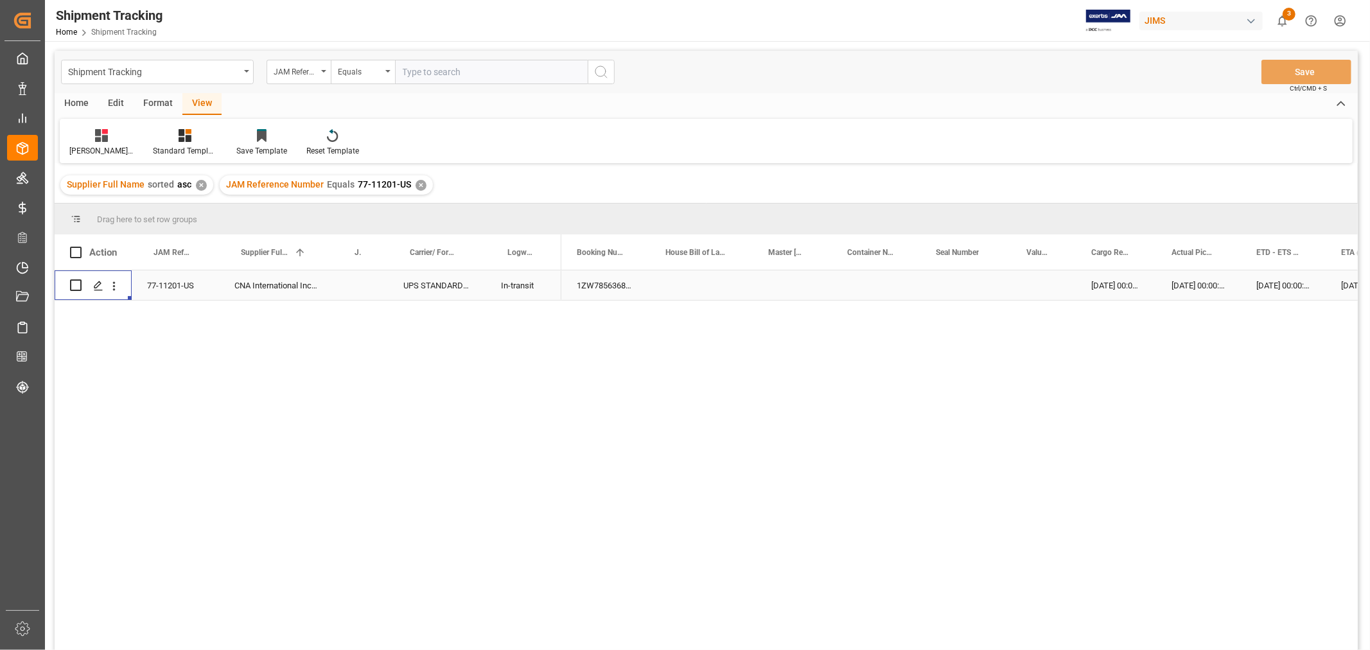
click at [682, 280] on div "Press SPACE to select this row." at bounding box center [701, 285] width 103 height 30
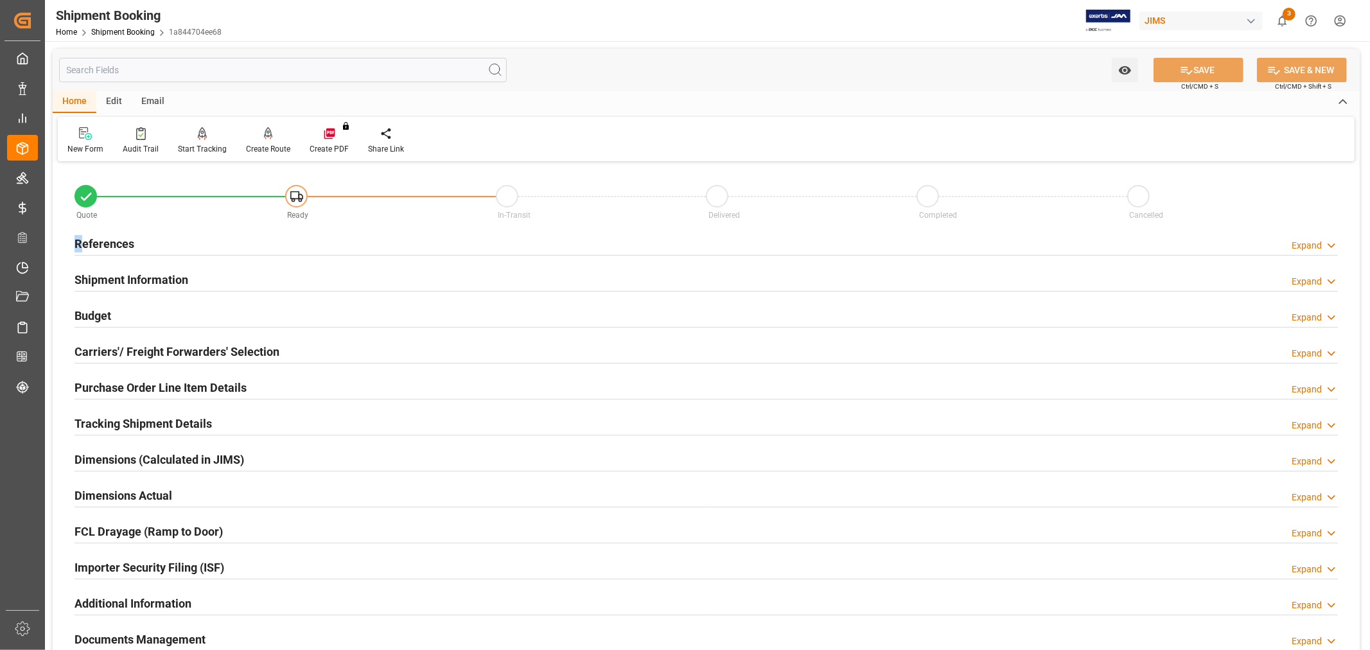
click at [79, 240] on h2 "References" at bounding box center [105, 243] width 60 height 17
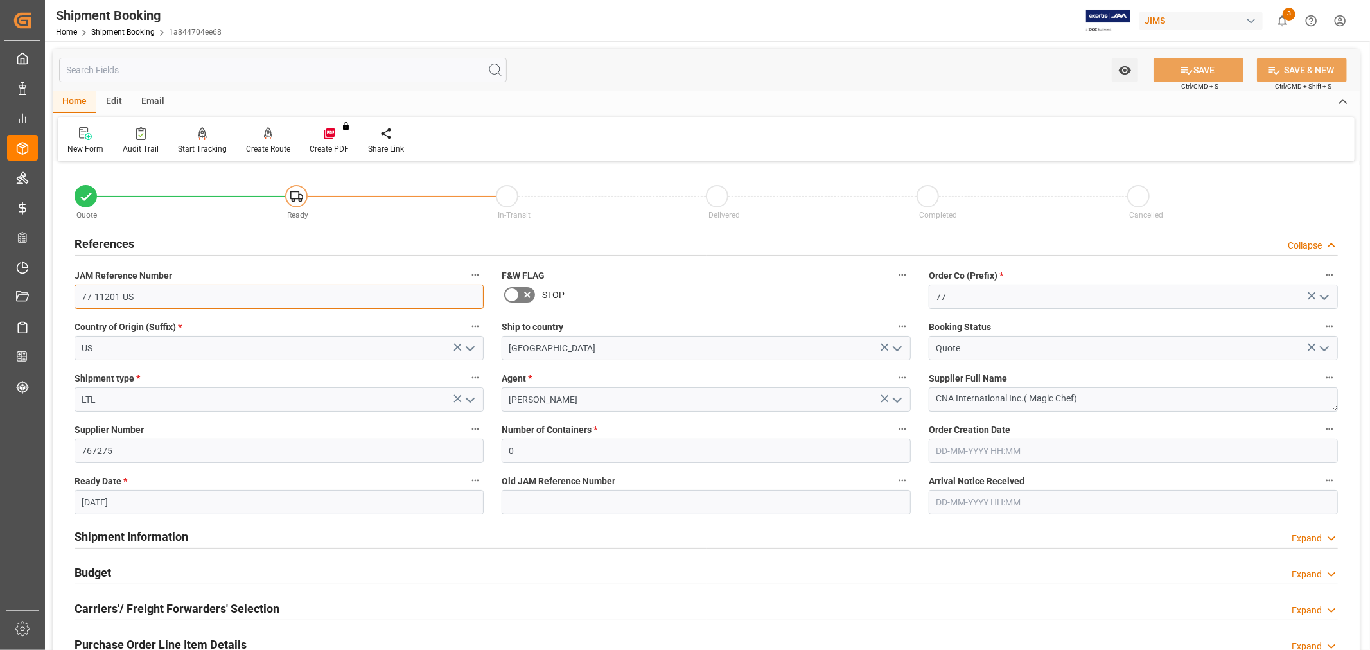
drag, startPoint x: 148, startPoint y: 303, endPoint x: 62, endPoint y: 286, distance: 87.2
click at [62, 286] on div "Quote Ready In-Transit Delivered Completed Cancelled References Collapse JAM Re…" at bounding box center [706, 564] width 1307 height 798
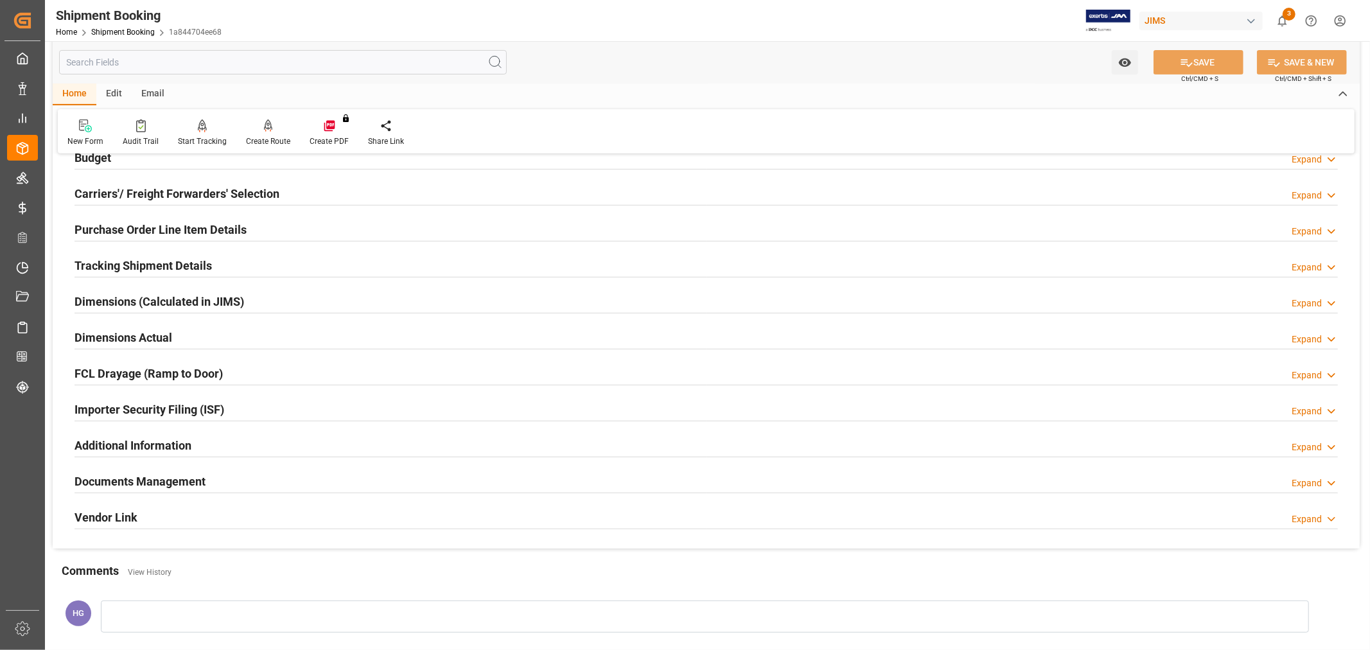
scroll to position [428, 0]
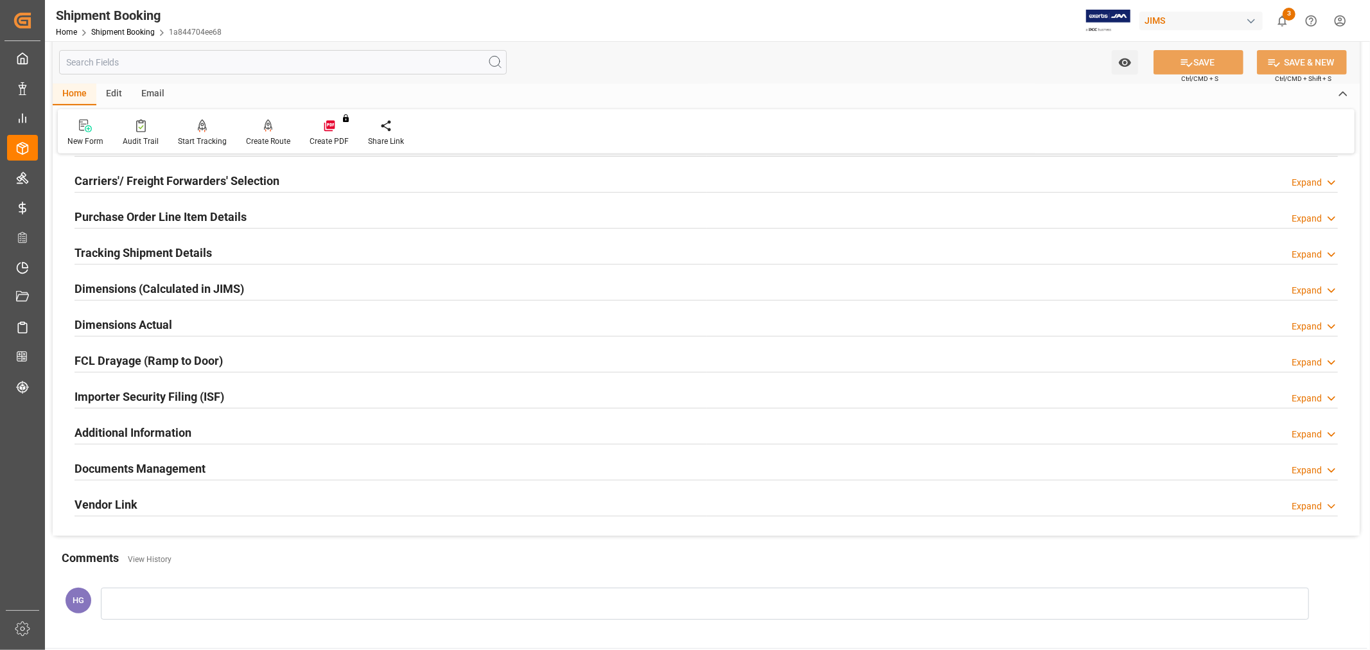
drag, startPoint x: 180, startPoint y: 465, endPoint x: 382, endPoint y: 465, distance: 201.7
click at [180, 465] on h2 "Documents Management" at bounding box center [140, 468] width 131 height 17
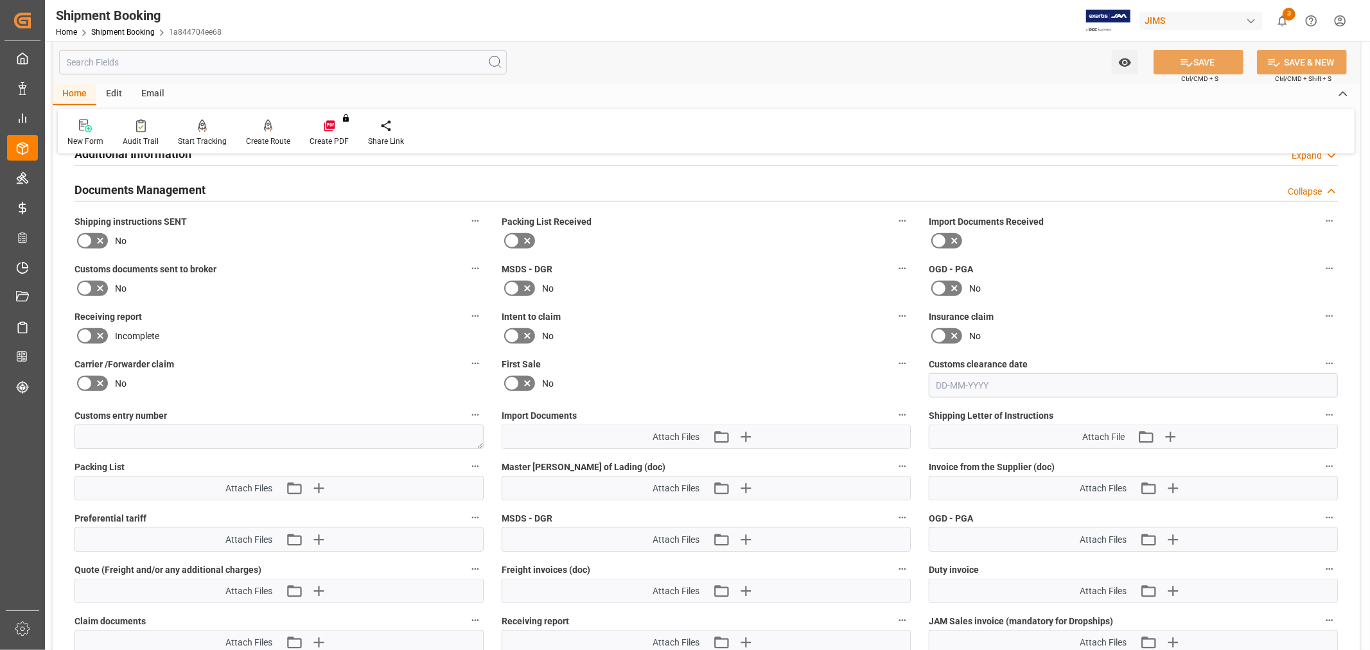
scroll to position [714, 0]
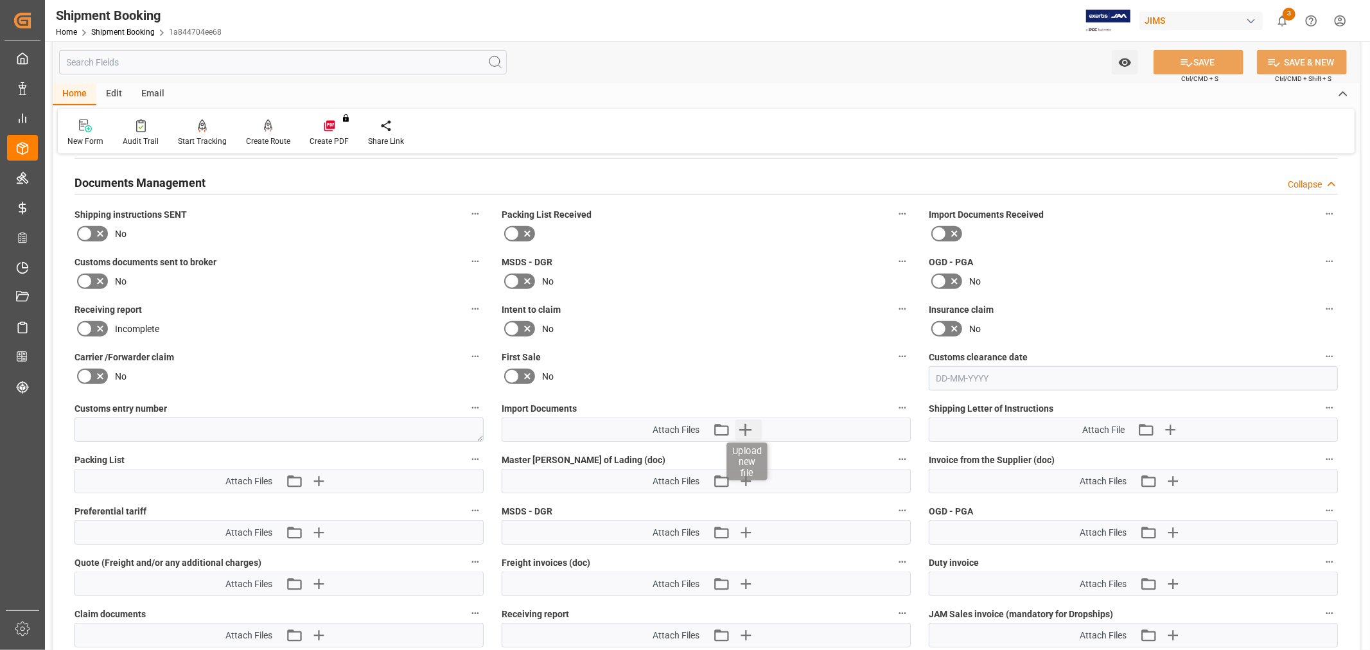
click at [745, 432] on icon "button" at bounding box center [745, 430] width 12 height 12
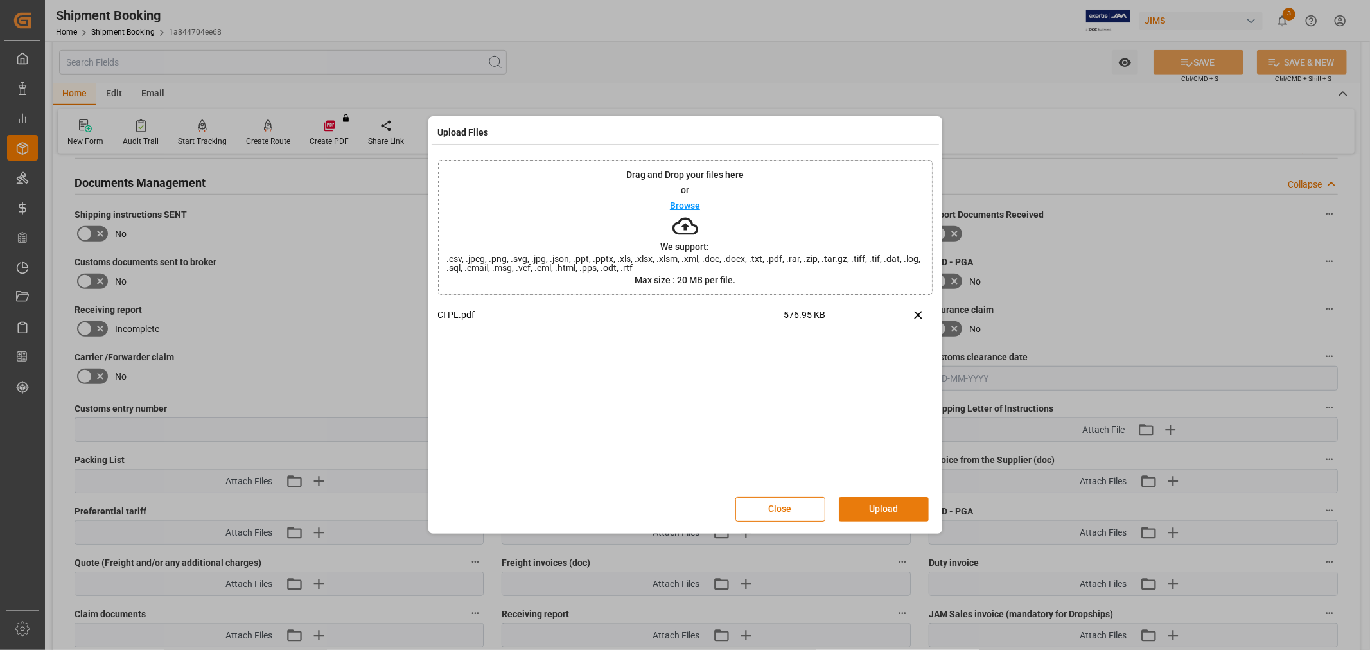
click at [852, 507] on button "Upload" at bounding box center [884, 509] width 90 height 24
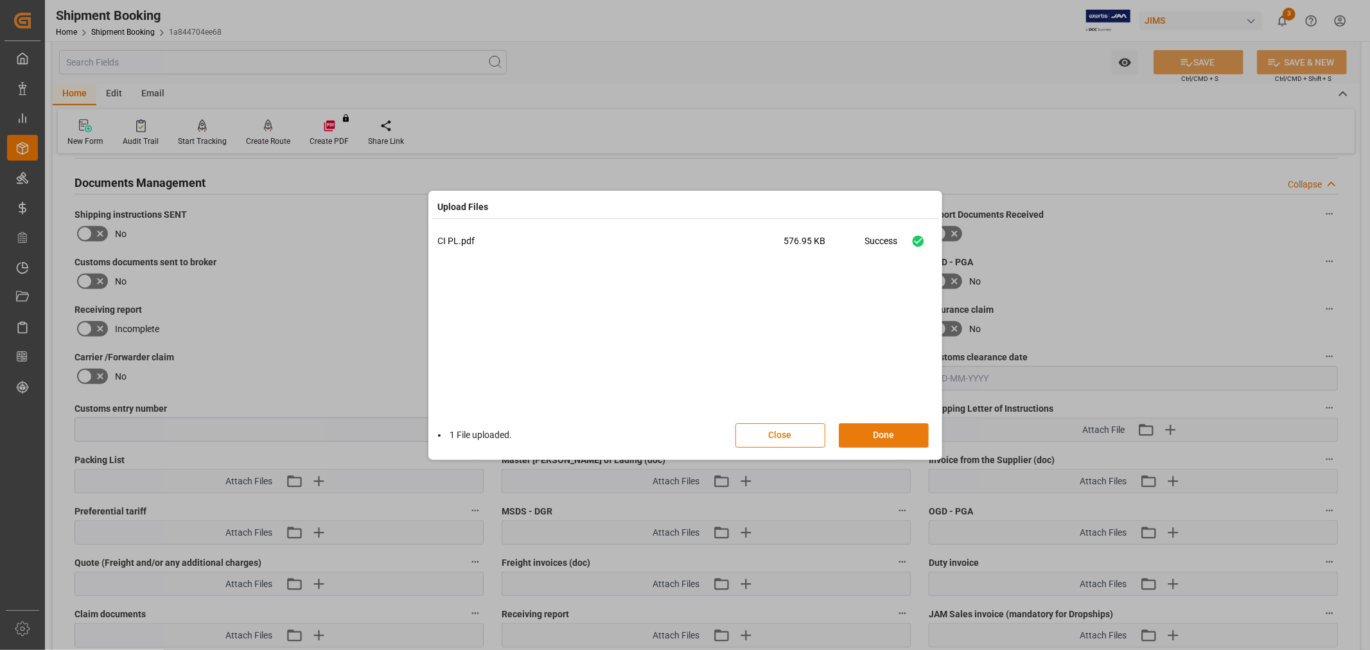
click at [863, 436] on button "Done" at bounding box center [884, 435] width 90 height 24
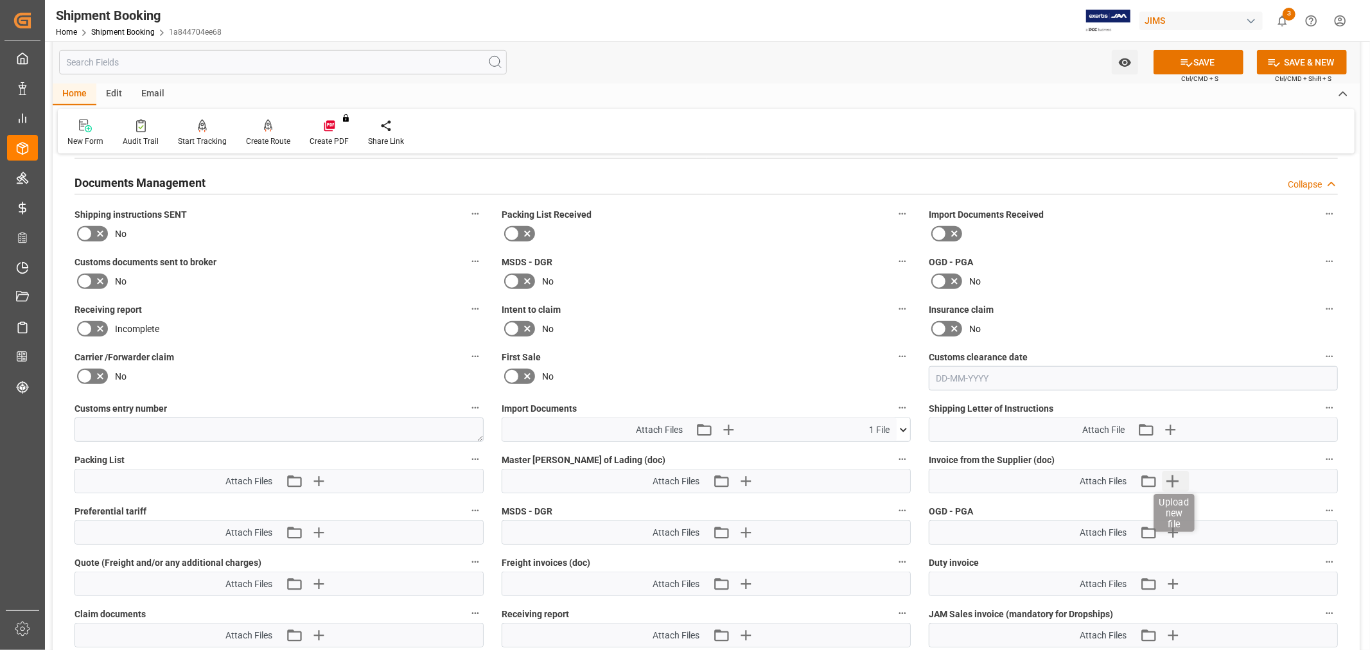
click at [1174, 480] on icon "button" at bounding box center [1172, 481] width 21 height 21
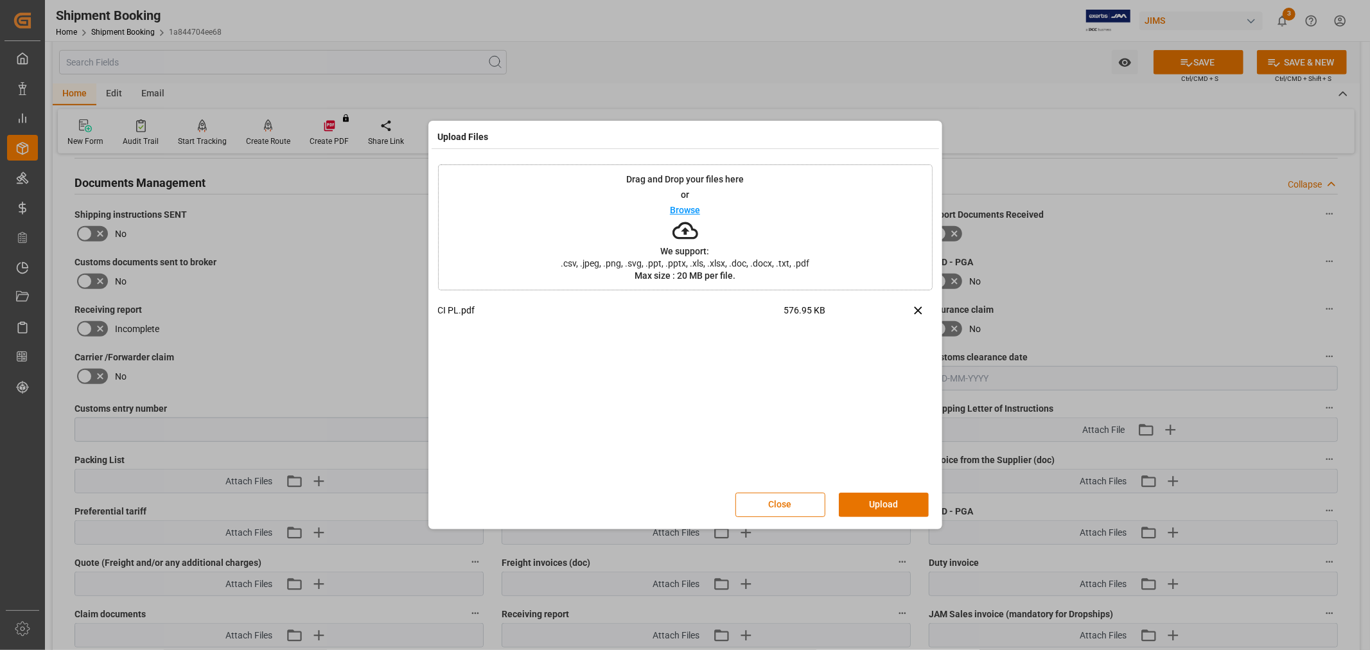
click at [867, 514] on button "Upload" at bounding box center [884, 505] width 90 height 24
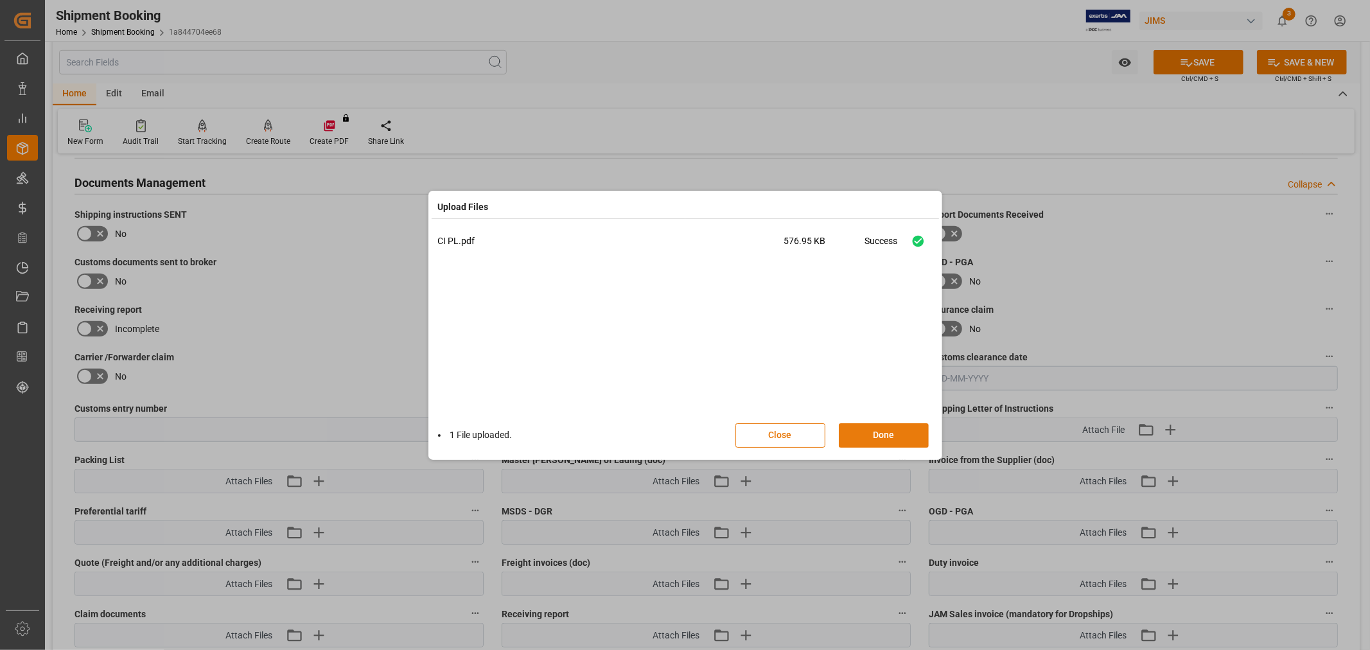
click at [877, 435] on button "Done" at bounding box center [884, 435] width 90 height 24
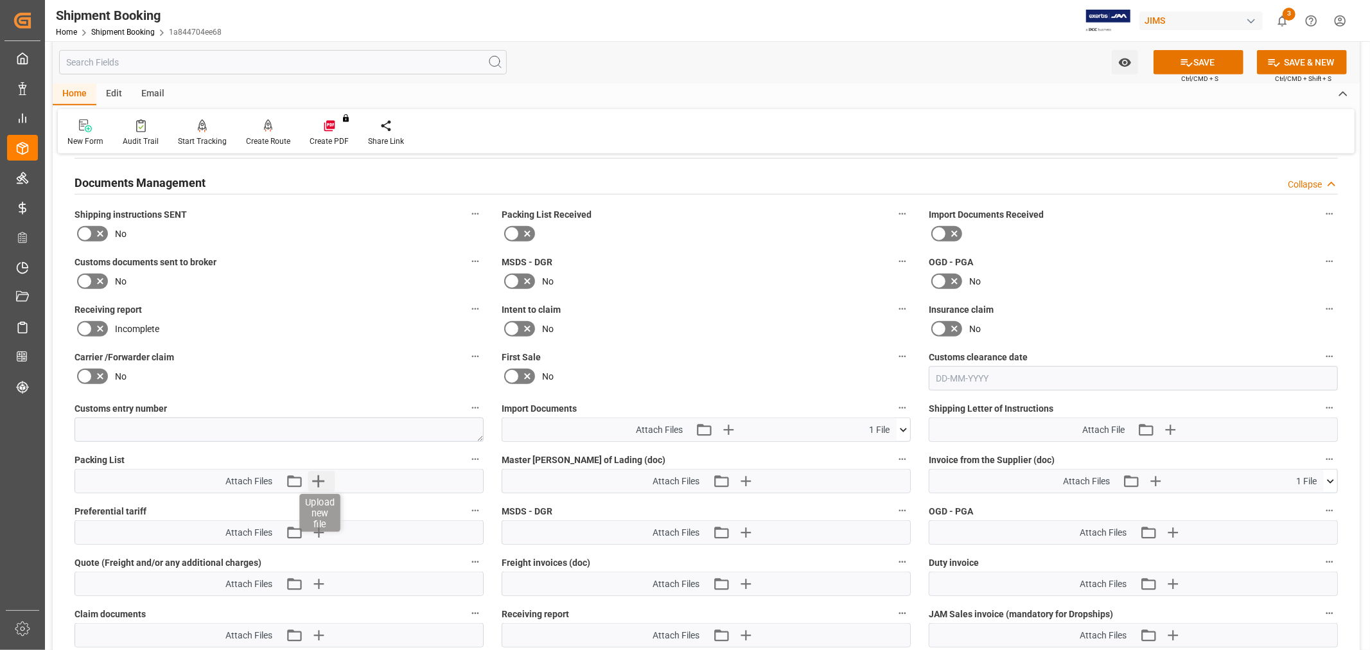
click at [313, 480] on icon "button" at bounding box center [318, 481] width 21 height 21
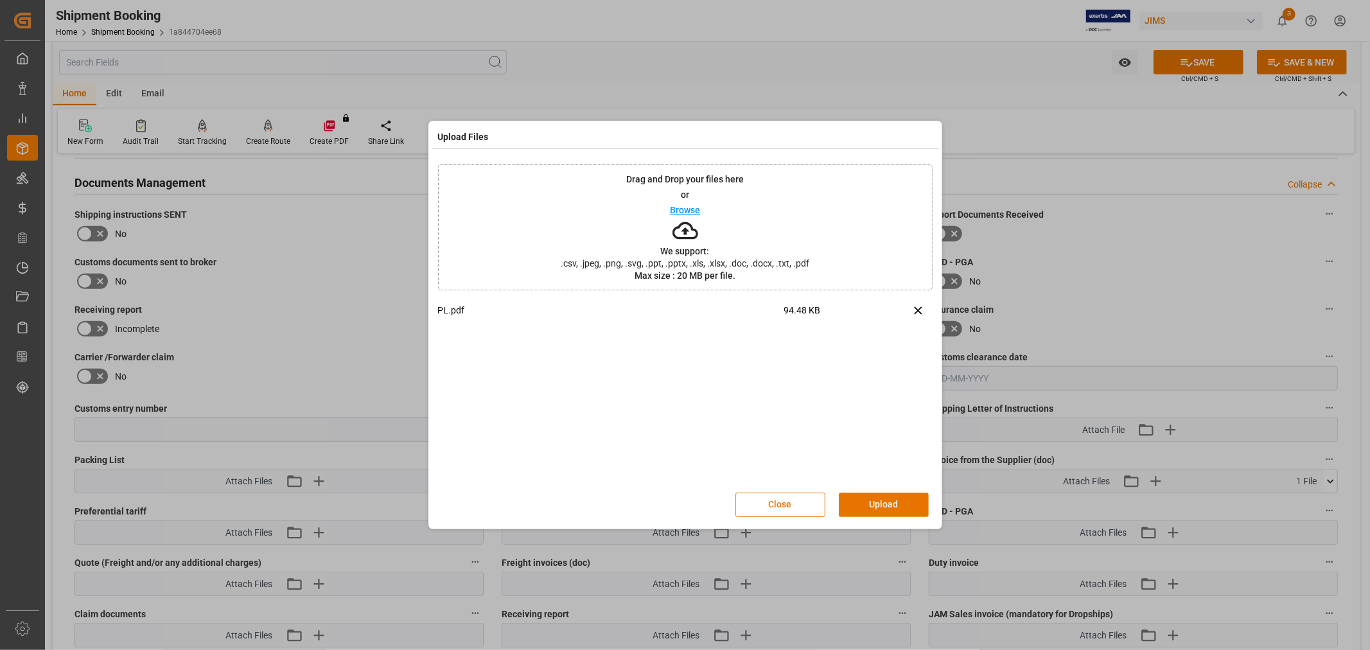
click at [862, 500] on button "Upload" at bounding box center [884, 505] width 90 height 24
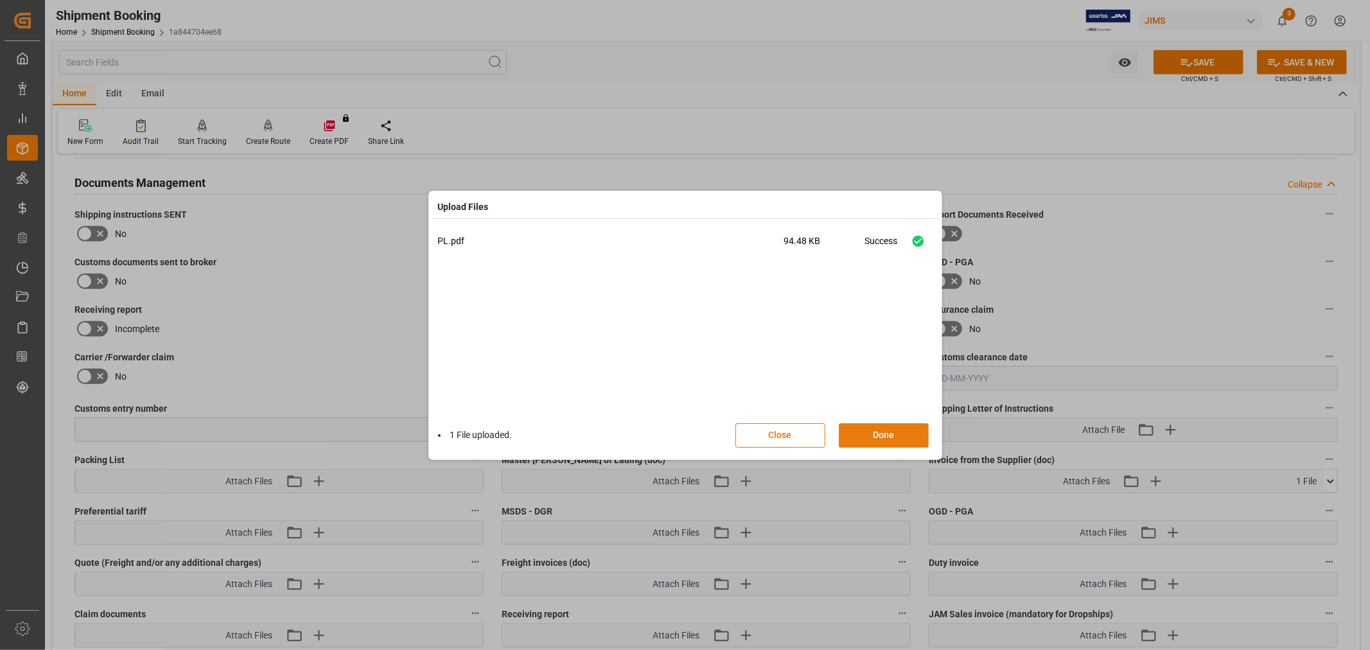
click at [876, 434] on button "Done" at bounding box center [884, 435] width 90 height 24
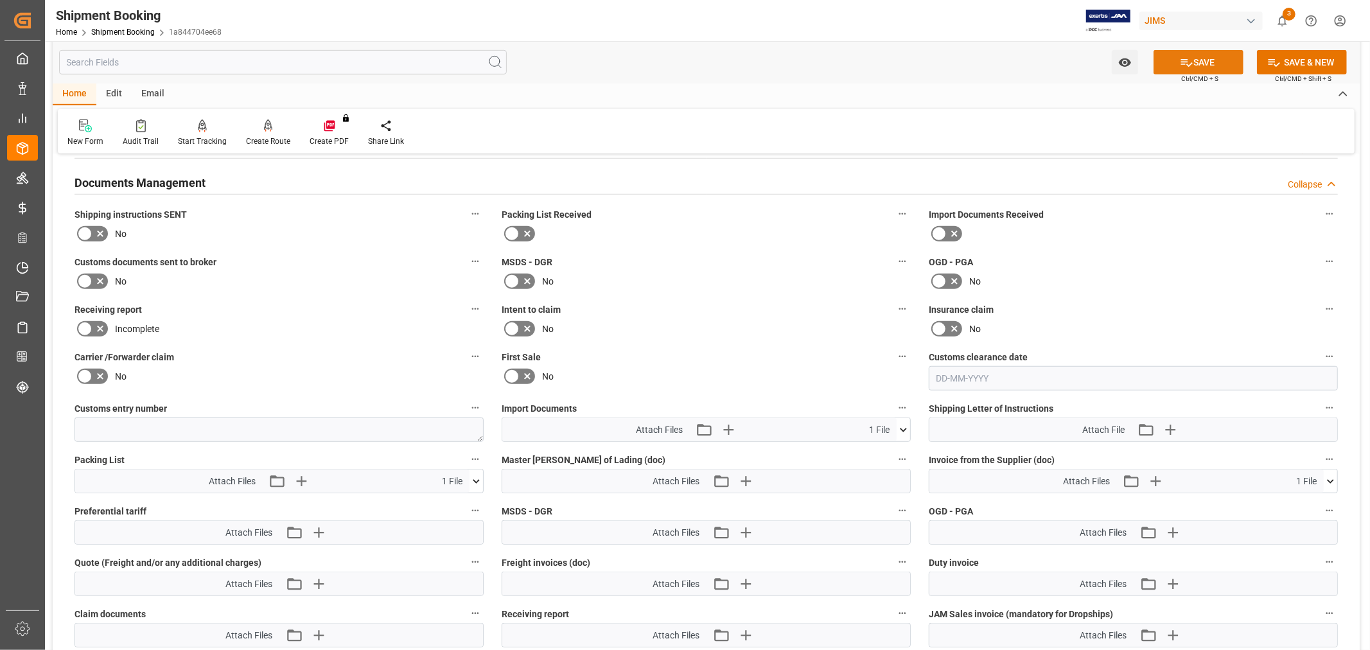
click at [1197, 60] on button "SAVE" at bounding box center [1199, 62] width 90 height 24
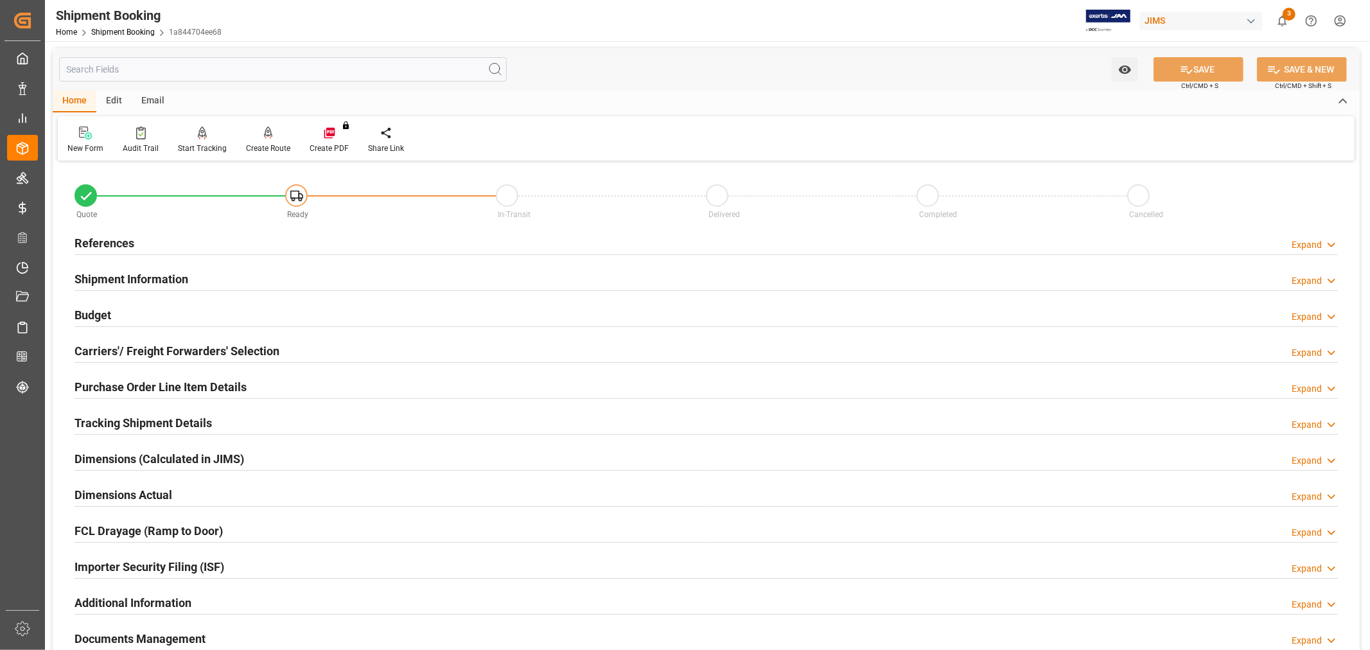
scroll to position [0, 0]
click at [119, 246] on h2 "References" at bounding box center [105, 243] width 60 height 17
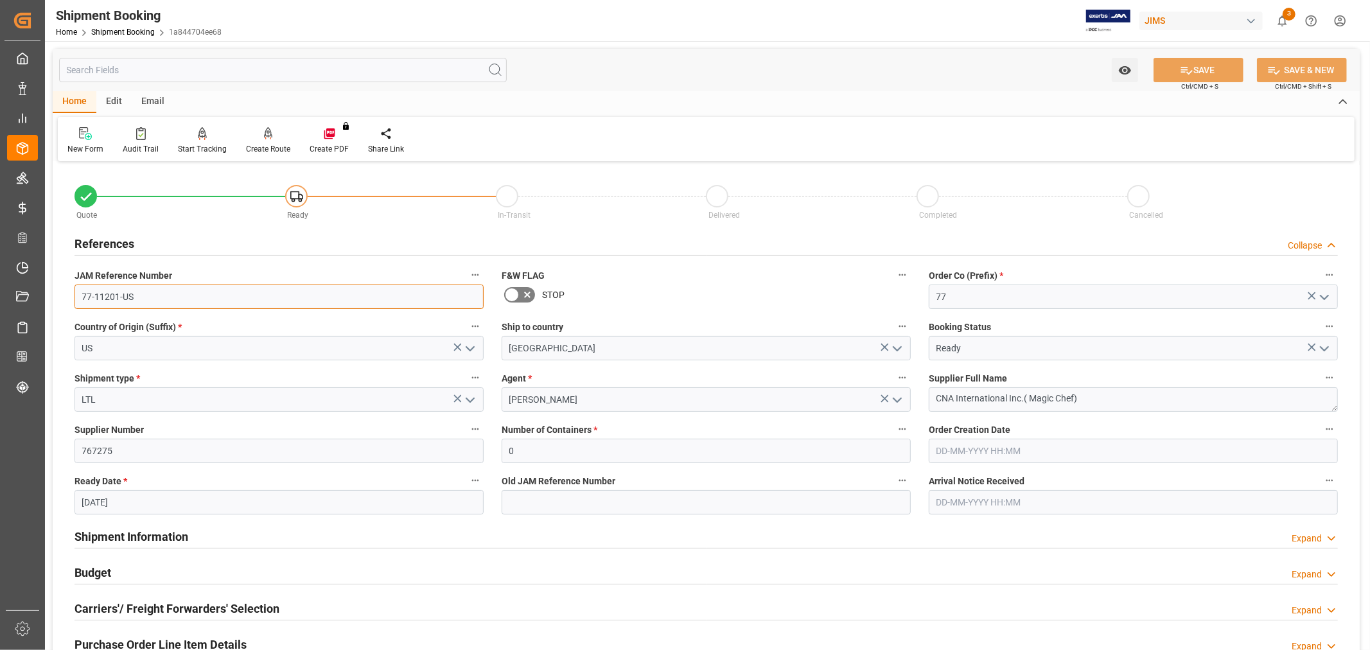
drag, startPoint x: 154, startPoint y: 301, endPoint x: 60, endPoint y: 281, distance: 96.4
click at [60, 281] on div "Quote Ready In-Transit Delivered Completed Cancelled References Collapse JAM Re…" at bounding box center [706, 564] width 1307 height 798
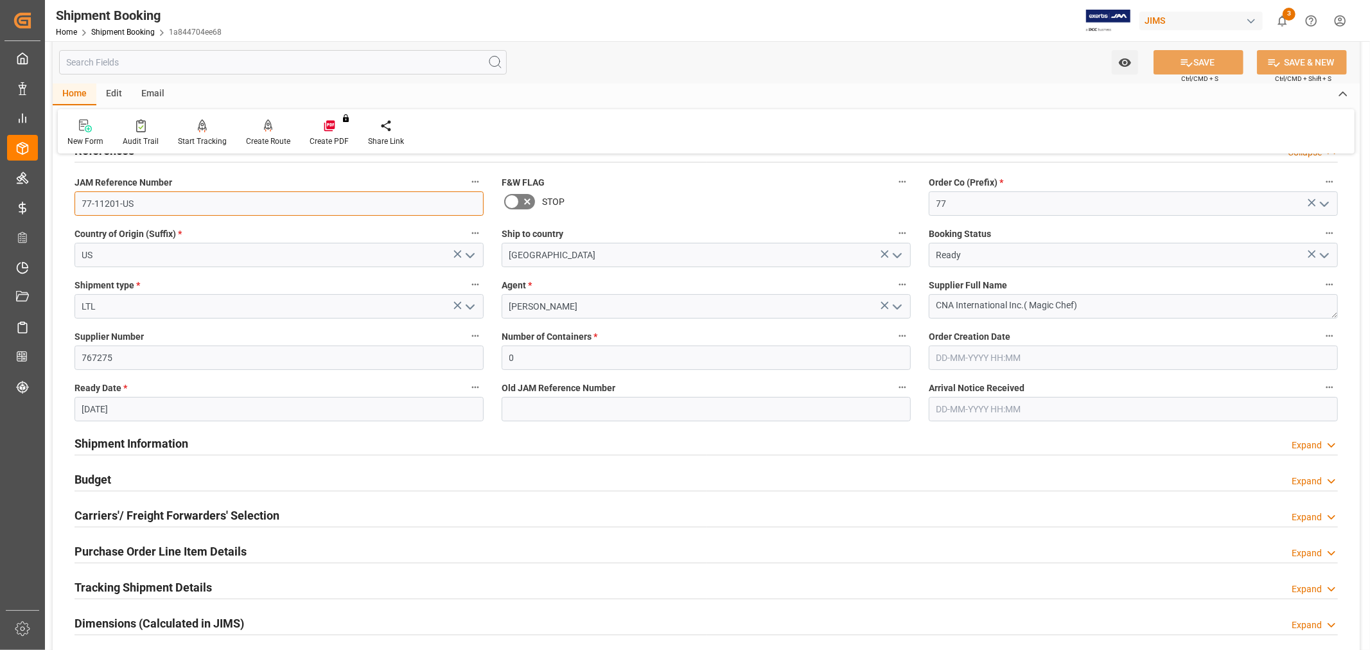
scroll to position [285, 0]
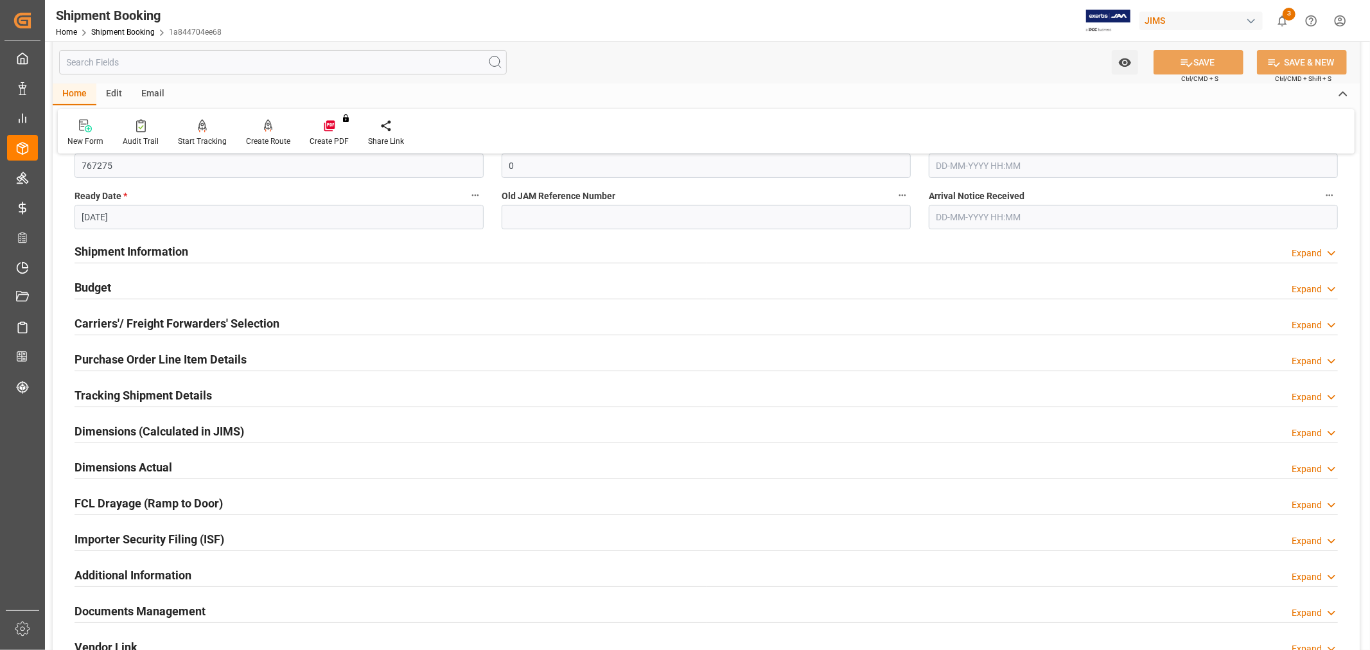
click at [134, 317] on h2 "Carriers'/ Freight Forwarders' Selection" at bounding box center [177, 323] width 205 height 17
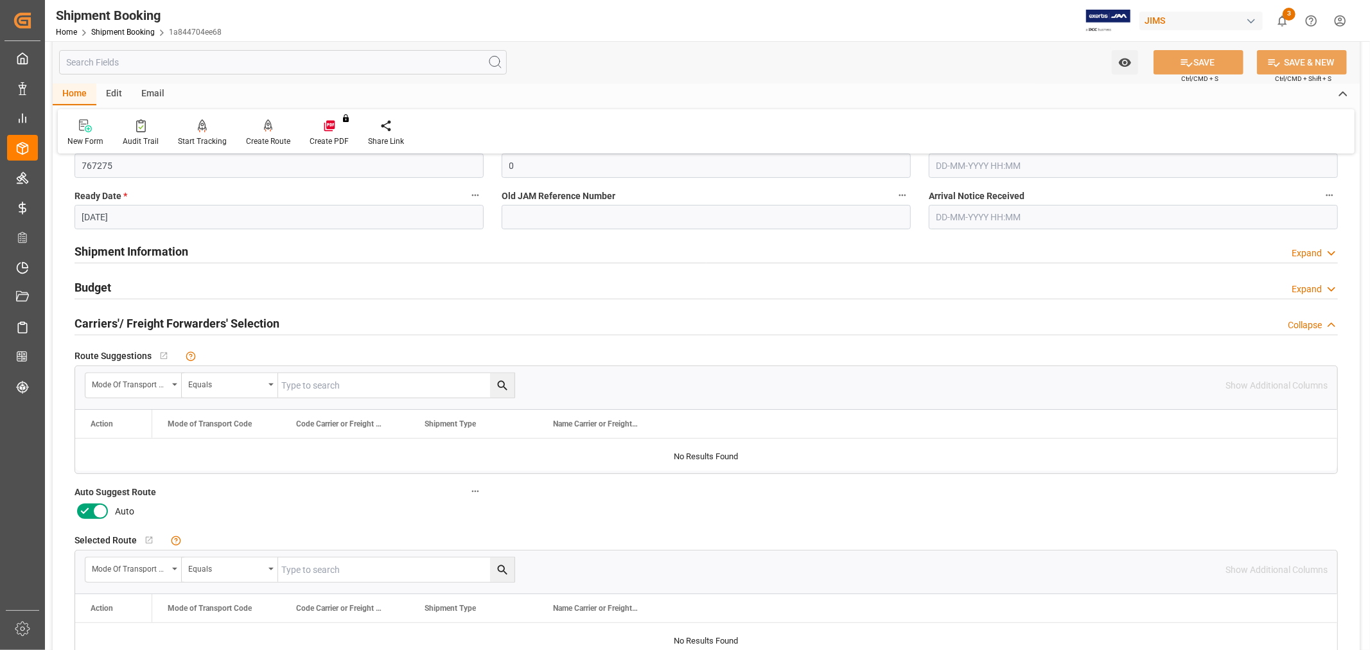
click at [75, 509] on label at bounding box center [93, 511] width 36 height 21
click at [0, 0] on input "checkbox" at bounding box center [0, 0] width 0 height 0
click at [1180, 63] on icon at bounding box center [1186, 62] width 13 height 13
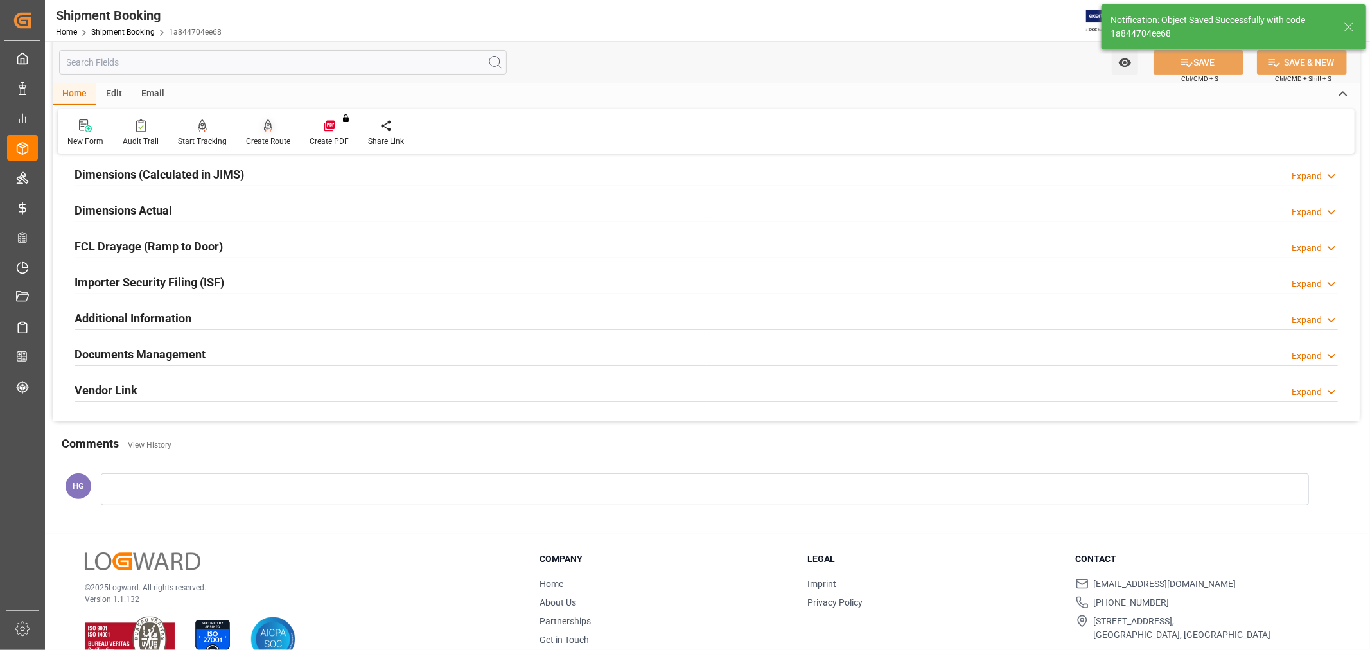
scroll to position [28, 0]
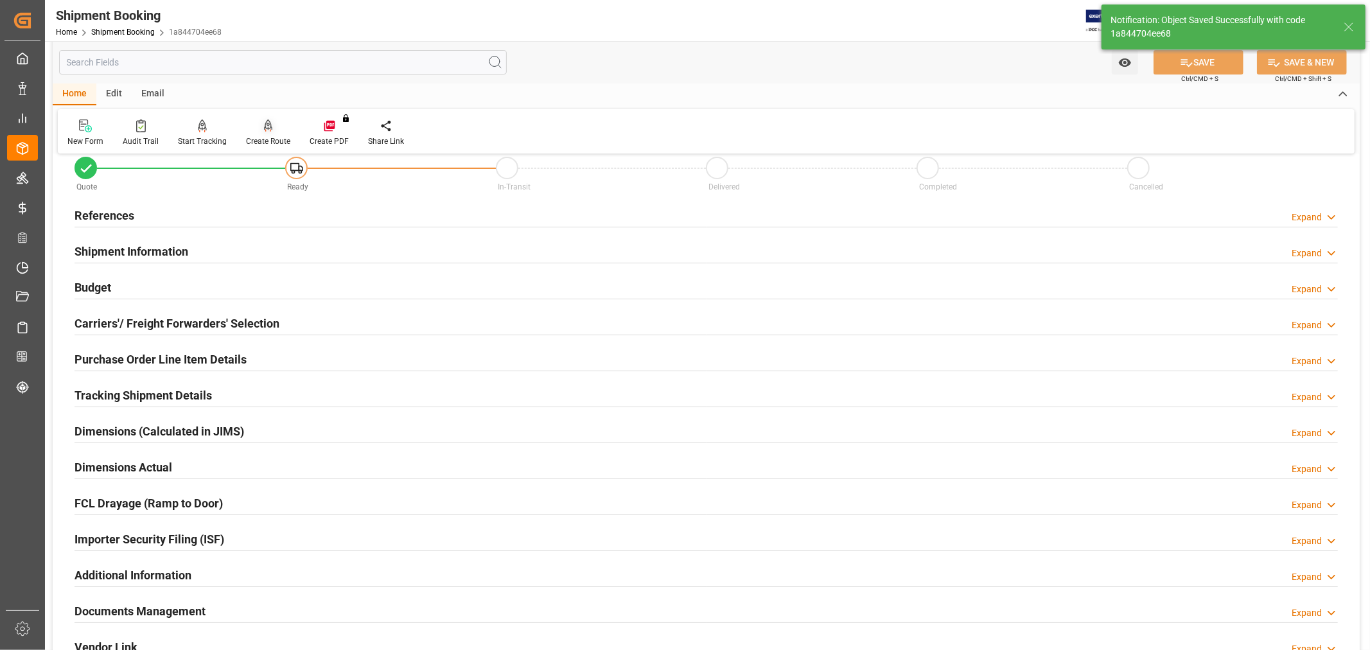
click at [266, 137] on div "Create Route" at bounding box center [268, 142] width 44 height 12
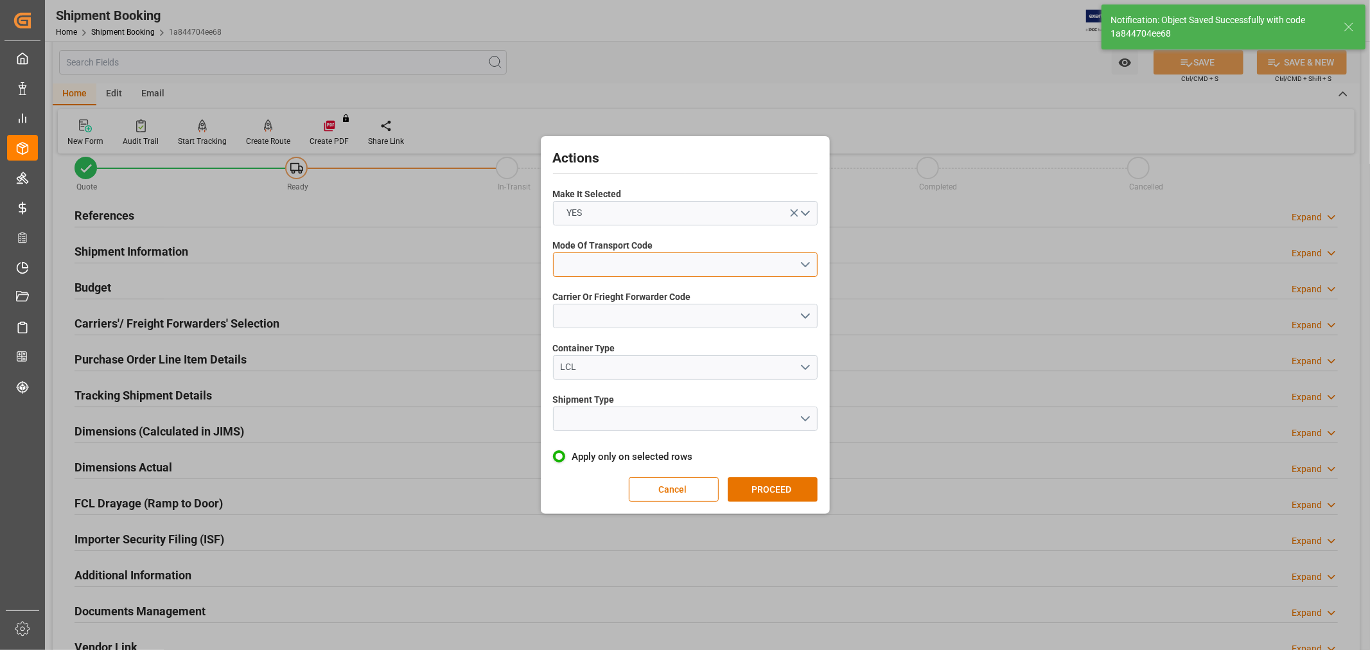
click at [607, 266] on button "open menu" at bounding box center [685, 264] width 265 height 24
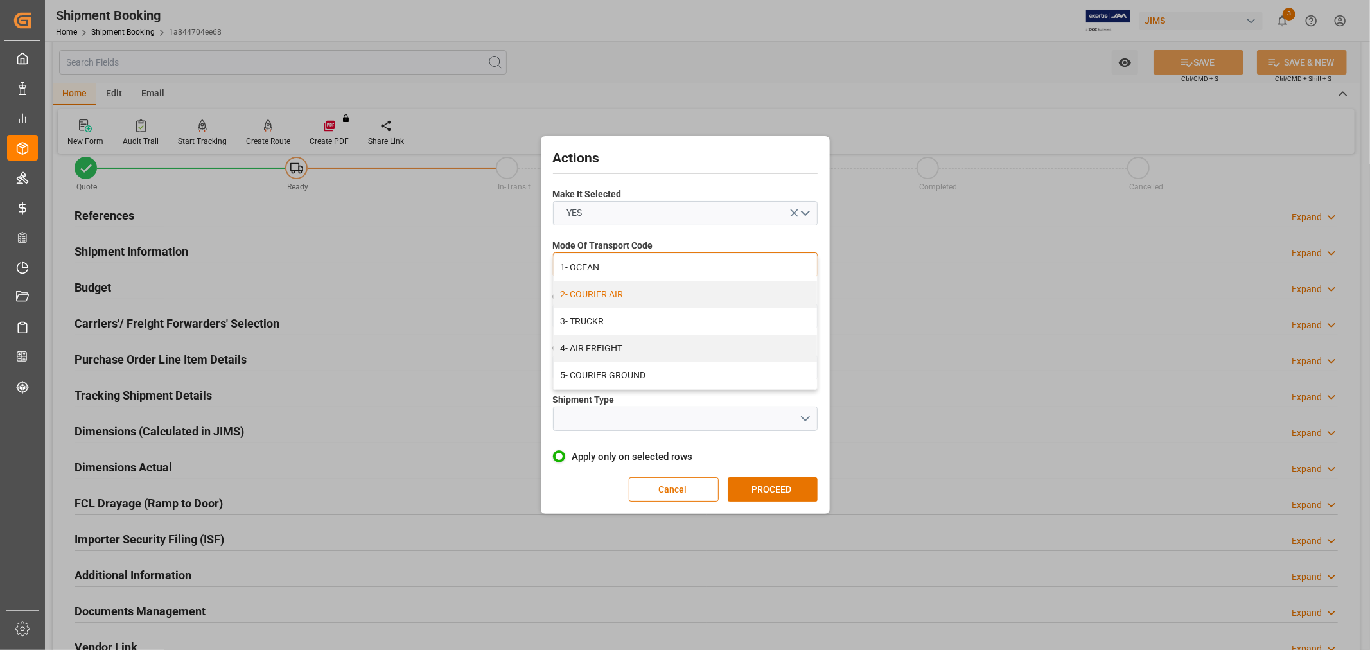
click at [624, 295] on div "2- COURIER AIR" at bounding box center [685, 294] width 263 height 27
click at [624, 313] on button "open menu" at bounding box center [685, 316] width 265 height 24
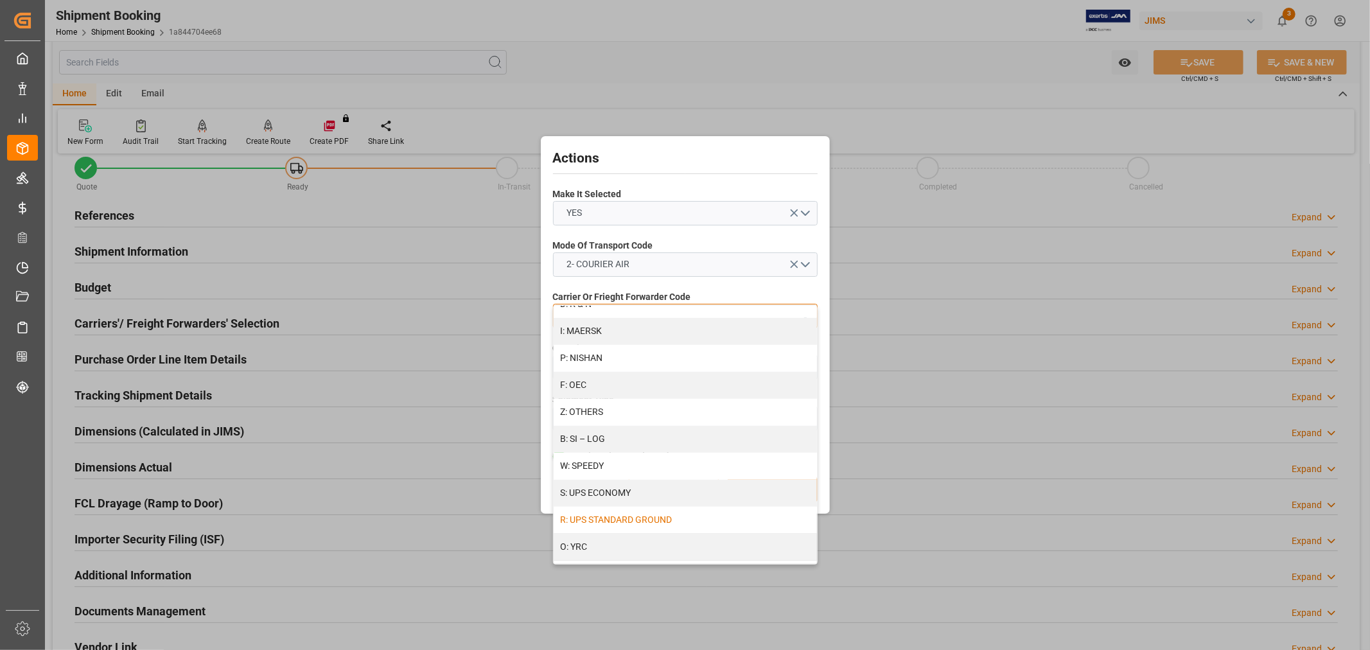
scroll to position [671, 0]
click at [710, 511] on div "R: UPS STANDARD GROUND" at bounding box center [685, 511] width 263 height 27
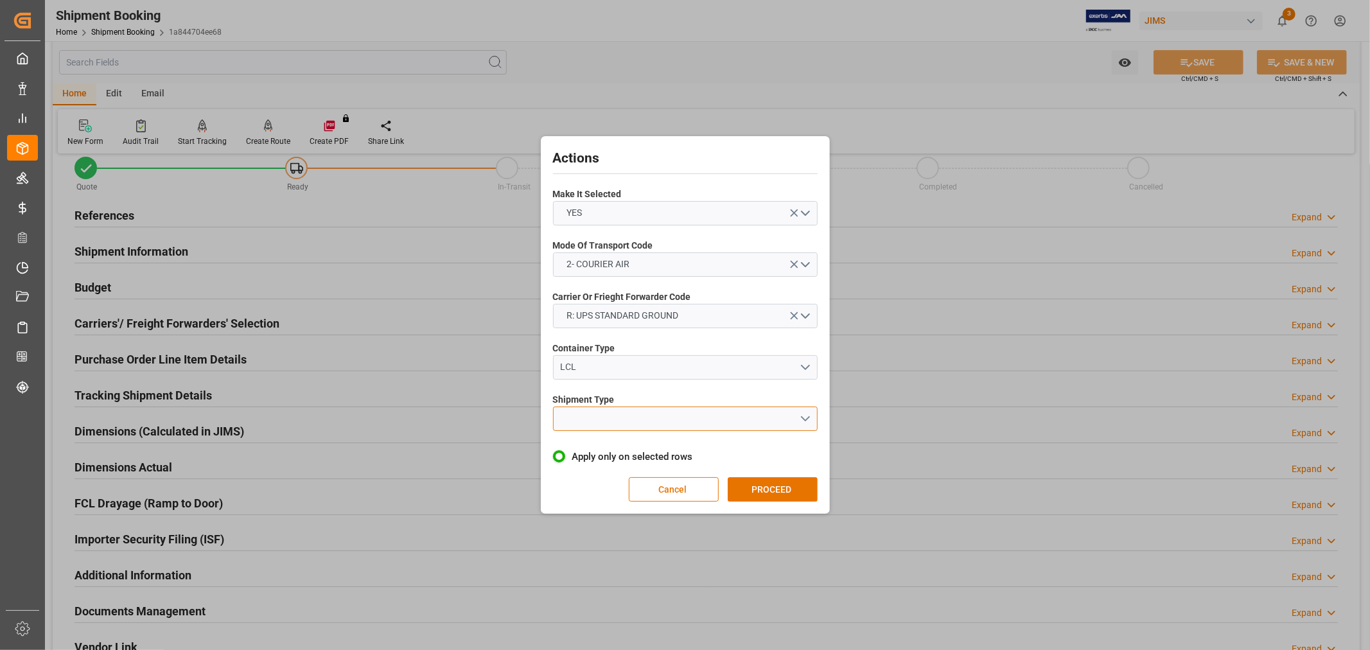
click at [673, 412] on button "open menu" at bounding box center [685, 419] width 265 height 24
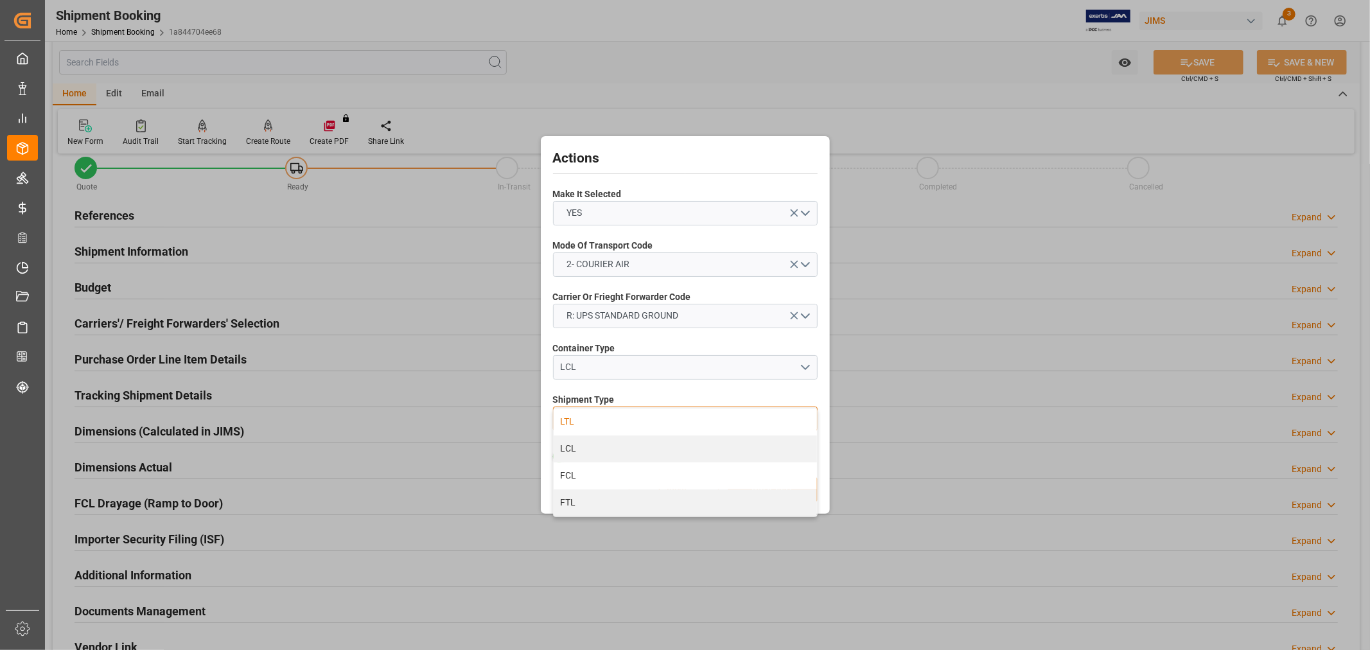
click at [618, 425] on div "LTL" at bounding box center [685, 422] width 263 height 27
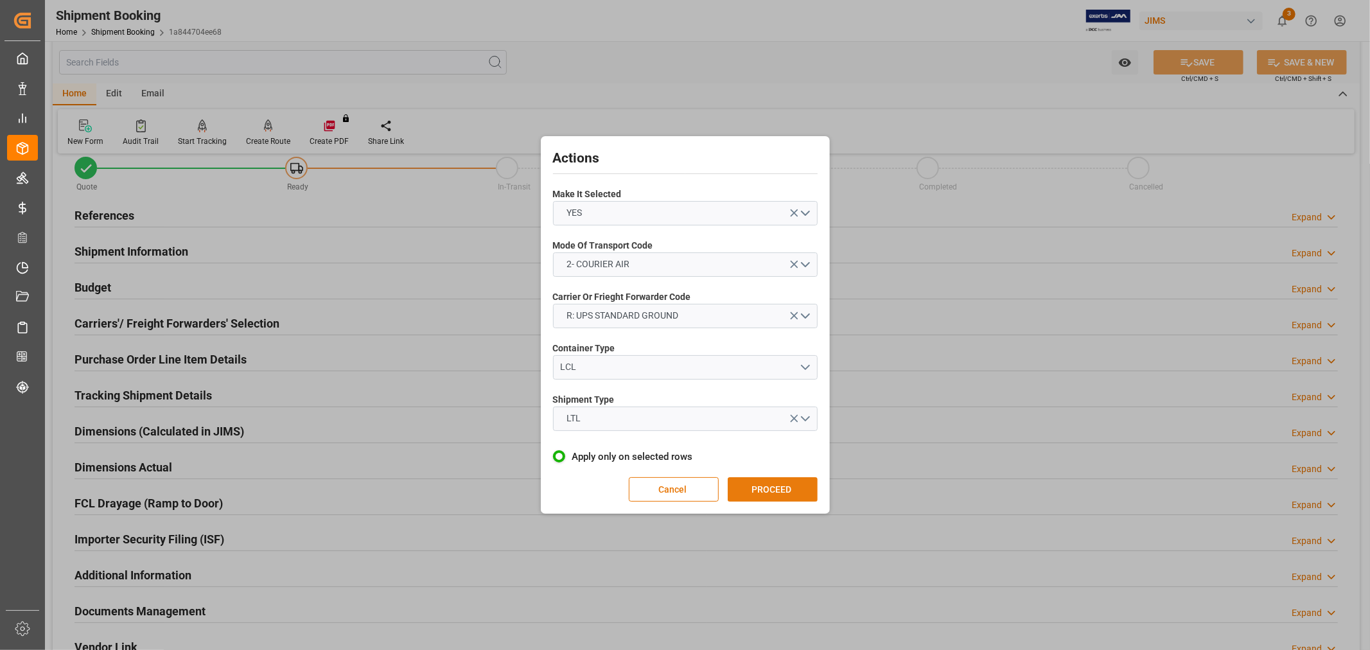
click at [749, 491] on button "PROCEED" at bounding box center [773, 489] width 90 height 24
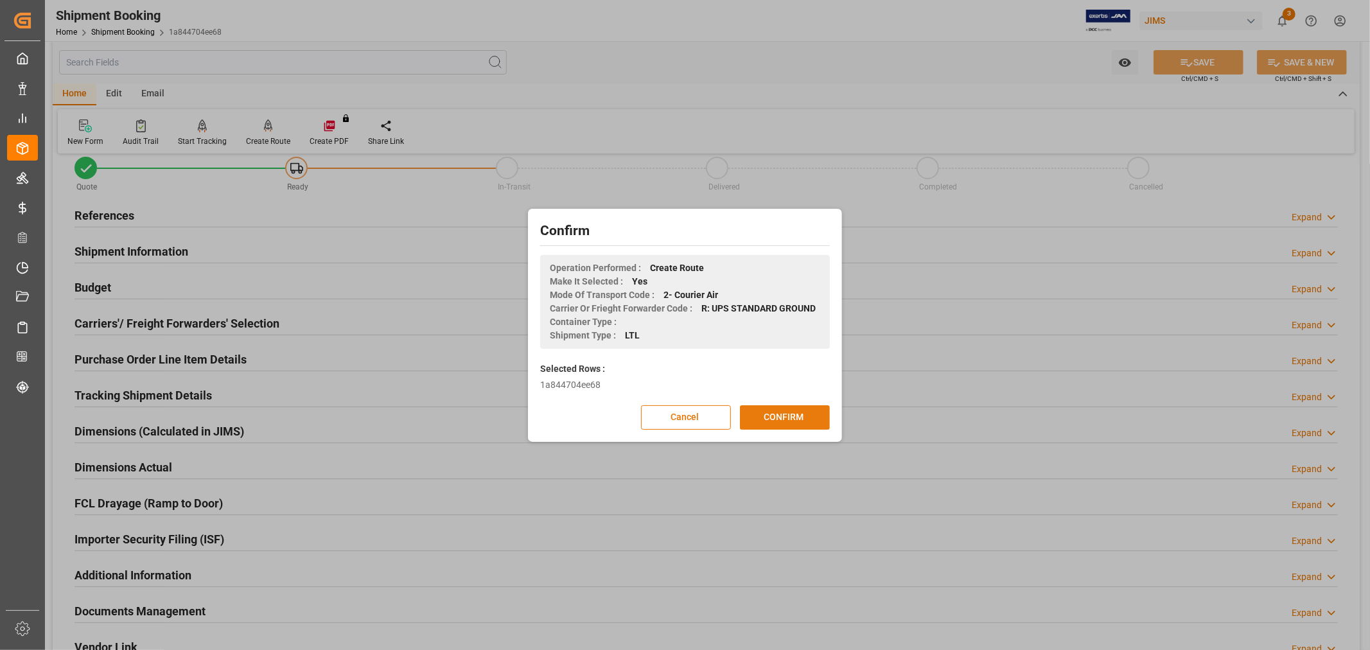
click at [782, 416] on button "CONFIRM" at bounding box center [785, 417] width 90 height 24
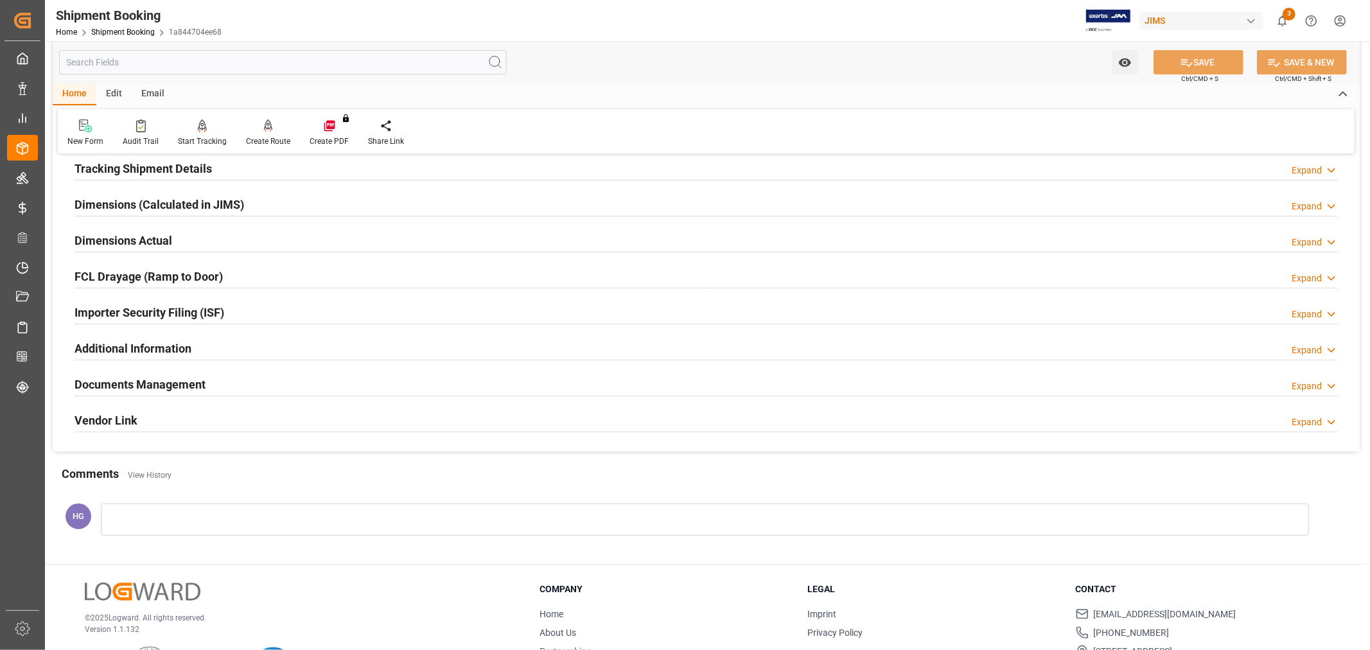
scroll to position [285, 0]
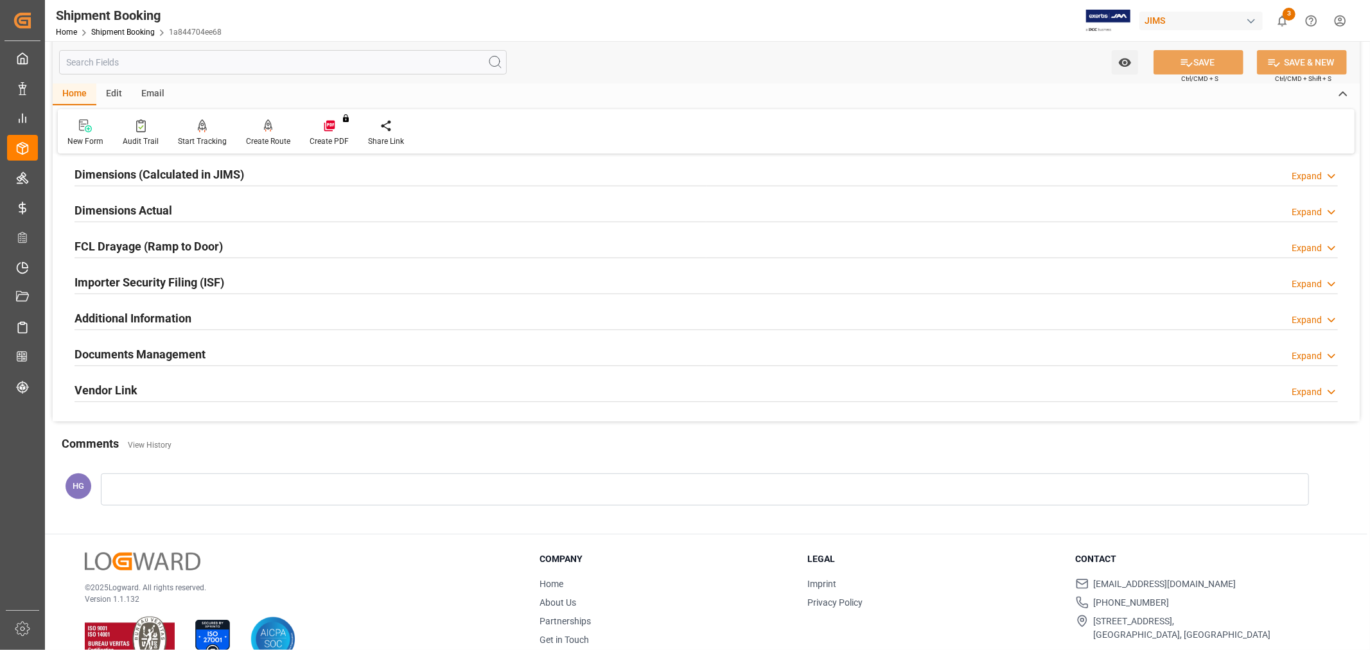
click at [168, 353] on h2 "Documents Management" at bounding box center [140, 354] width 131 height 17
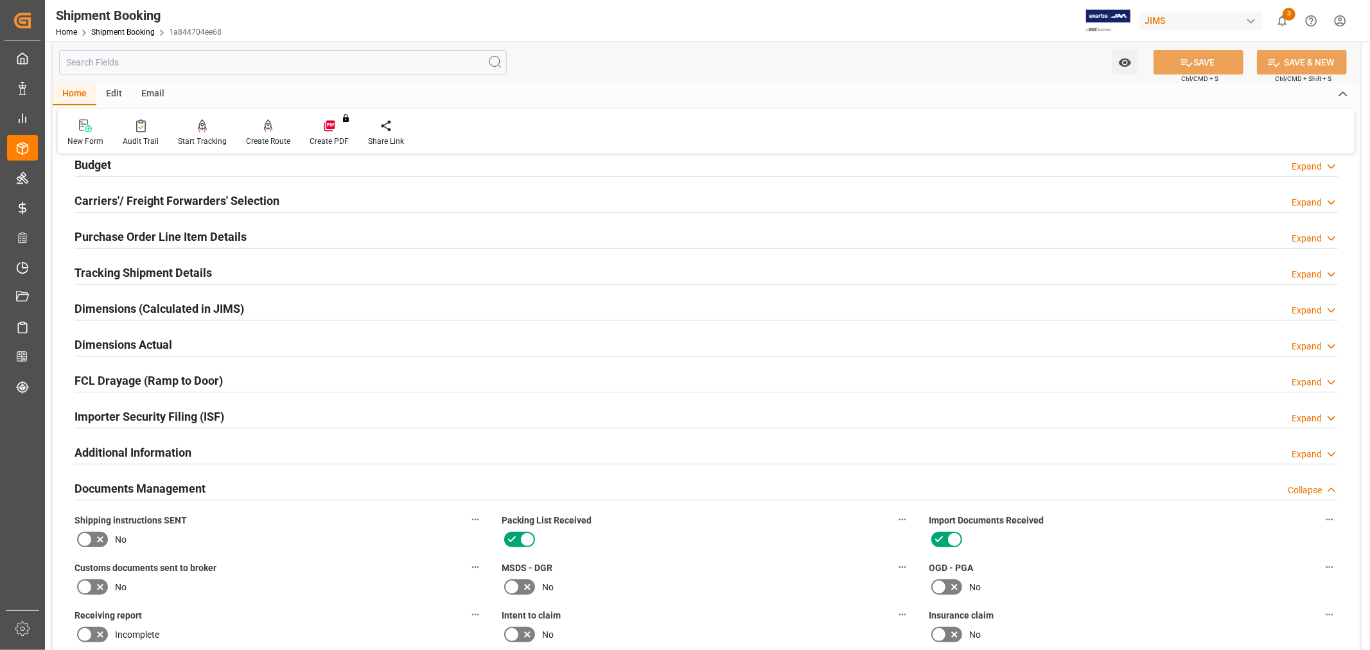
scroll to position [143, 0]
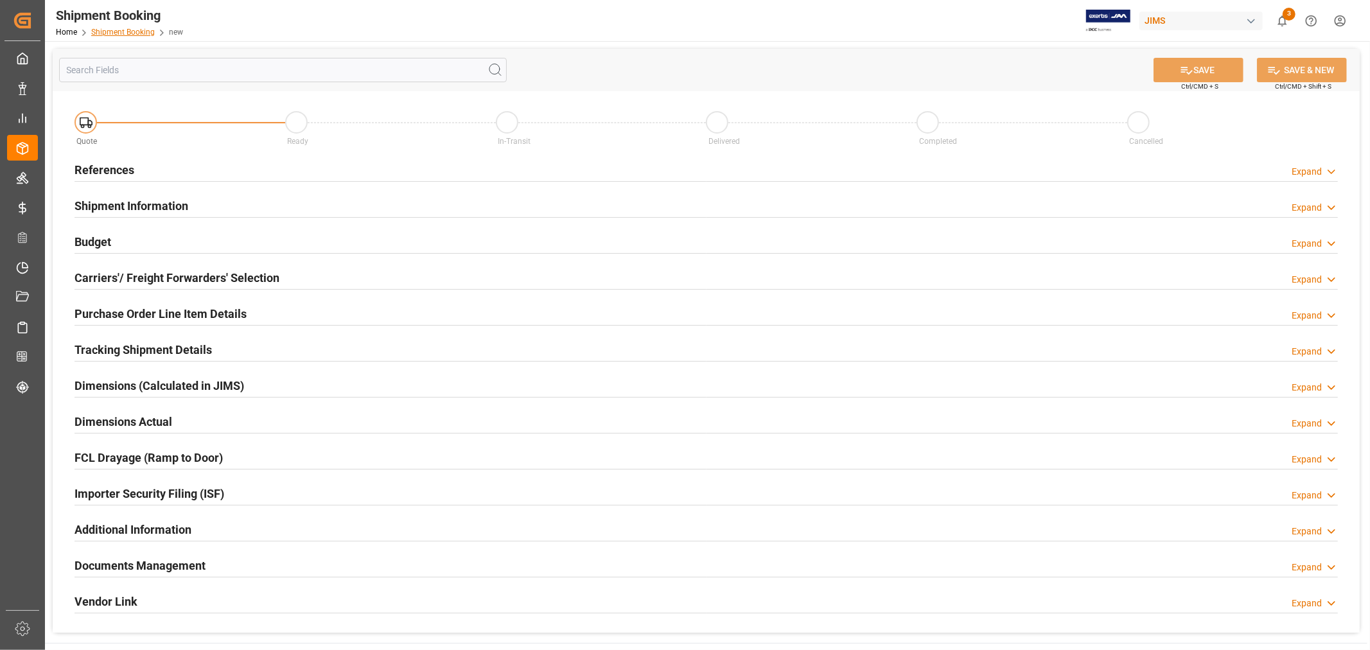
click at [130, 33] on link "Shipment Booking" at bounding box center [123, 32] width 64 height 9
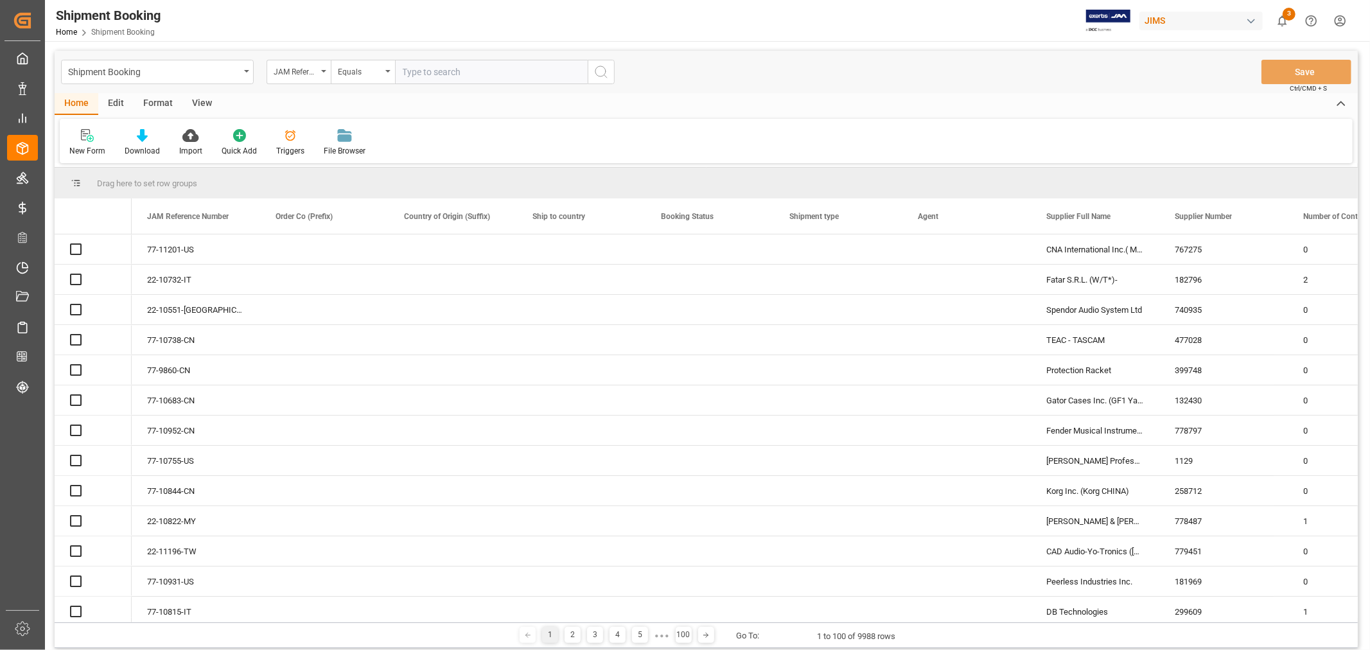
click at [427, 73] on input "text" at bounding box center [491, 72] width 193 height 24
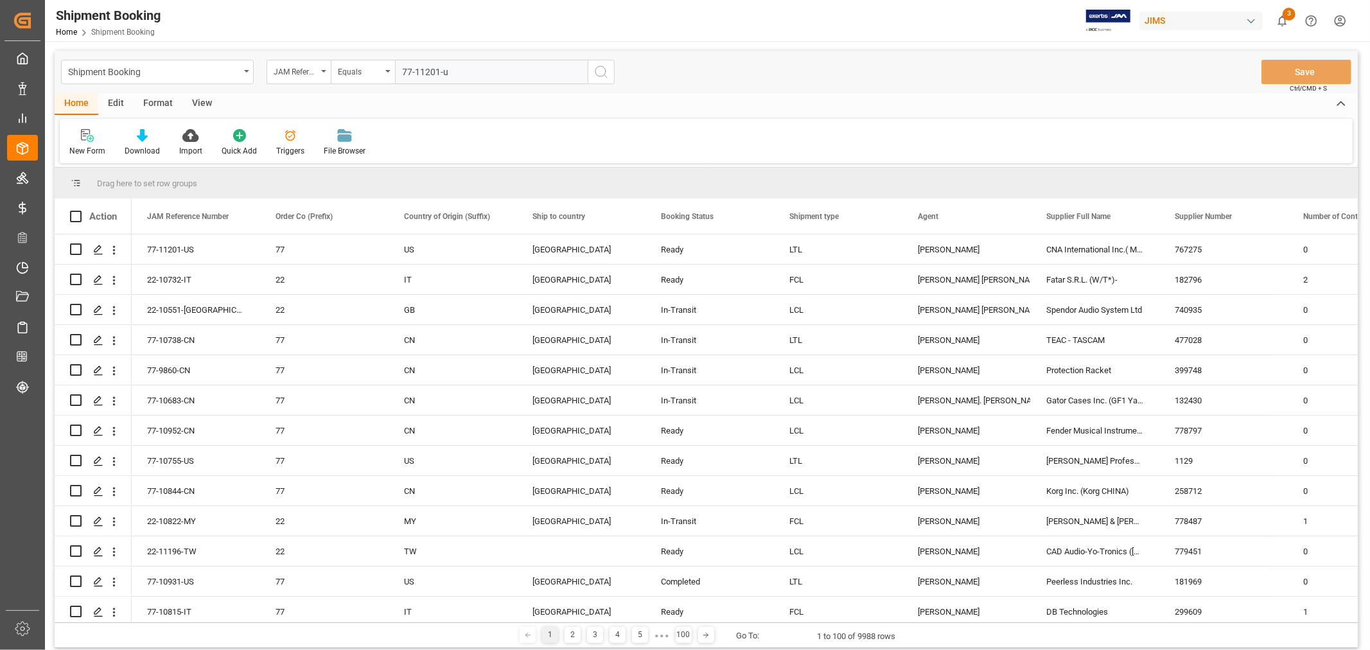
type input "77-11201-us"
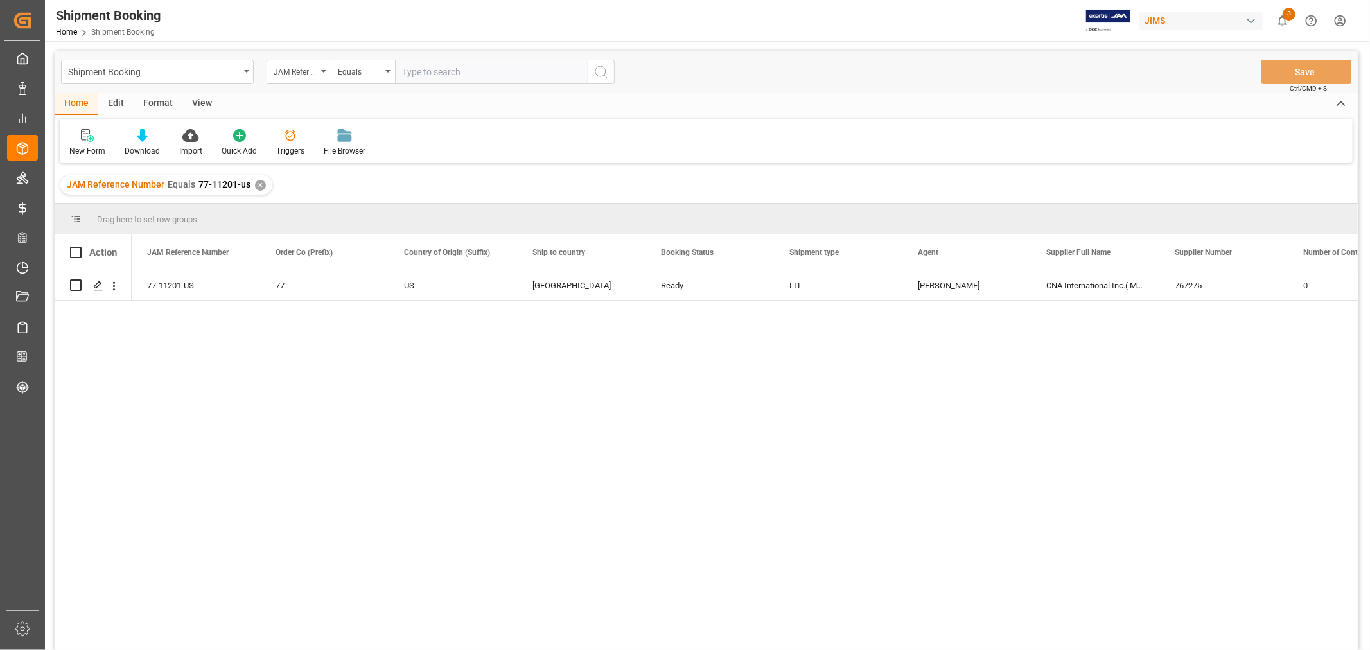
click at [206, 100] on div "View" at bounding box center [201, 104] width 39 height 22
click at [82, 143] on div "Default" at bounding box center [82, 142] width 44 height 28
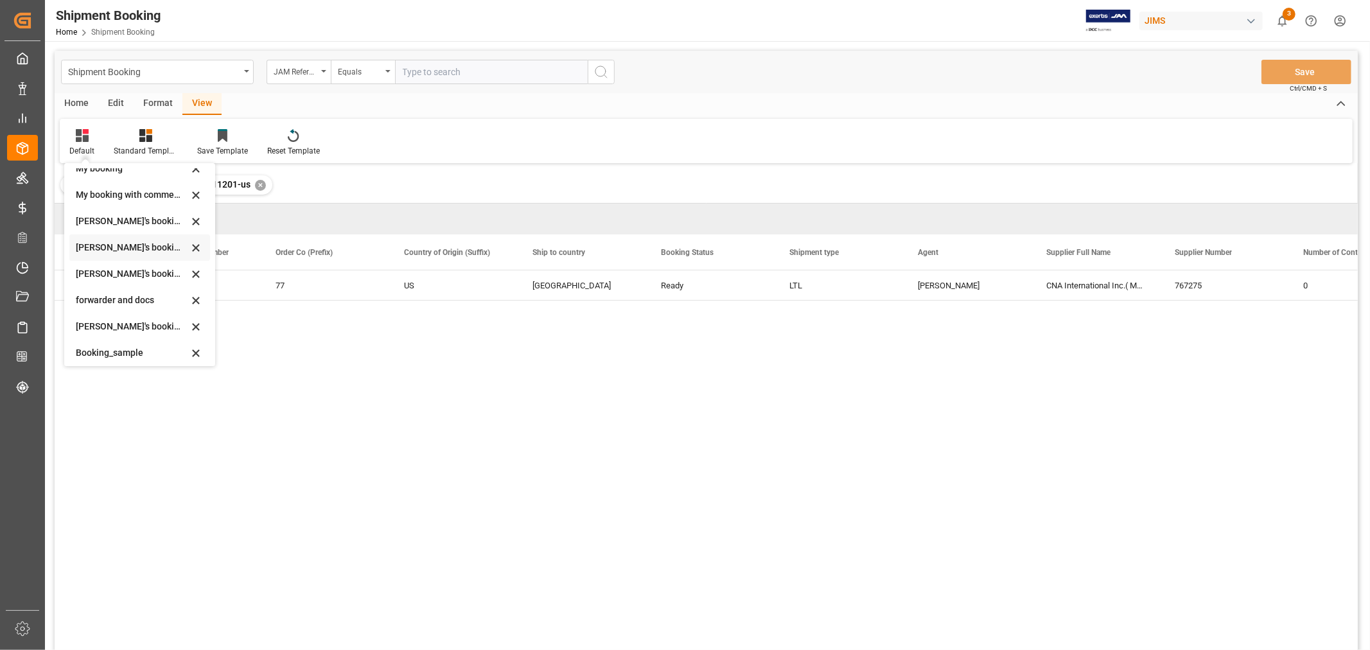
scroll to position [123, 0]
click at [113, 352] on div "booking_5" at bounding box center [132, 348] width 112 height 13
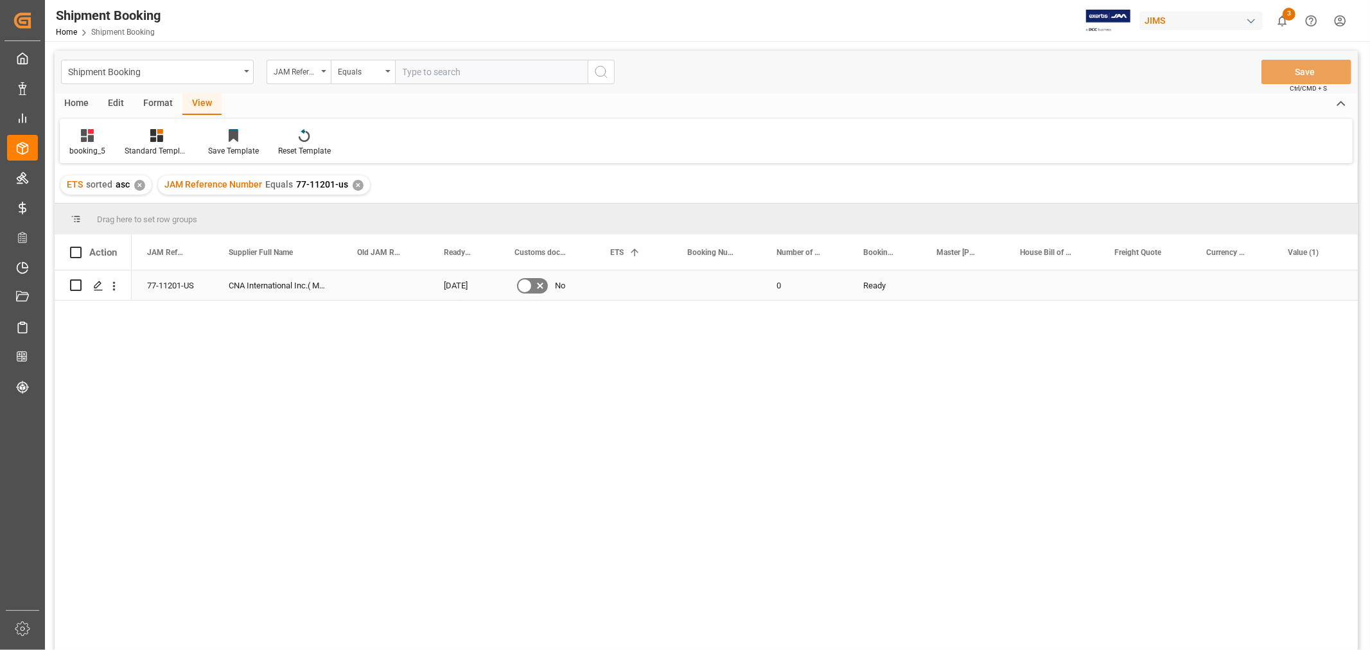
click at [622, 288] on div "Press SPACE to select this row." at bounding box center [633, 285] width 77 height 30
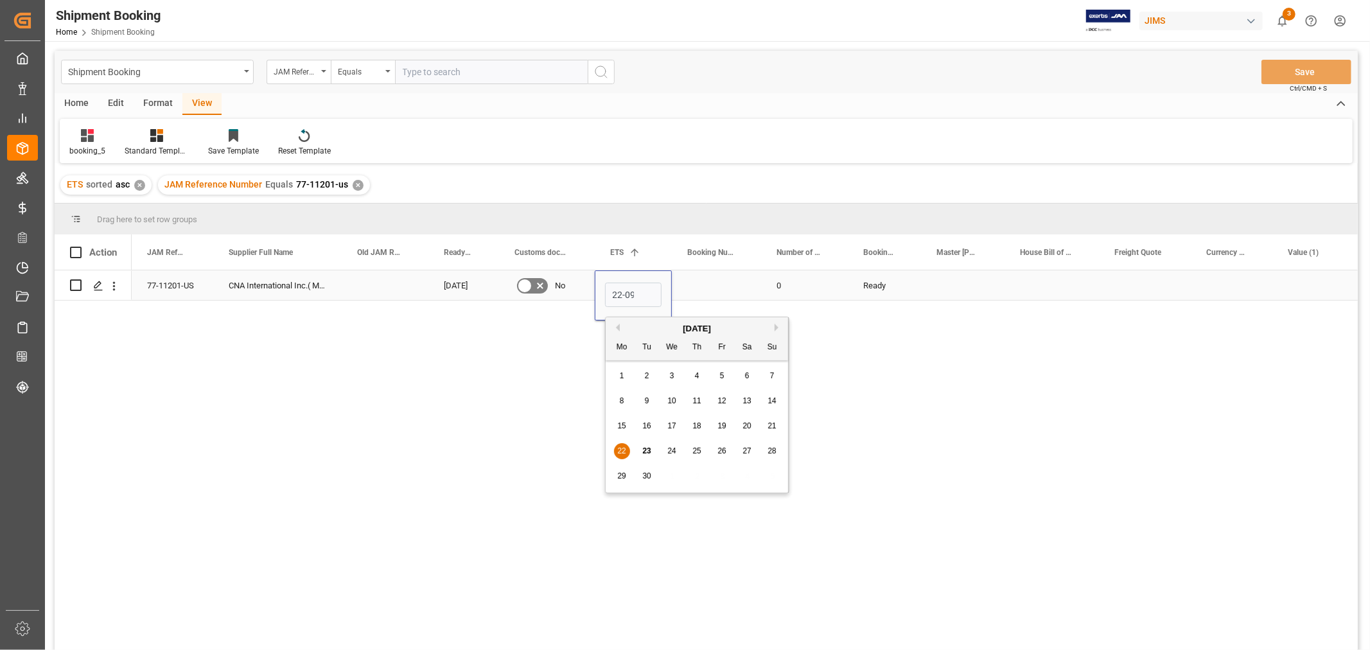
scroll to position [0, 1]
type input "[DATE]"
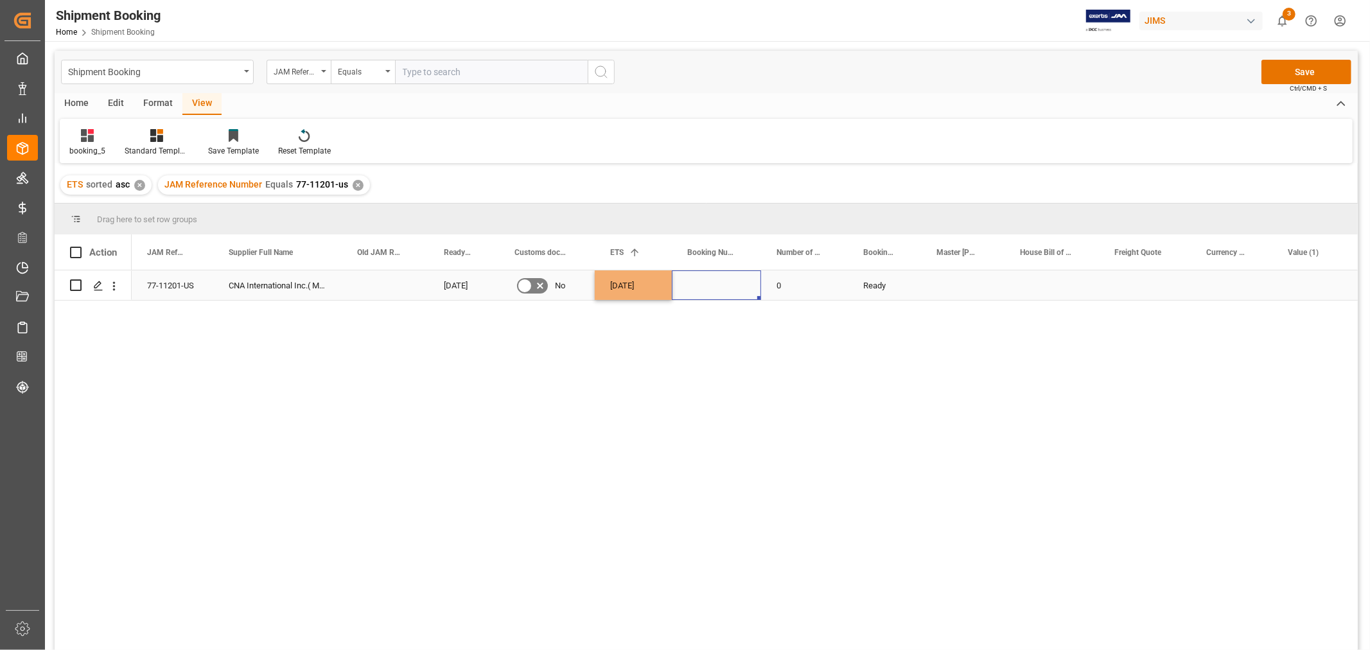
click at [709, 286] on div "Press SPACE to select this row." at bounding box center [716, 285] width 89 height 30
click at [689, 289] on div "Press SPACE to select this row." at bounding box center [716, 285] width 89 height 30
click at [689, 289] on input "Press SPACE to select this row." at bounding box center [716, 293] width 69 height 24
type input "1ZW785636899700168"
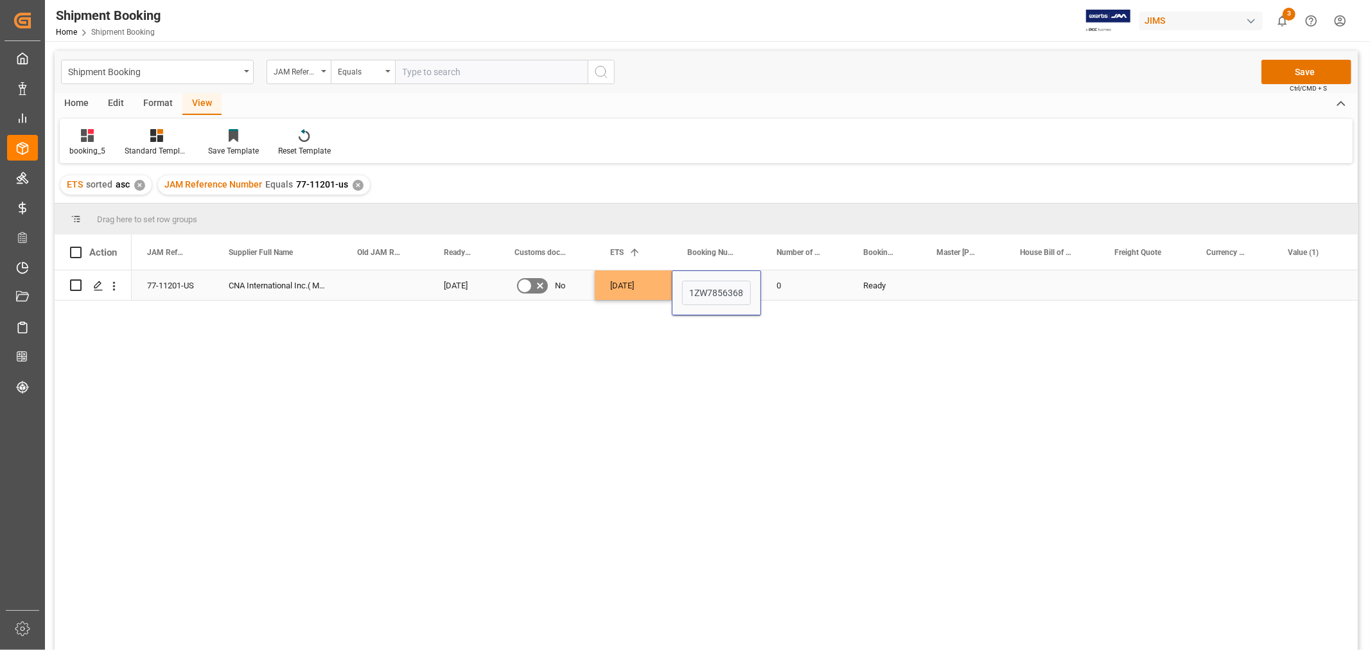
scroll to position [0, 40]
click at [933, 291] on div "Press SPACE to select this row." at bounding box center [963, 285] width 84 height 30
click at [1120, 286] on div "Press SPACE to select this row." at bounding box center [1145, 285] width 92 height 30
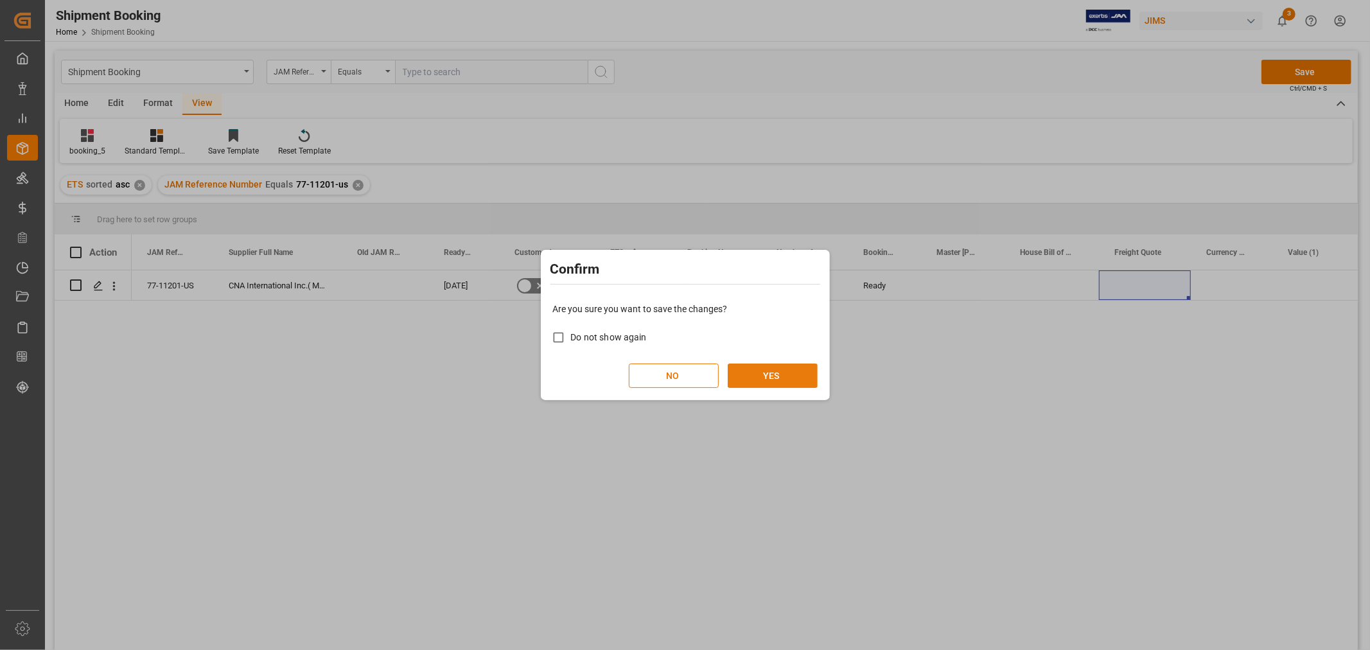
click at [763, 374] on button "YES" at bounding box center [773, 376] width 90 height 24
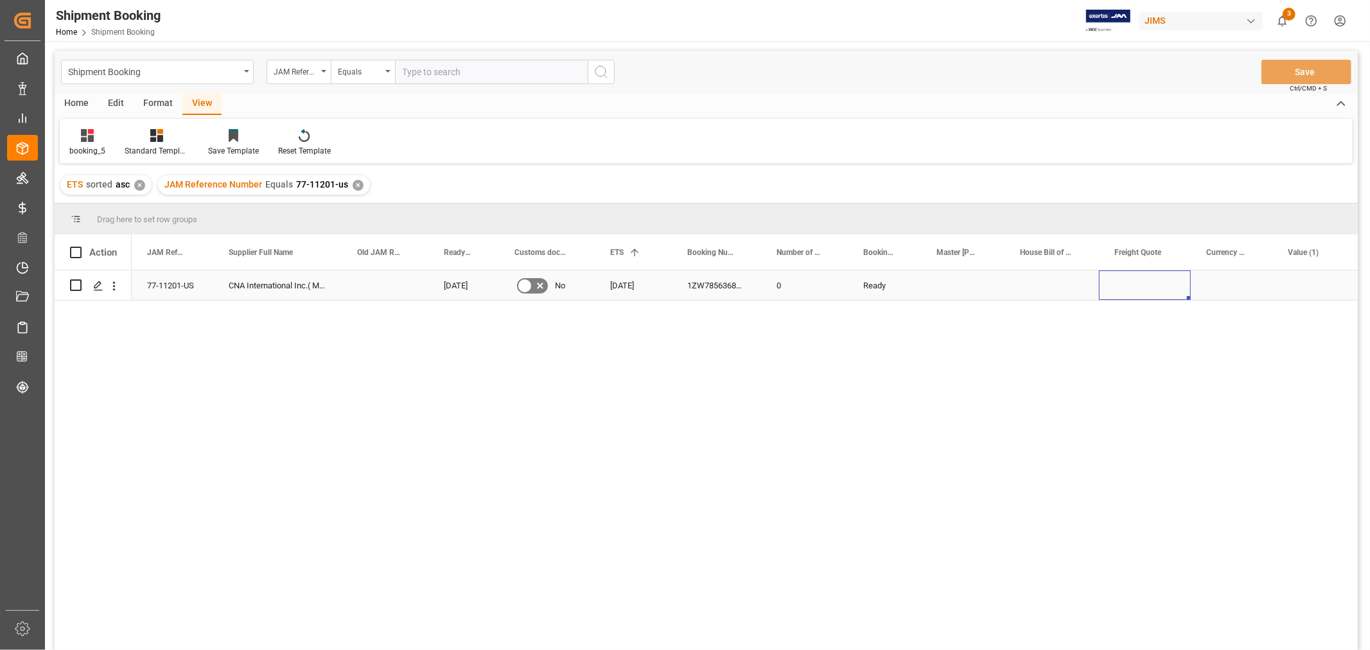
click at [1138, 288] on div "Press SPACE to select this row." at bounding box center [1145, 285] width 92 height 30
click at [1139, 287] on input "Press SPACE to select this row." at bounding box center [1144, 293] width 71 height 24
type input "0"
click at [1231, 287] on div "Press SPACE to select this row." at bounding box center [1232, 285] width 82 height 30
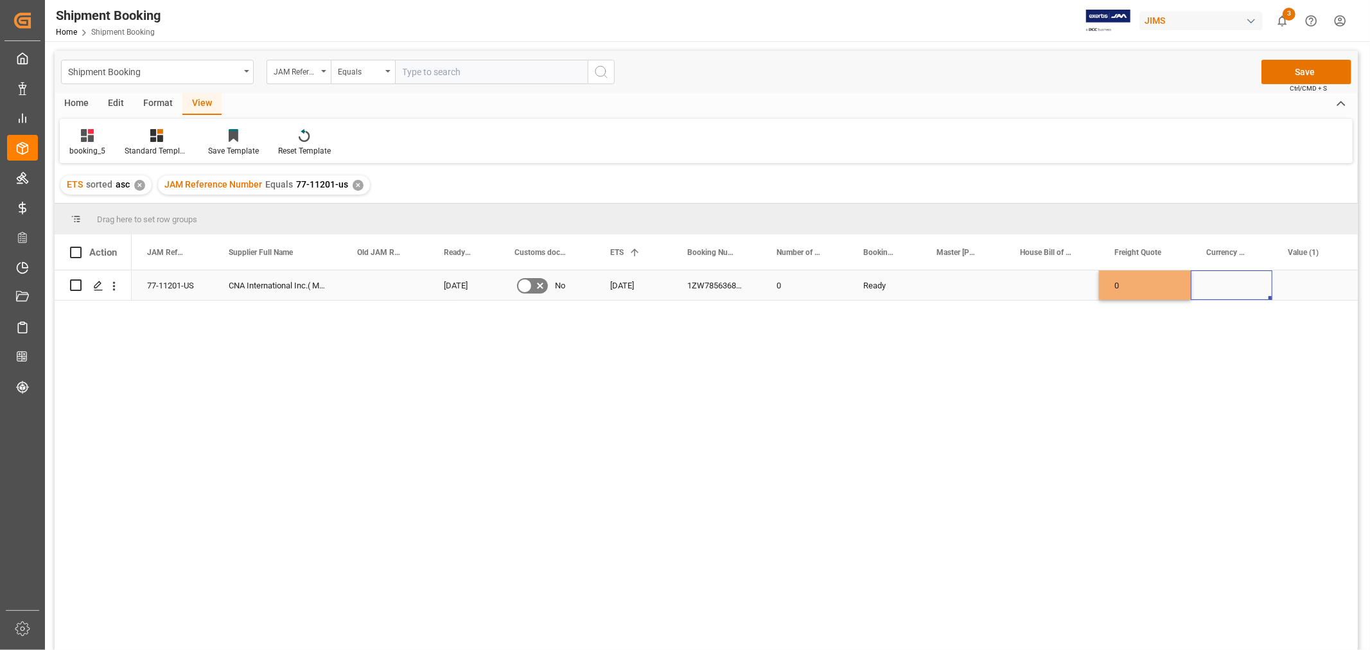
click at [1231, 286] on div "Press SPACE to select this row." at bounding box center [1232, 285] width 82 height 30
click at [1231, 286] on input "Press SPACE to select this row." at bounding box center [1231, 293] width 61 height 24
type input "u"
type input "I"
type input "USD"
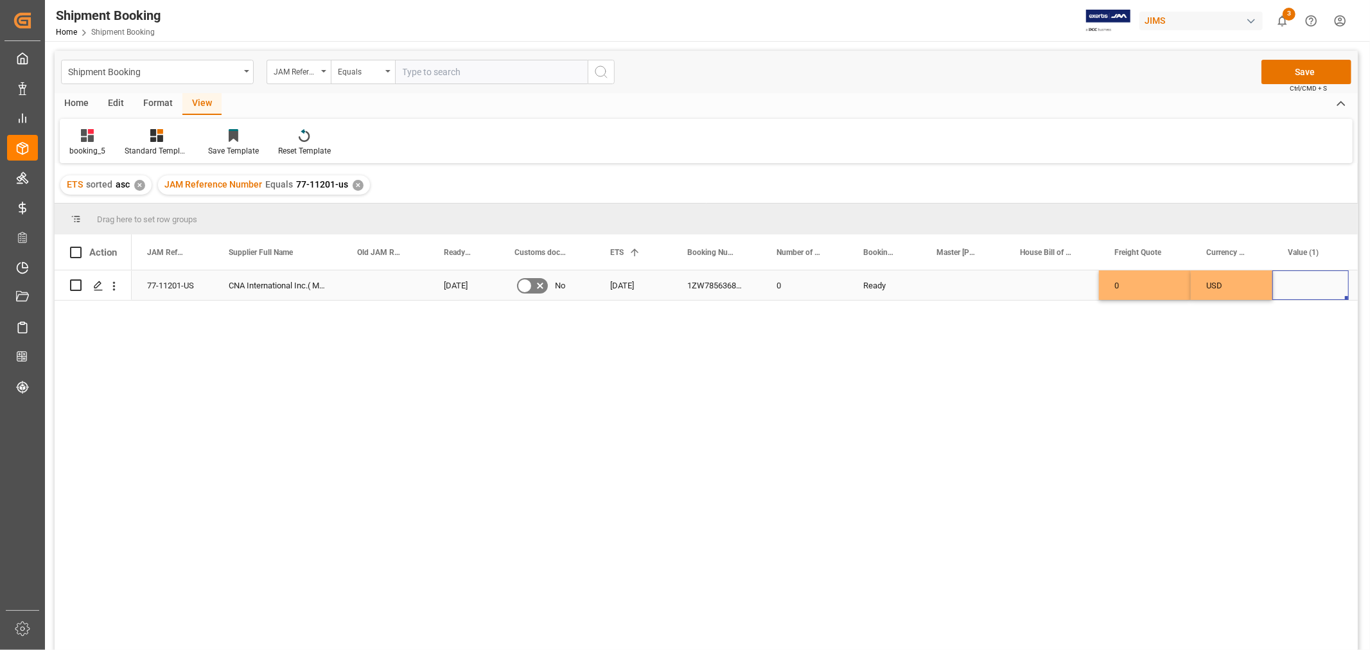
click at [1301, 286] on div "Press SPACE to select this row." at bounding box center [1311, 285] width 76 height 30
click at [1288, 73] on button "Save" at bounding box center [1307, 72] width 90 height 24
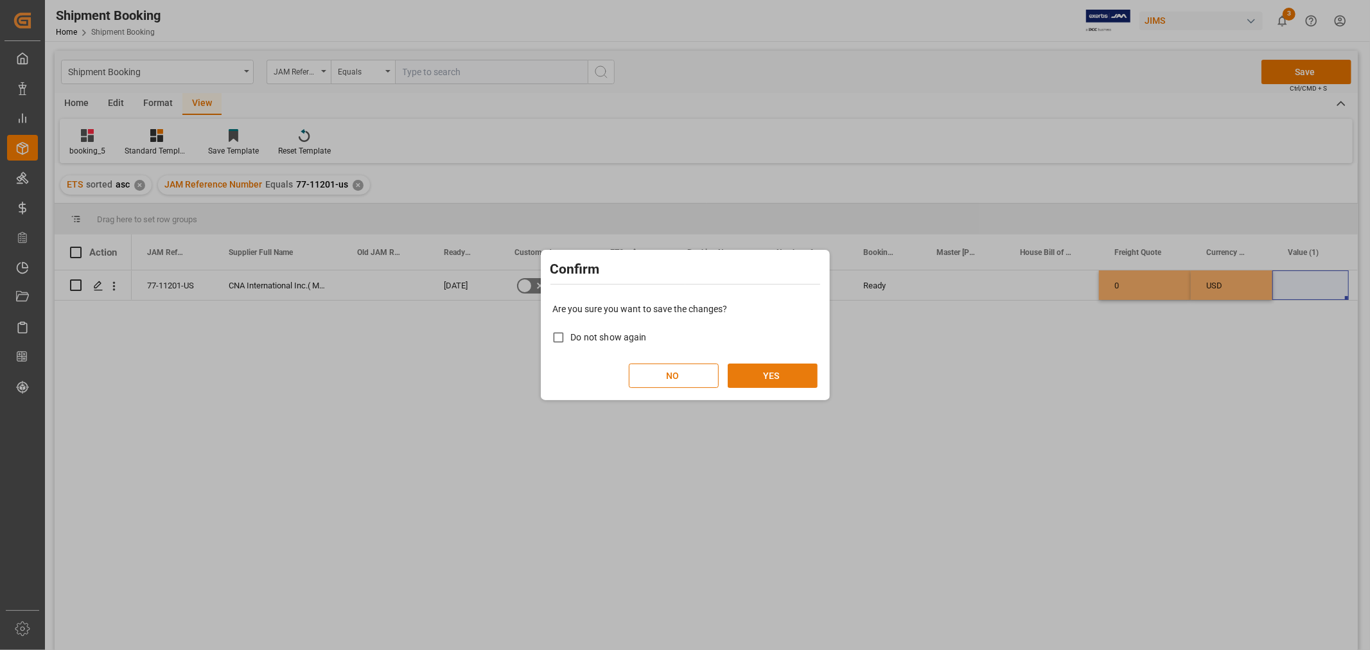
click at [742, 381] on button "YES" at bounding box center [773, 376] width 90 height 24
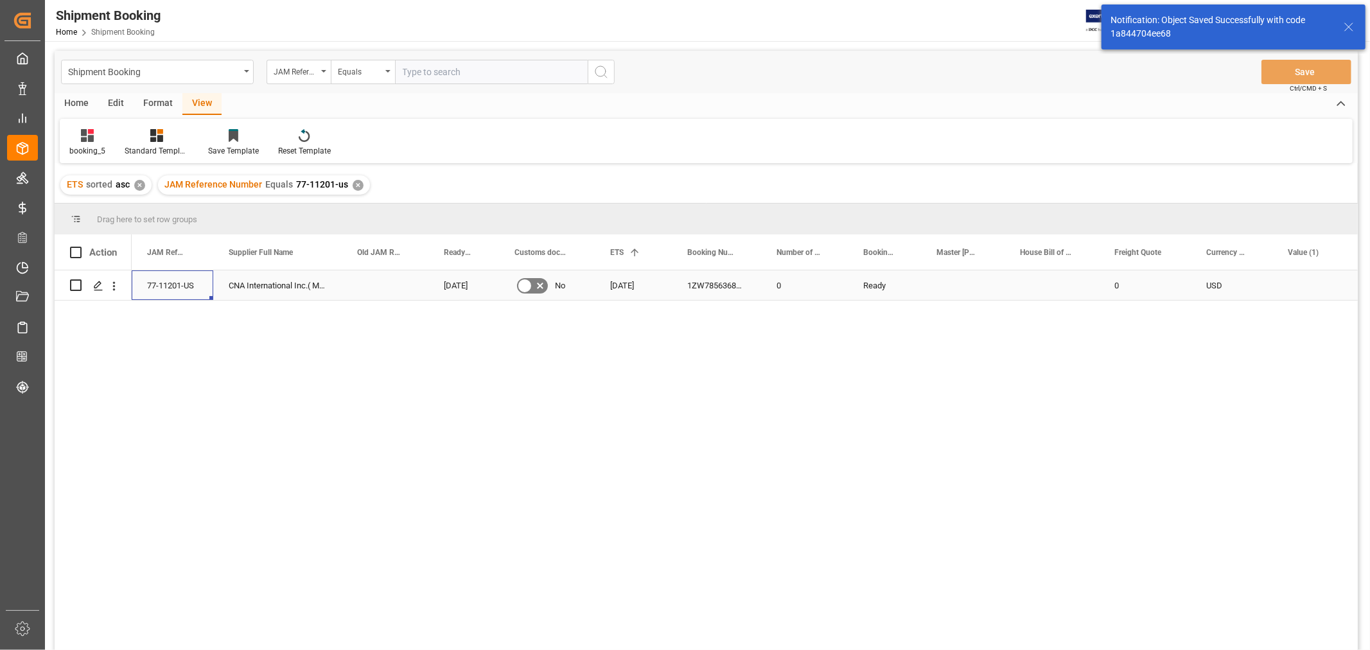
click at [187, 290] on div "77-11201-US" at bounding box center [173, 285] width 82 height 30
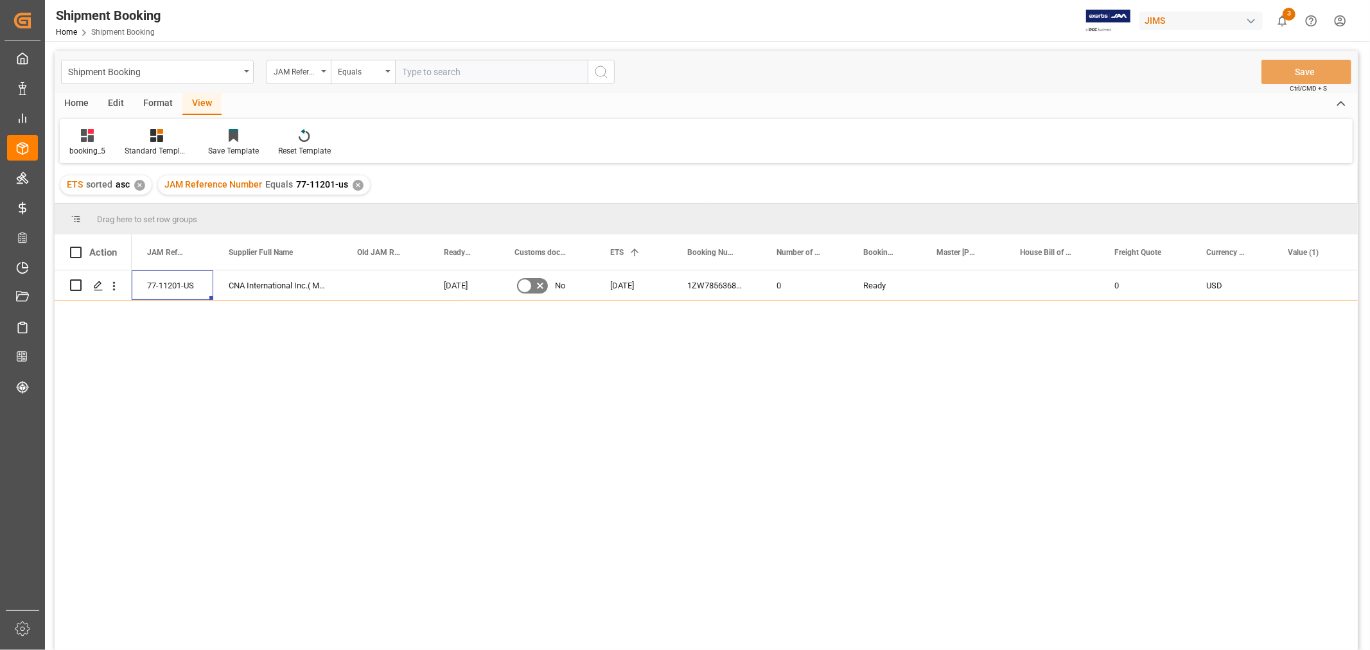
click at [353, 184] on div "✕" at bounding box center [358, 185] width 11 height 11
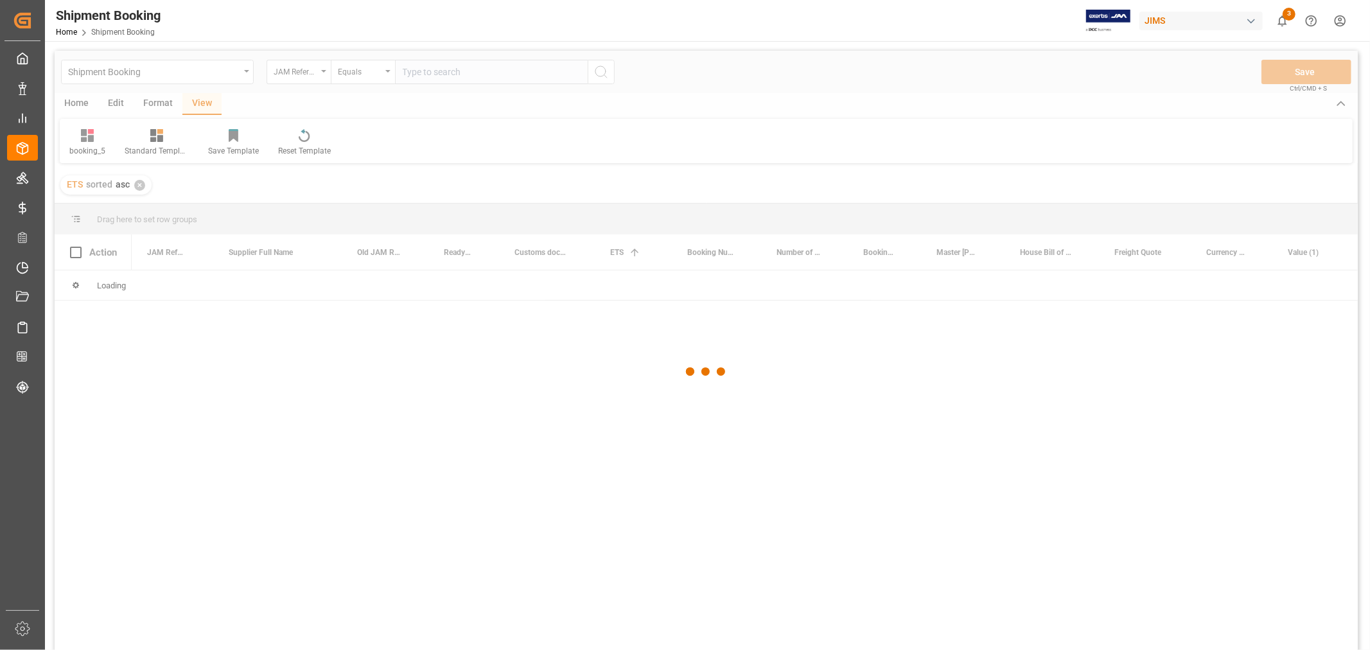
click at [454, 75] on div at bounding box center [706, 372] width 1303 height 642
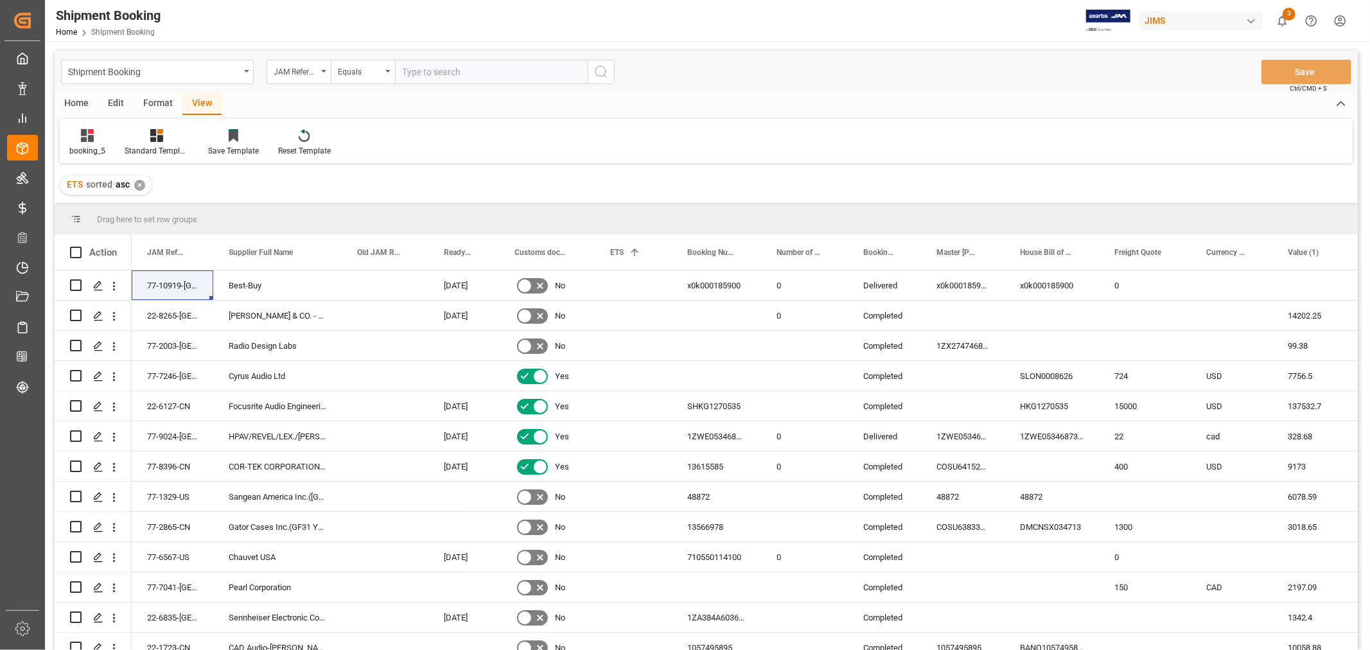
click at [443, 71] on input "text" at bounding box center [491, 72] width 193 height 24
type input "77-11170-US"
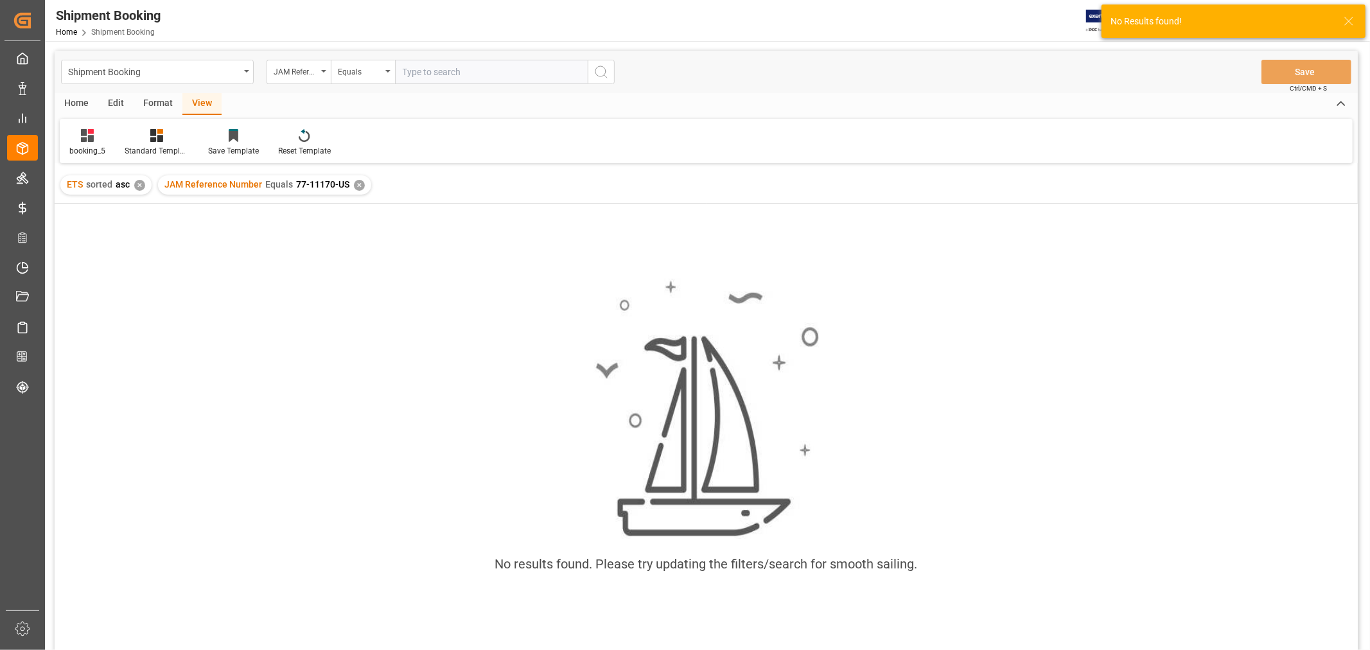
click at [361, 182] on div "✕" at bounding box center [359, 185] width 11 height 11
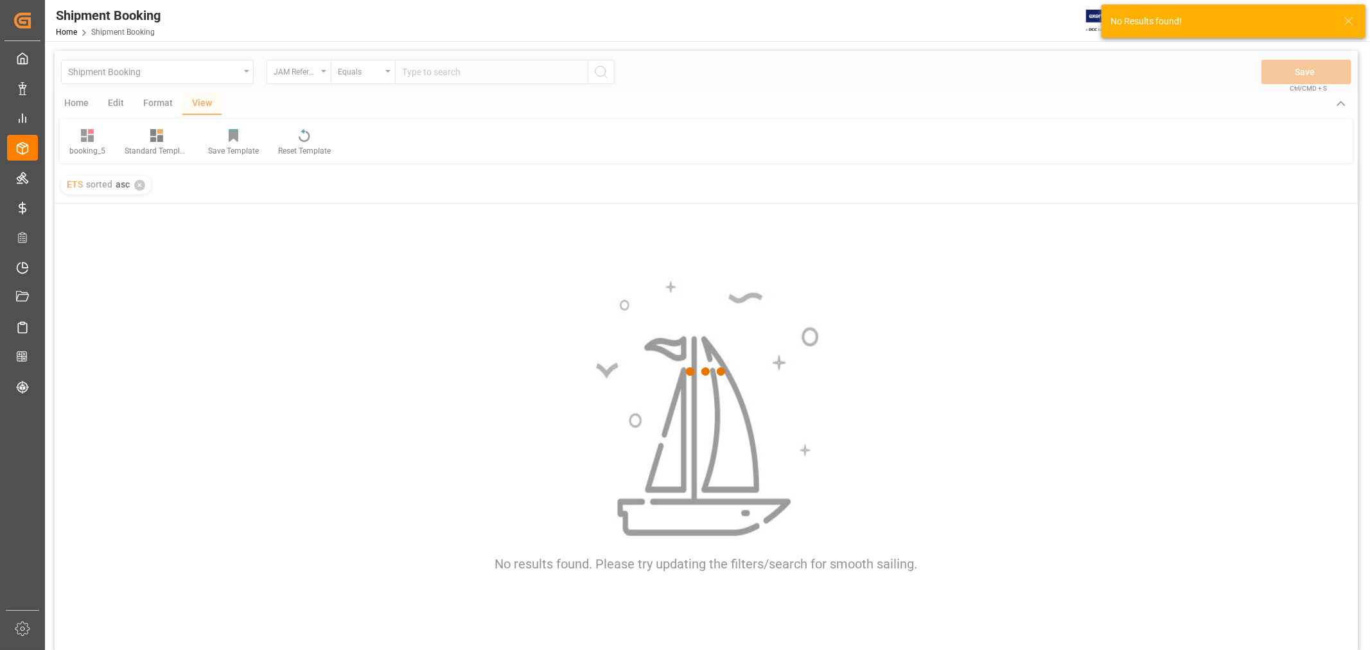
click at [412, 76] on div at bounding box center [706, 372] width 1303 height 642
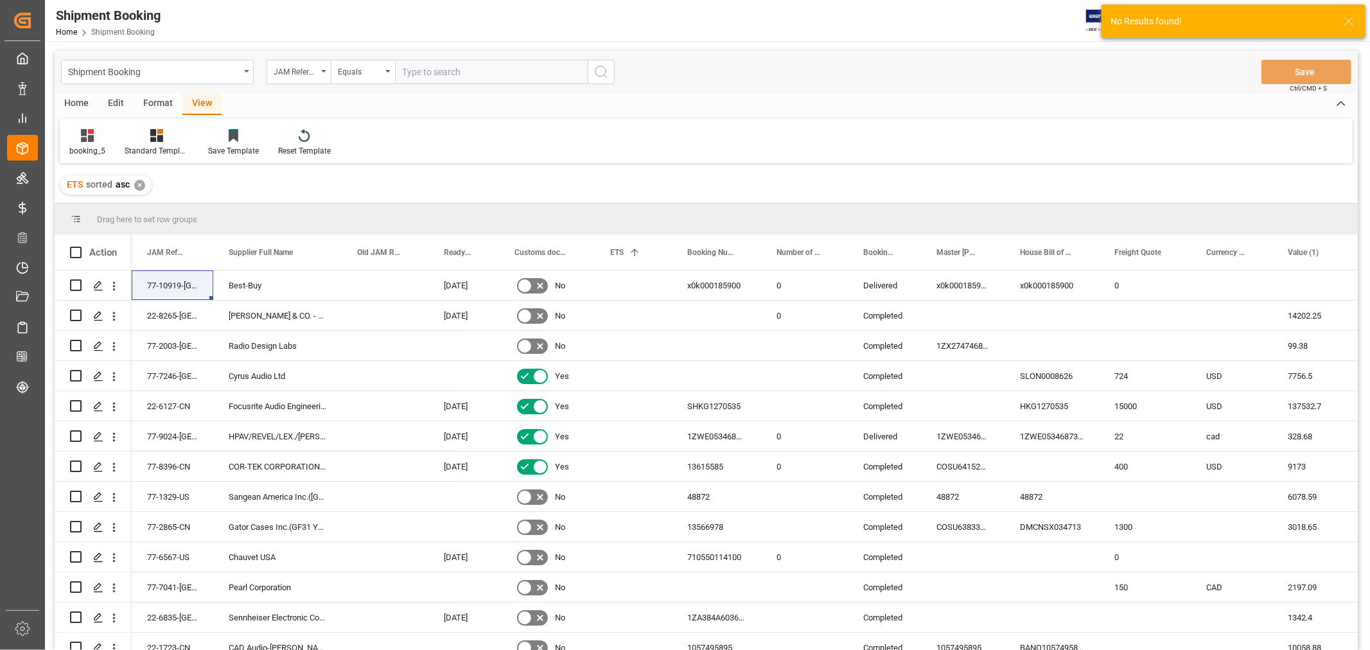
click at [409, 71] on input "text" at bounding box center [491, 72] width 193 height 24
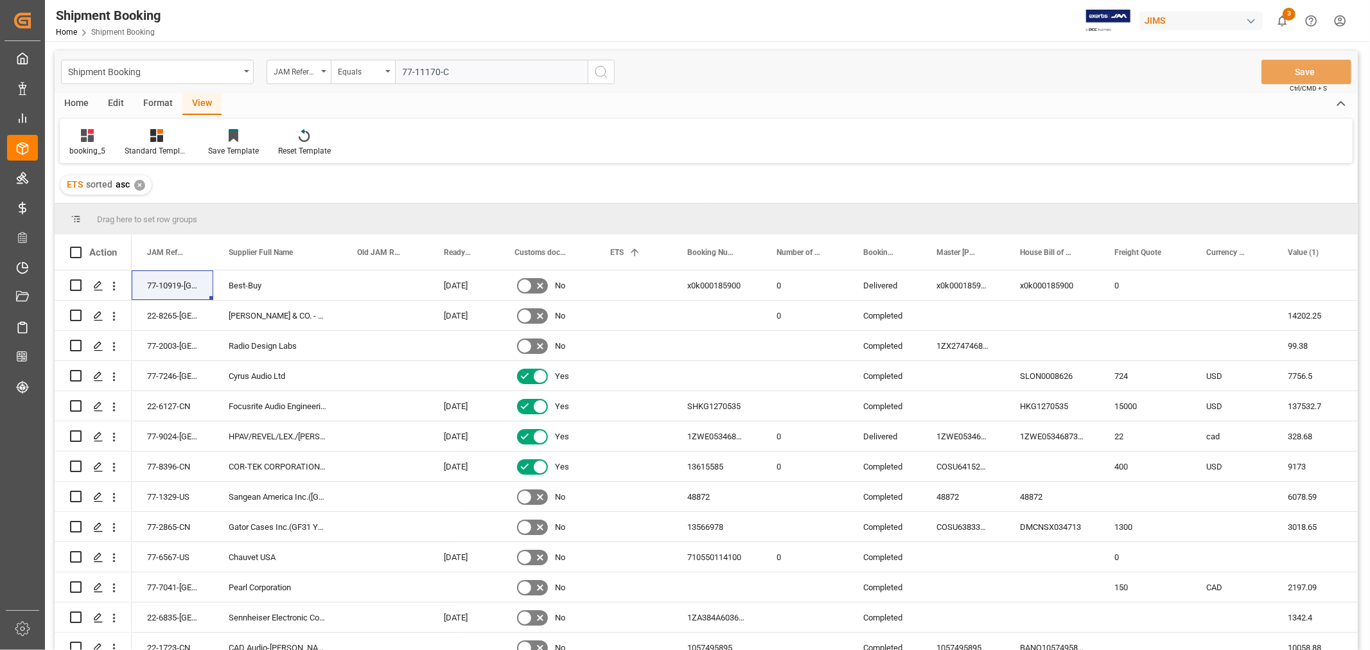
type input "77-11170-CN"
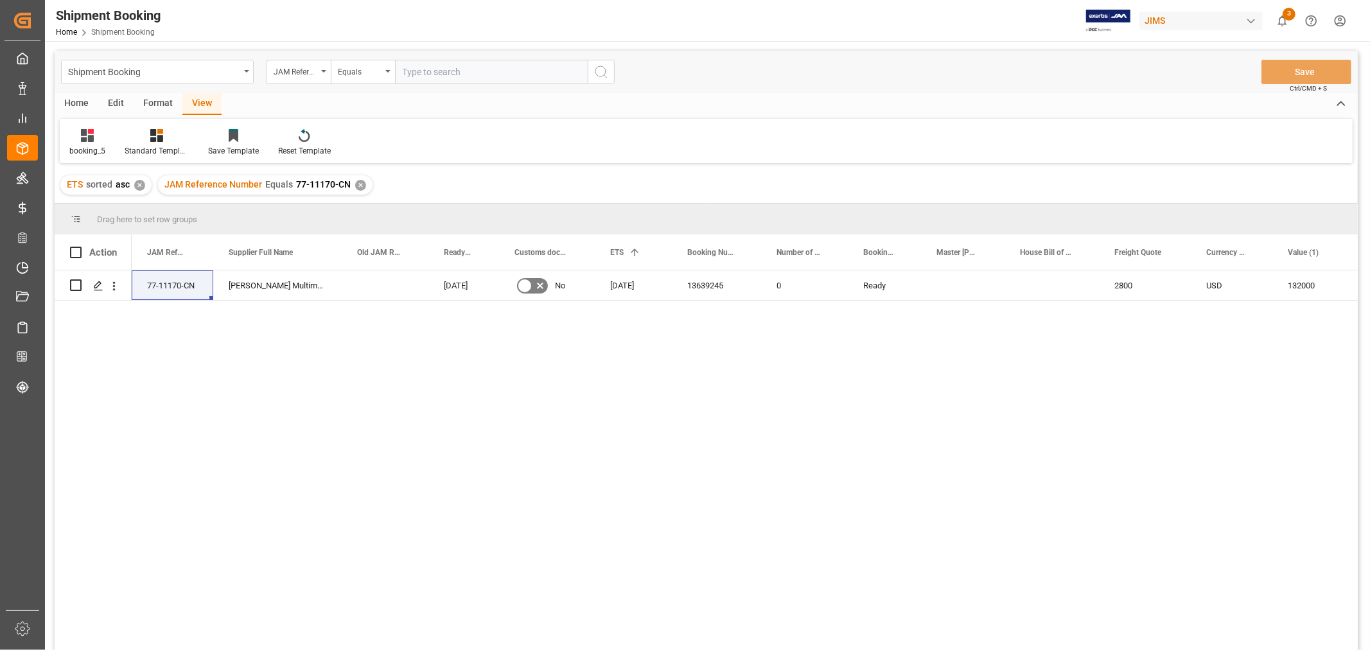
click at [813, 502] on div "77-11170-CN [PERSON_NAME] Multimedia [GEOGRAPHIC_DATA] [DATE] No [DATE] 1363924…" at bounding box center [745, 464] width 1226 height 388
click at [628, 150] on div "booking_5 Standard Templates Save Template Reset Template" at bounding box center [706, 141] width 1293 height 44
click at [355, 180] on div "✕" at bounding box center [360, 185] width 11 height 11
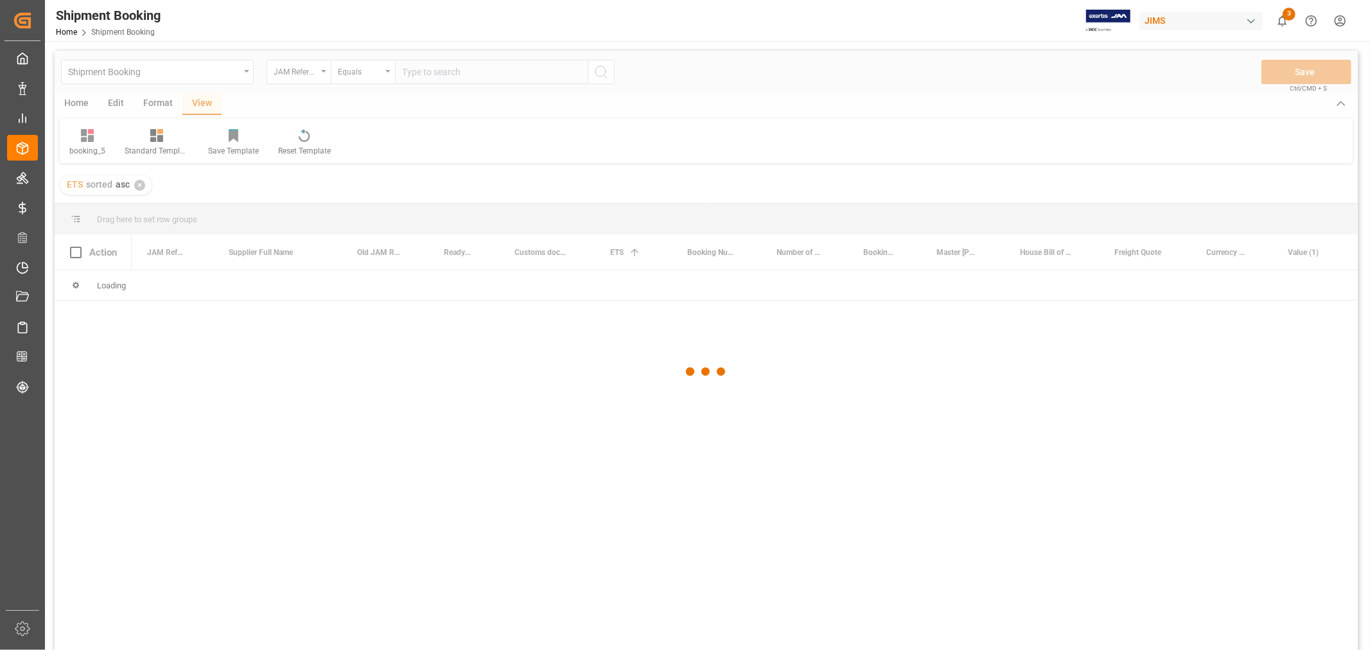
click at [426, 71] on div at bounding box center [706, 372] width 1303 height 642
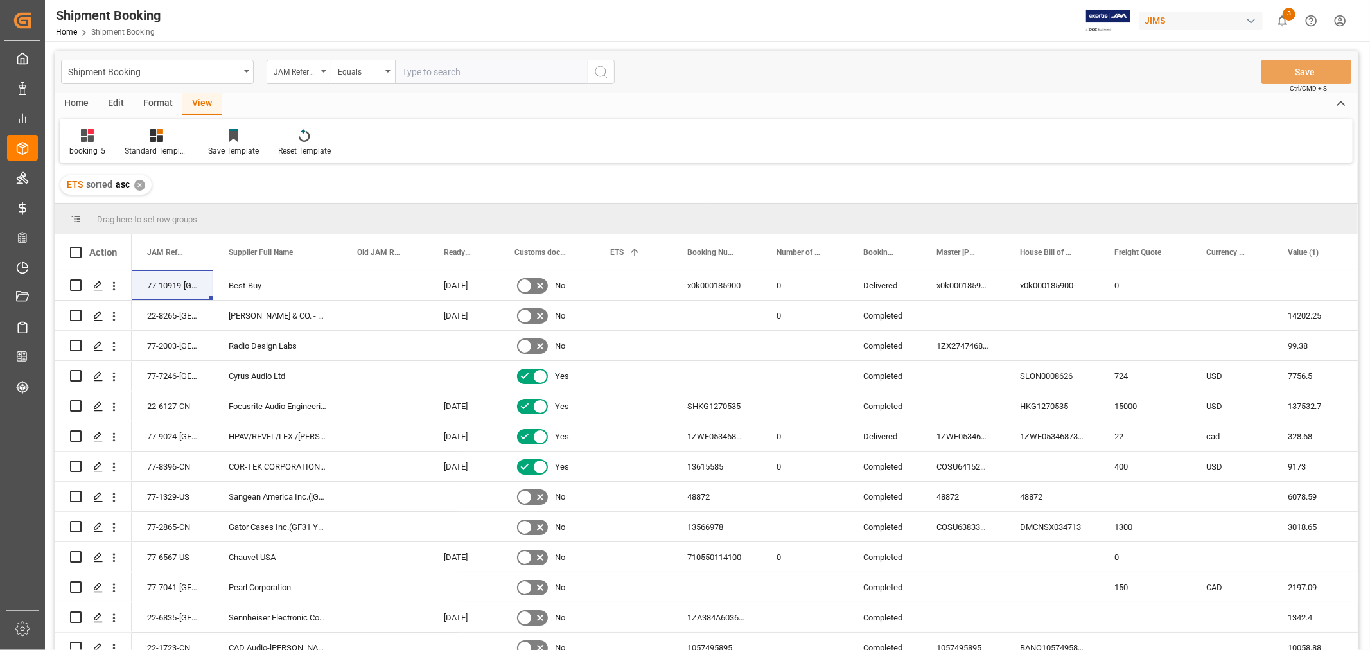
click at [425, 71] on input "text" at bounding box center [491, 72] width 193 height 24
type input "77-11201-US"
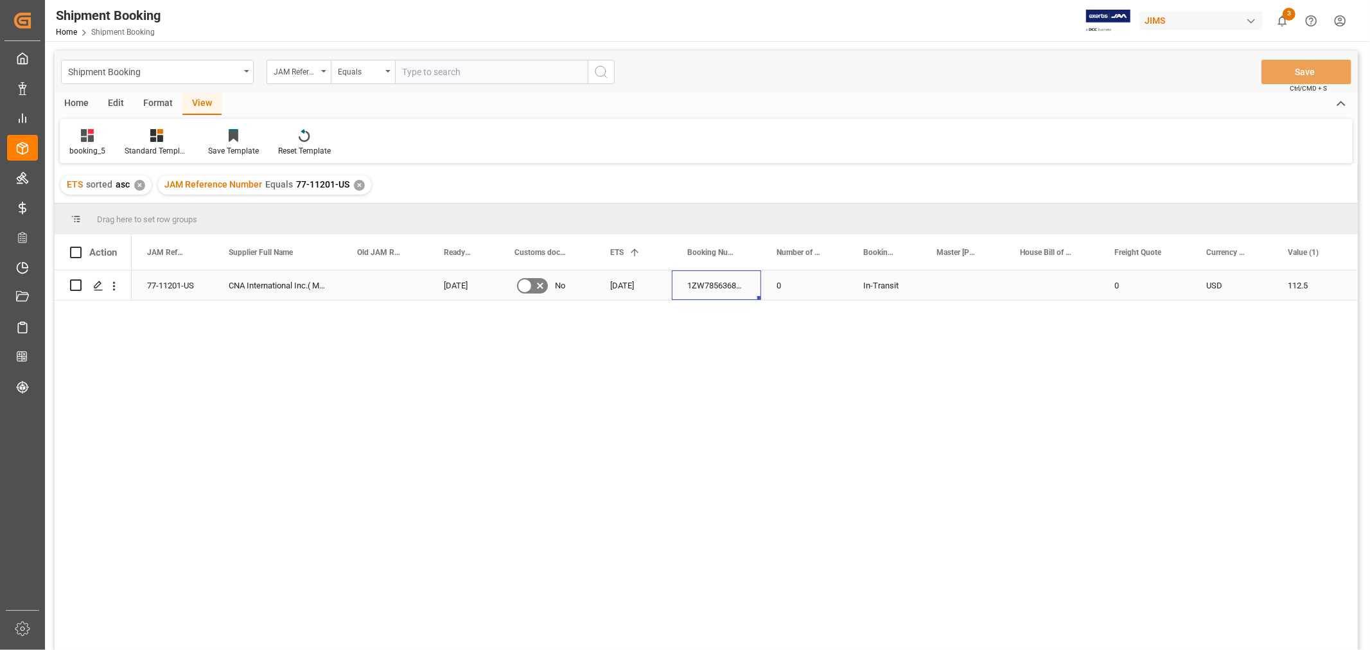
click at [691, 285] on div "1ZW785636899700168" at bounding box center [716, 285] width 89 height 30
click at [698, 503] on div "77-11201-US CNA International Inc.( Magic Chef) [DATE] No [DATE] 1ZW78563689970…" at bounding box center [745, 464] width 1226 height 388
click at [279, 285] on div "CNA International Inc.( Magic Chef)" at bounding box center [277, 285] width 128 height 30
drag, startPoint x: 730, startPoint y: 536, endPoint x: 762, endPoint y: 624, distance: 94.3
click at [730, 535] on div "77-11201-US CNA International Inc.( Magic Chef) [DATE] No [DATE] 1ZW78563689970…" at bounding box center [745, 464] width 1226 height 388
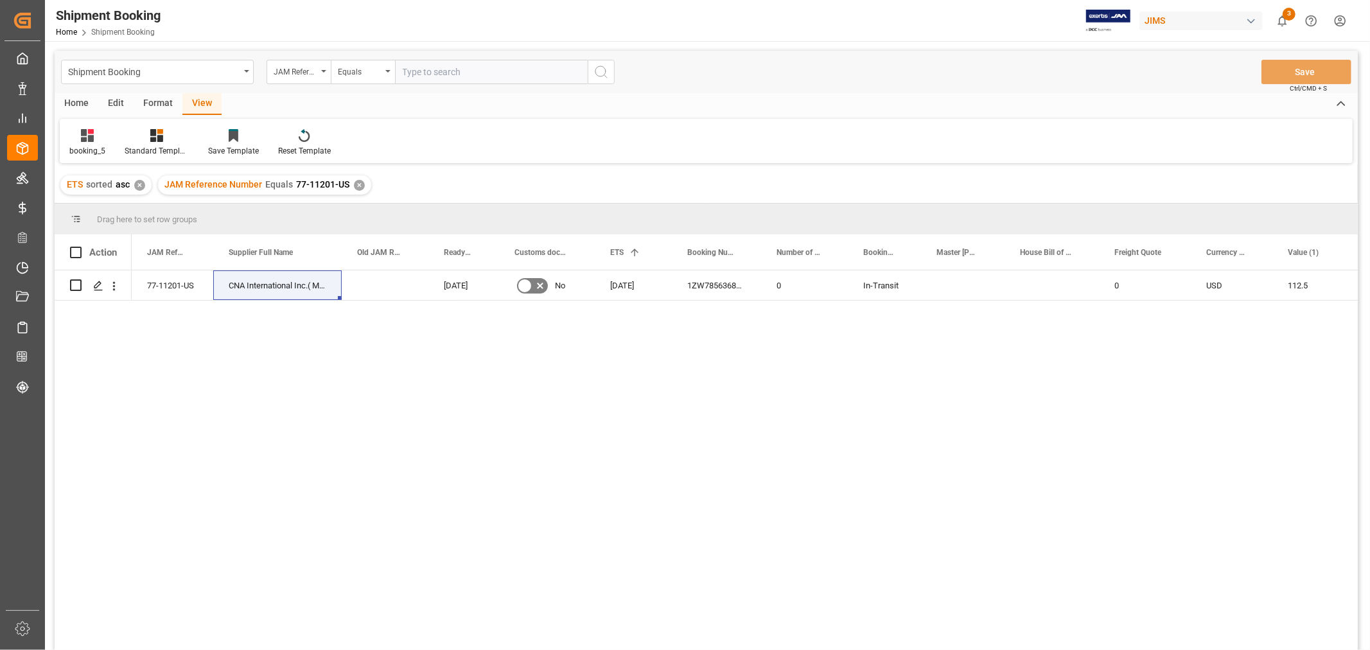
click at [443, 397] on div "77-11201-US CNA International Inc.( Magic Chef) [DATE] No [DATE] 1ZW78563689970…" at bounding box center [745, 464] width 1226 height 388
